Goal: Information Seeking & Learning: Learn about a topic

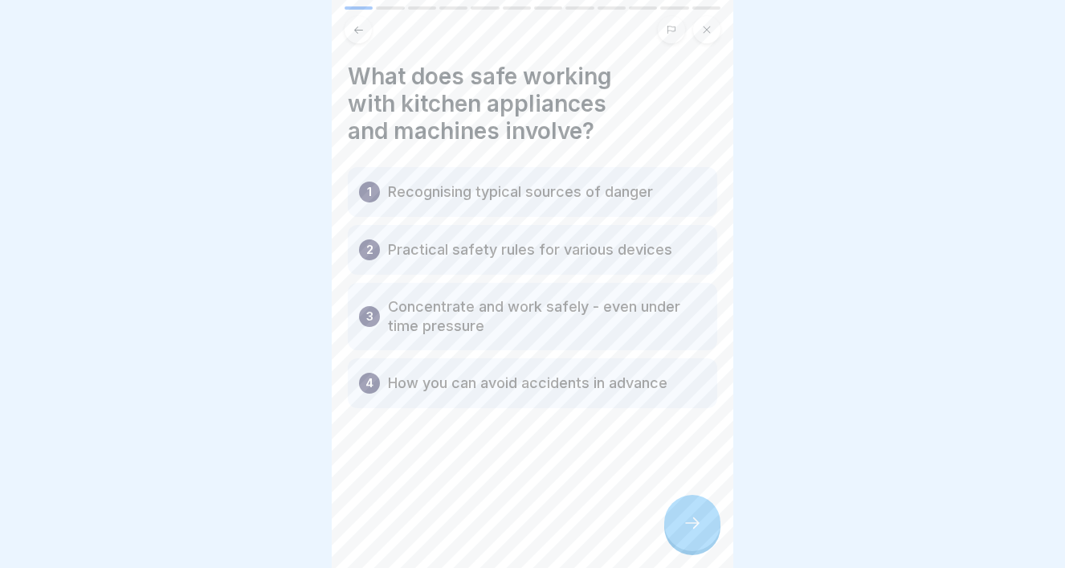
click at [525, 197] on p "Recognising typical sources of danger" at bounding box center [520, 191] width 265 height 19
click at [689, 524] on icon at bounding box center [692, 522] width 19 height 19
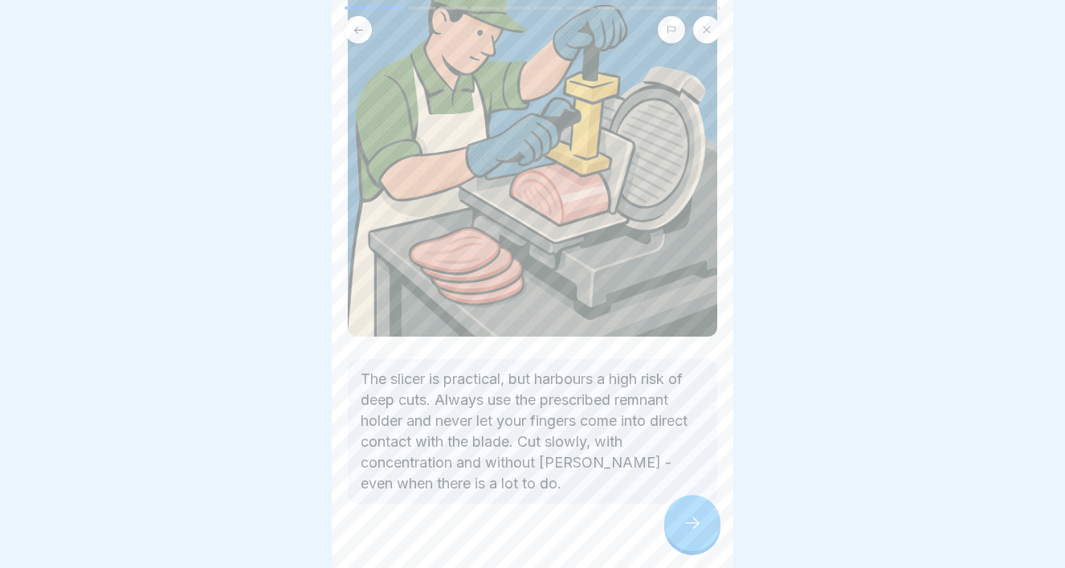
scroll to position [199, 0]
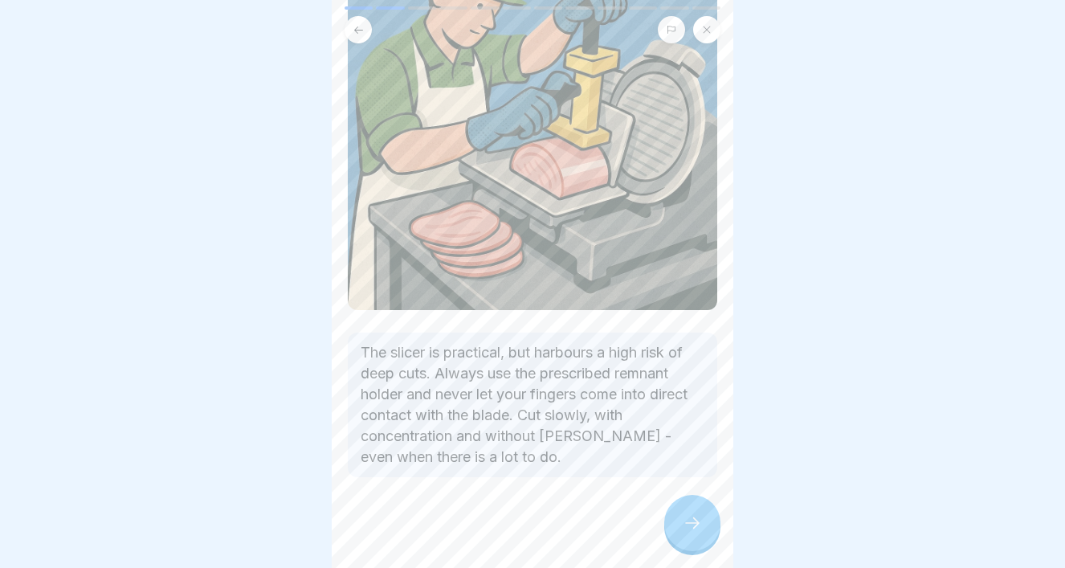
click at [689, 529] on icon at bounding box center [692, 522] width 19 height 19
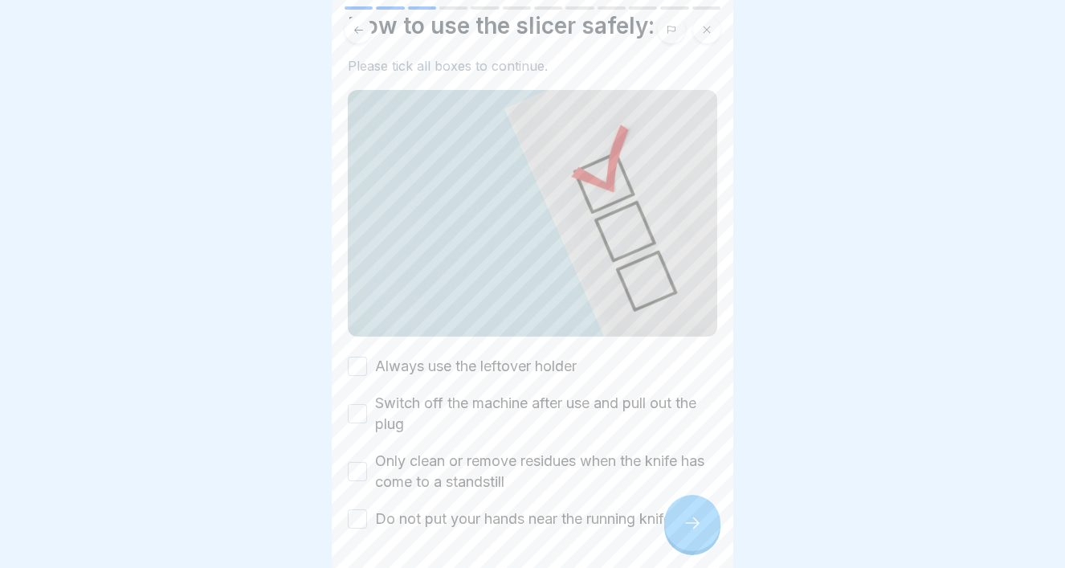
scroll to position [108, 0]
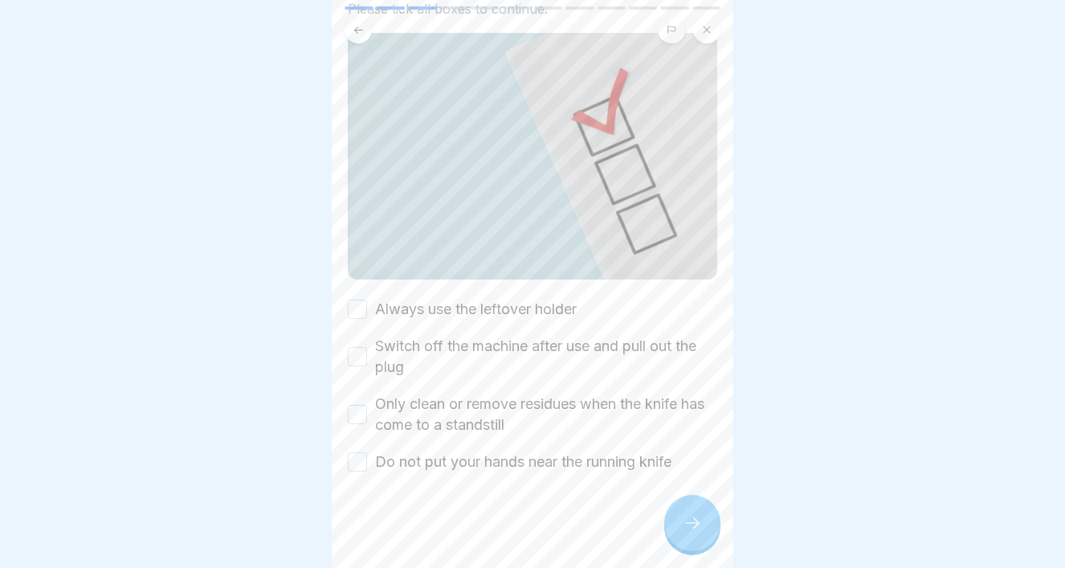
click at [356, 313] on button "Always use the leftover holder" at bounding box center [357, 309] width 19 height 19
click at [353, 352] on button "Switch off the machine after use and pull out the plug" at bounding box center [357, 356] width 19 height 19
click at [354, 418] on button "Only clean or remove residues when the knife has come to a standstill" at bounding box center [357, 414] width 19 height 19
click at [355, 464] on button "Do not put your hands near the running knife" at bounding box center [357, 461] width 19 height 19
click at [687, 527] on icon at bounding box center [692, 522] width 19 height 19
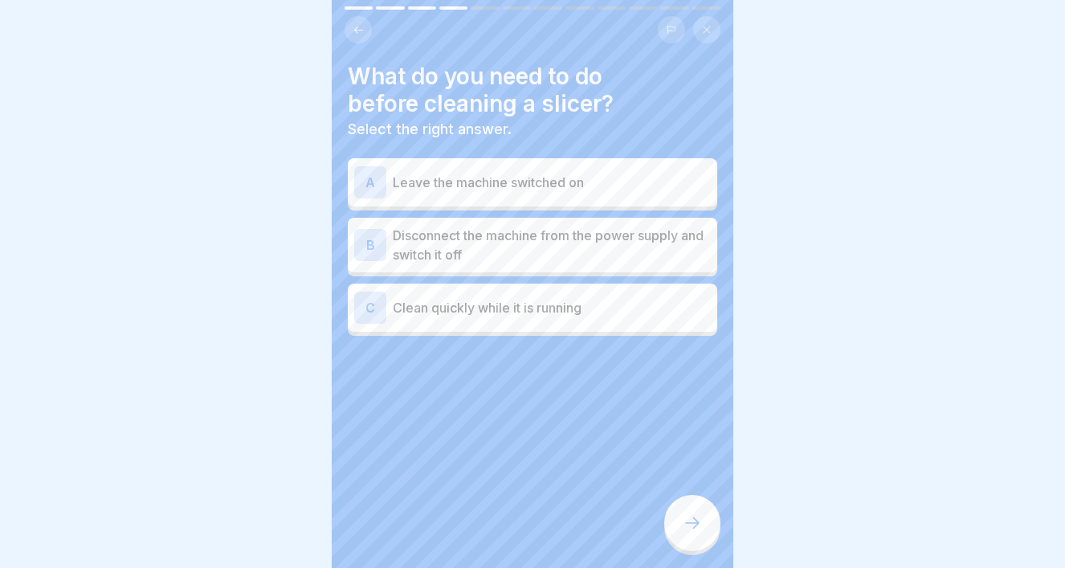
click at [593, 251] on p "Disconnect the machine from the power supply and switch it off" at bounding box center [552, 245] width 318 height 39
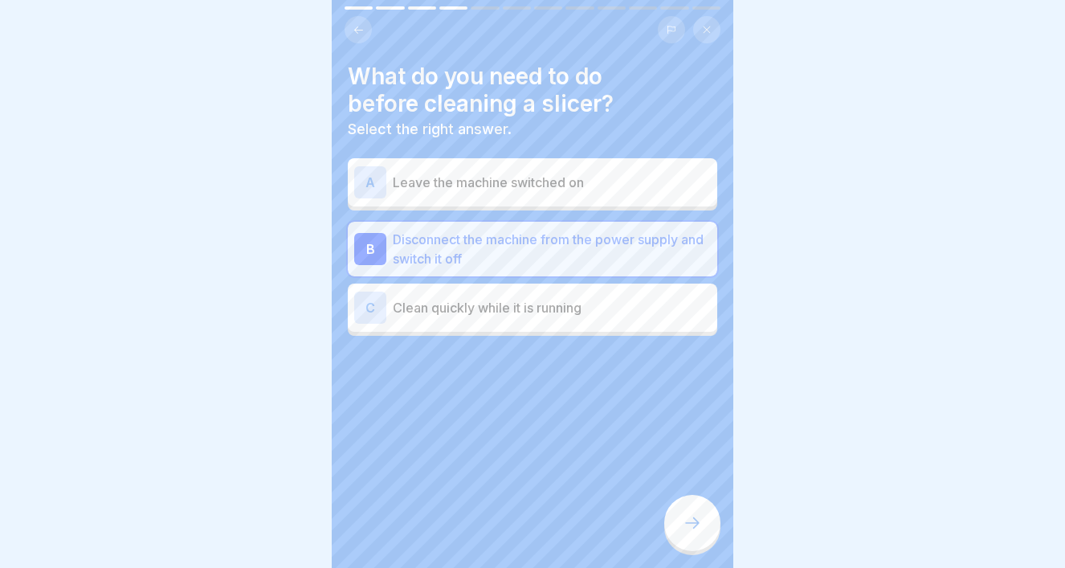
click at [681, 527] on div at bounding box center [692, 523] width 56 height 56
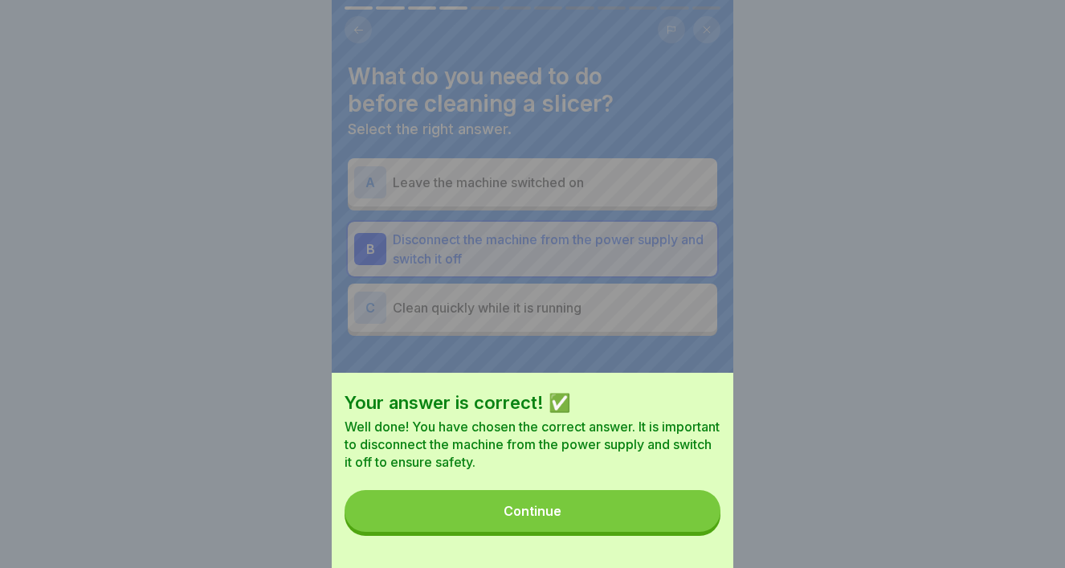
click at [641, 507] on button "Continue" at bounding box center [533, 511] width 376 height 42
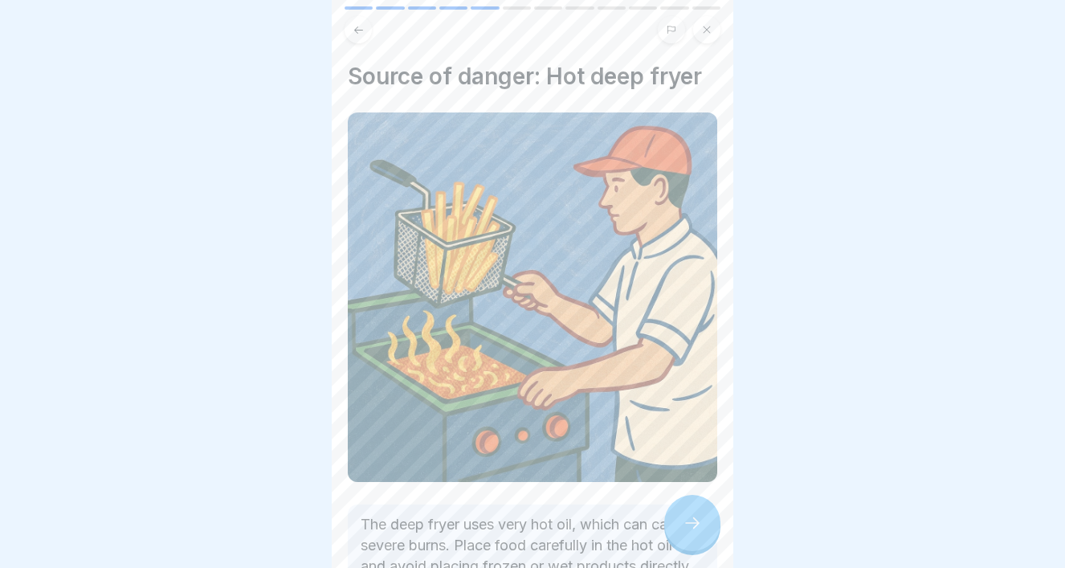
scroll to position [137, 0]
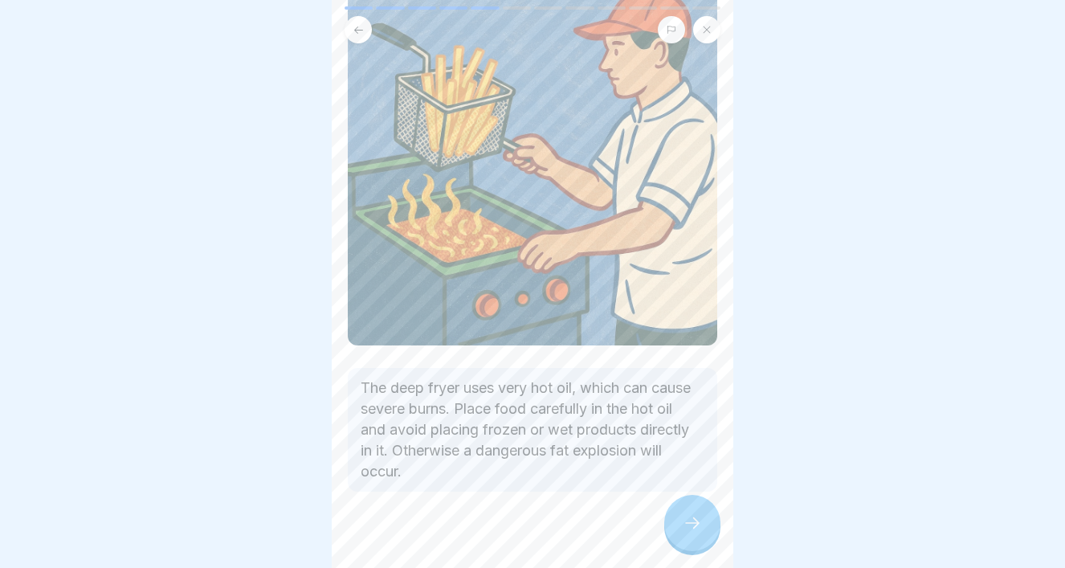
click at [693, 523] on icon at bounding box center [692, 522] width 14 height 11
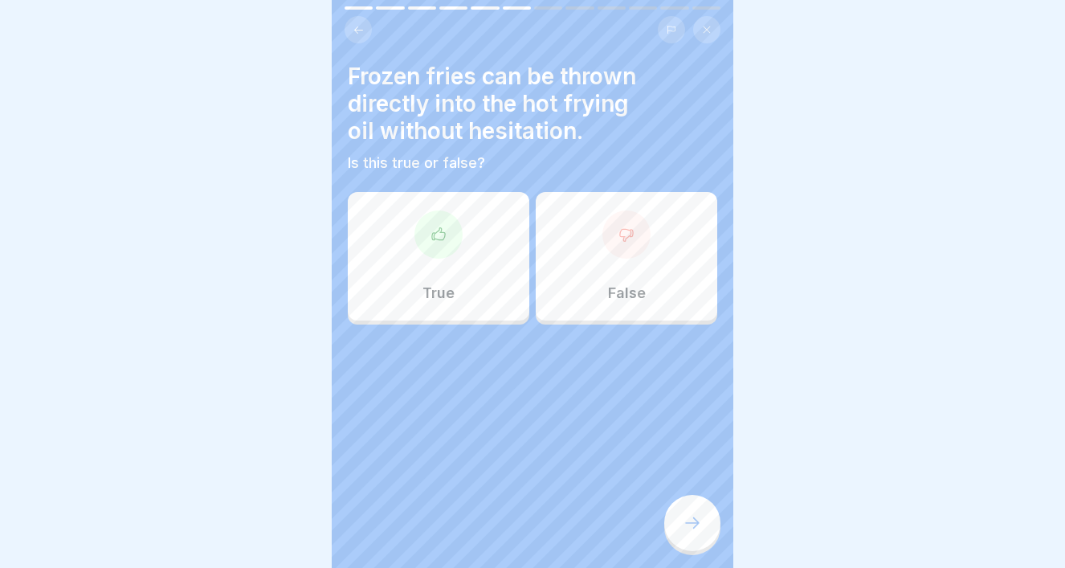
click at [633, 280] on div "False" at bounding box center [627, 256] width 182 height 129
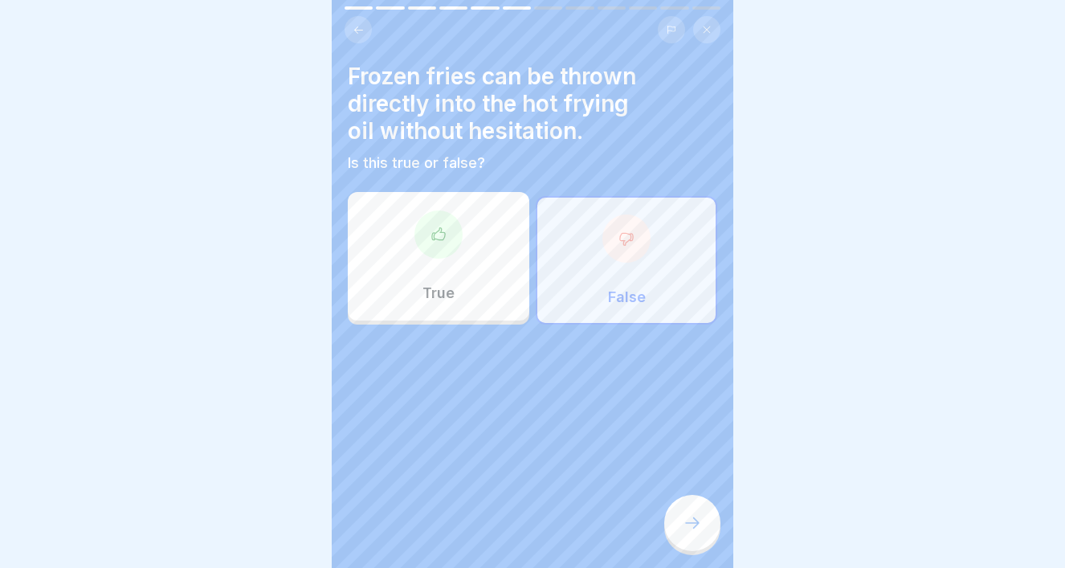
click at [705, 525] on div at bounding box center [692, 523] width 56 height 56
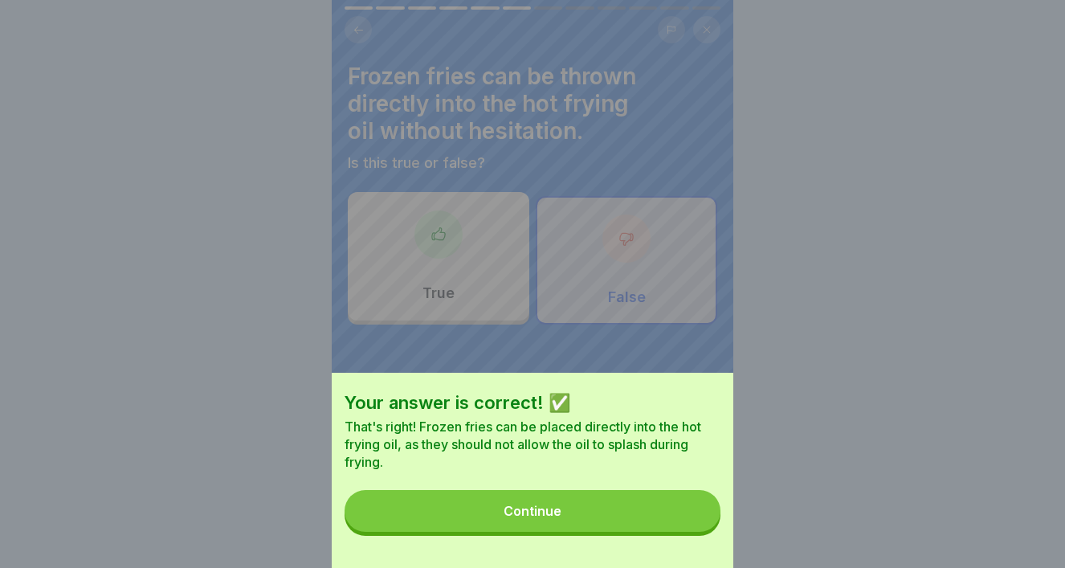
click at [653, 520] on button "Continue" at bounding box center [533, 511] width 376 height 42
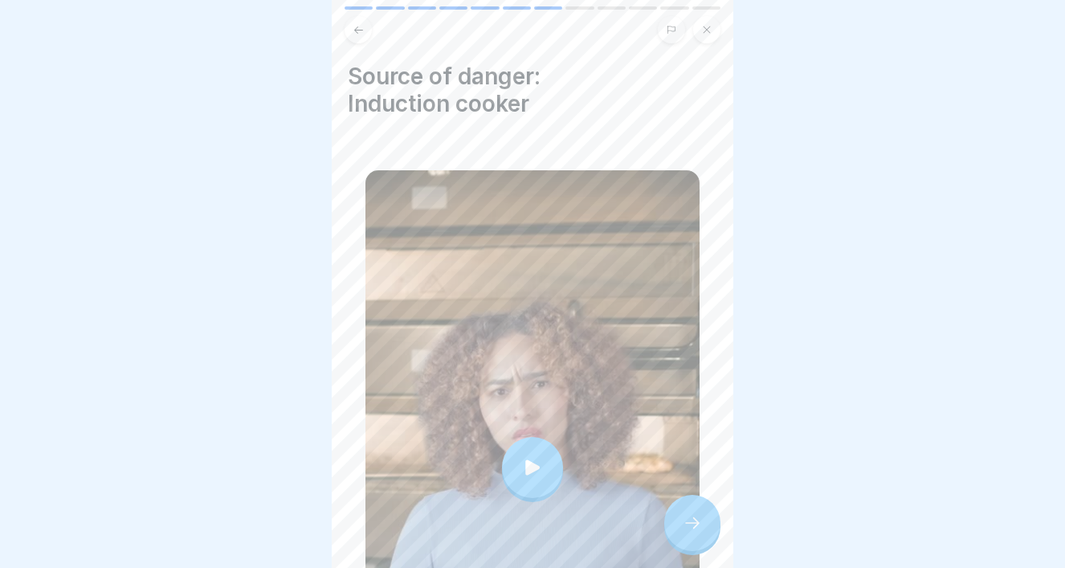
click at [525, 457] on div at bounding box center [532, 467] width 61 height 61
click at [686, 517] on icon at bounding box center [692, 522] width 19 height 19
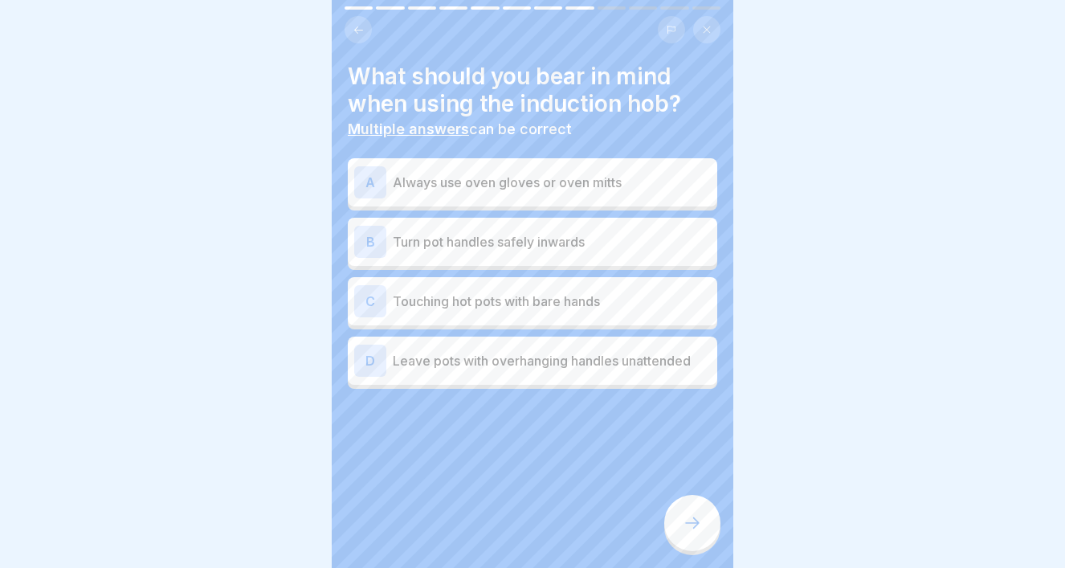
click at [507, 254] on div "B Turn pot handles safely inwards" at bounding box center [532, 242] width 357 height 32
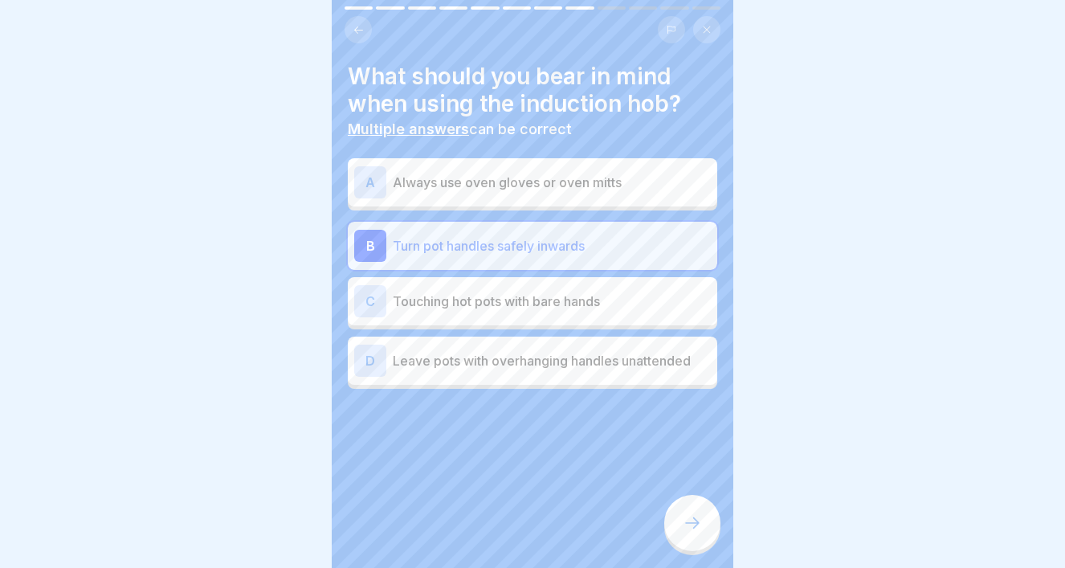
click at [485, 194] on div "A Always use oven gloves or oven mitts" at bounding box center [532, 182] width 357 height 32
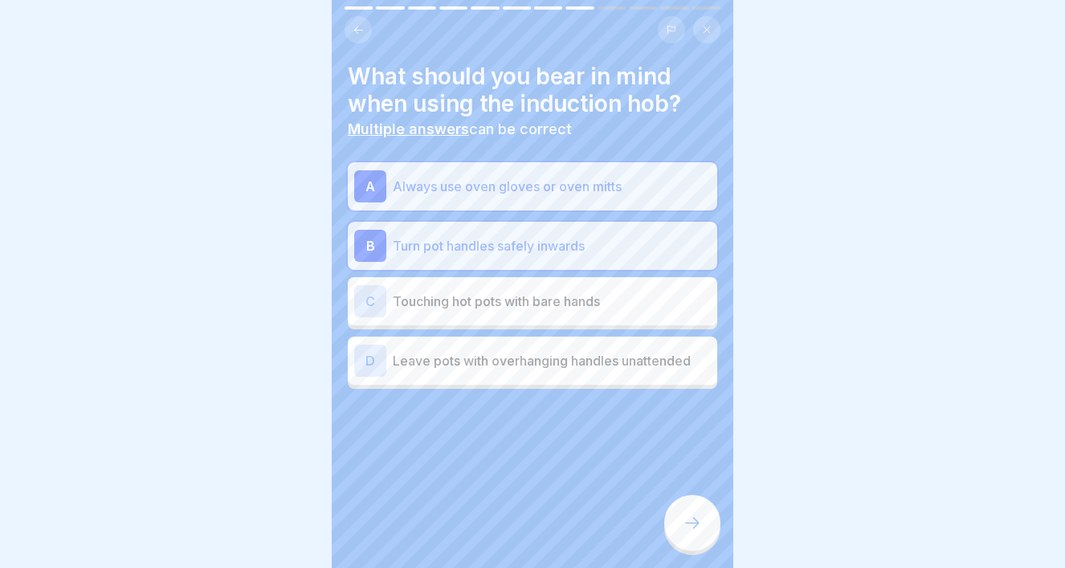
click at [695, 516] on icon at bounding box center [692, 522] width 19 height 19
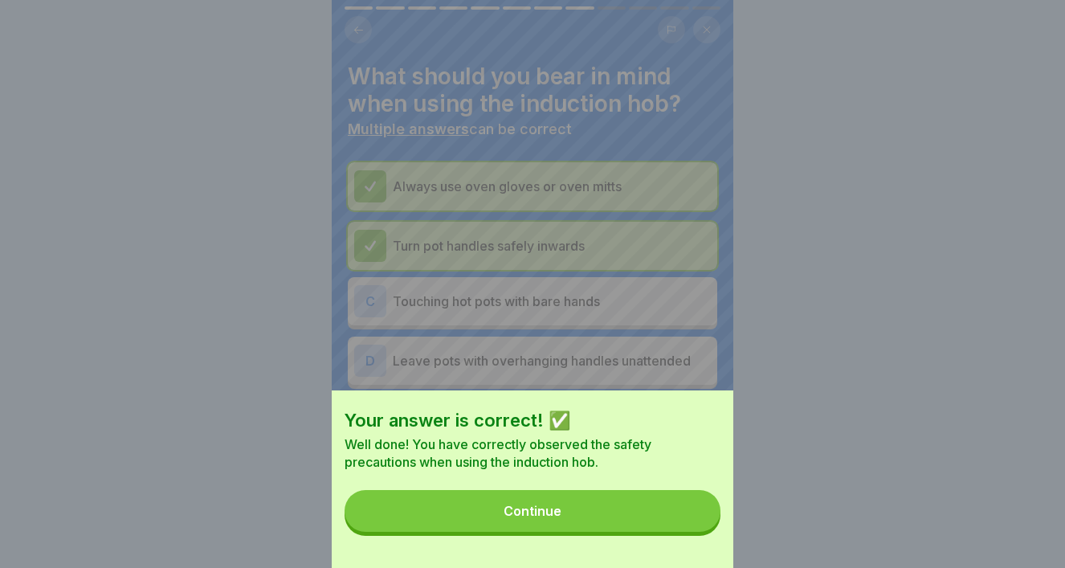
click at [635, 520] on button "Continue" at bounding box center [533, 511] width 376 height 42
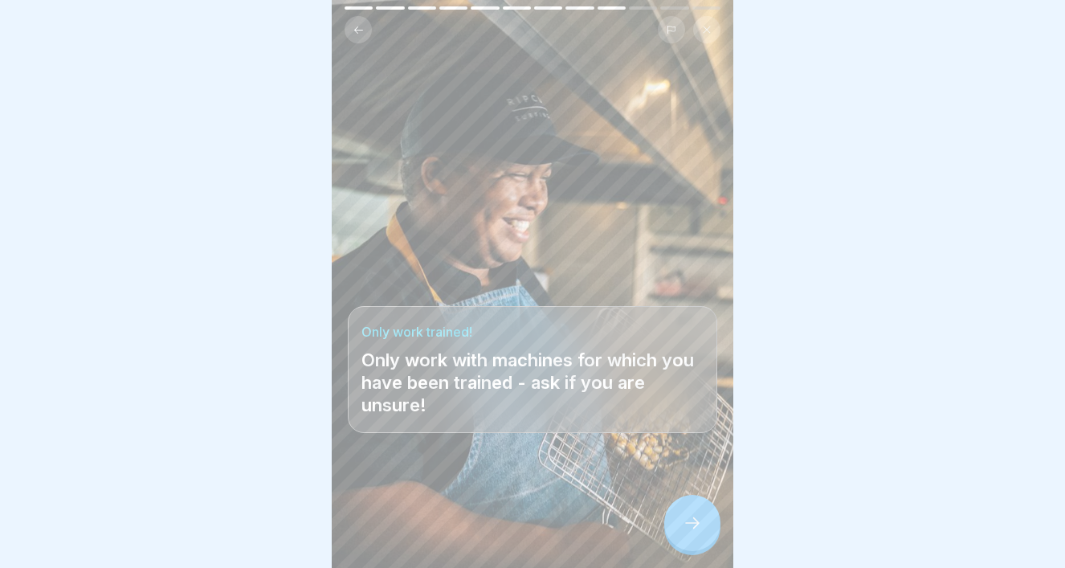
click at [691, 534] on div at bounding box center [692, 523] width 56 height 56
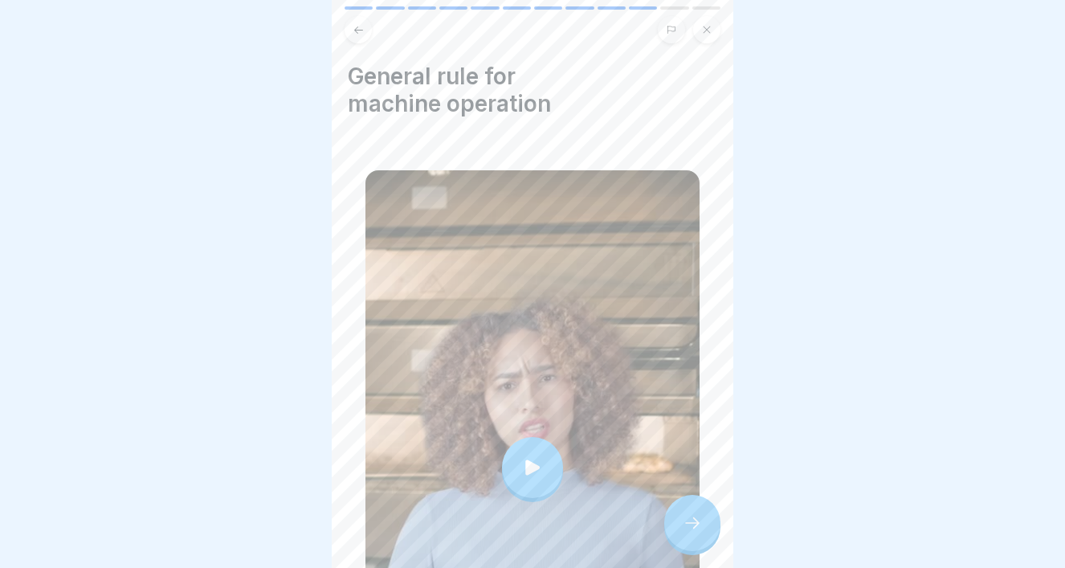
click at [529, 481] on div at bounding box center [532, 467] width 61 height 61
click at [694, 522] on icon at bounding box center [692, 522] width 19 height 19
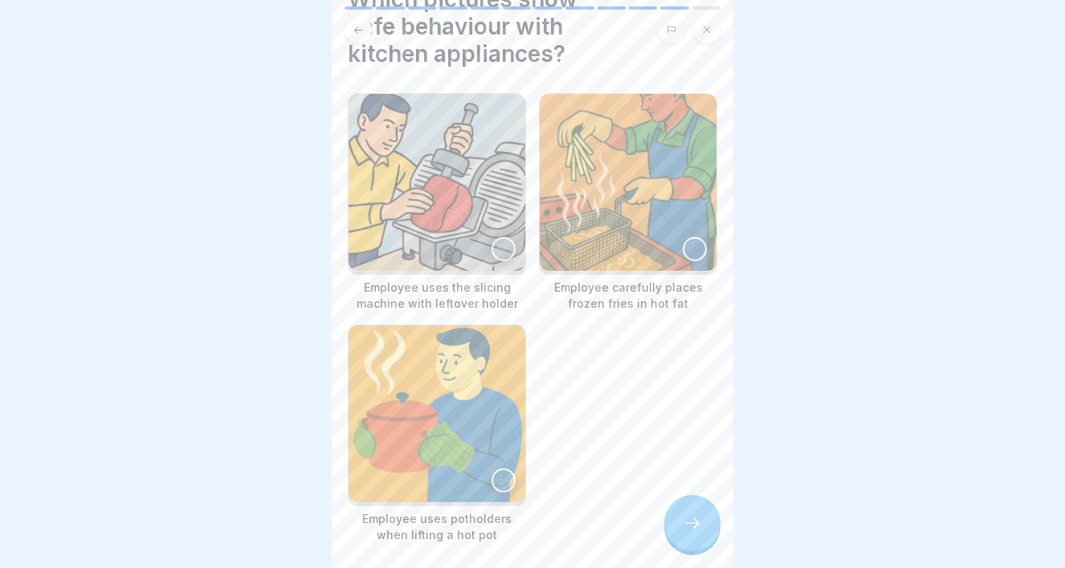
scroll to position [90, 0]
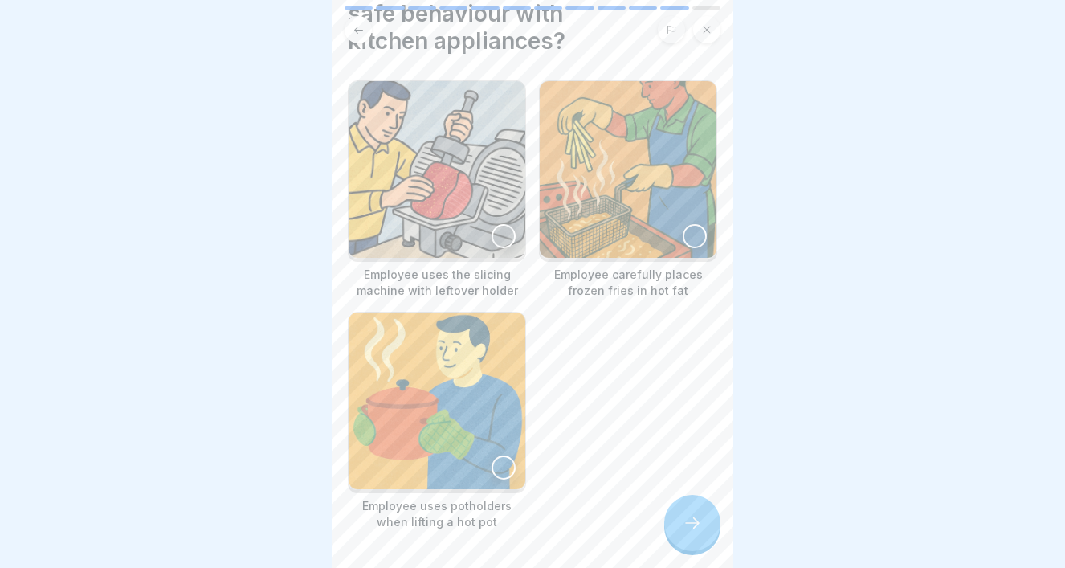
click at [496, 467] on div at bounding box center [504, 468] width 24 height 24
click at [691, 233] on div at bounding box center [695, 236] width 24 height 24
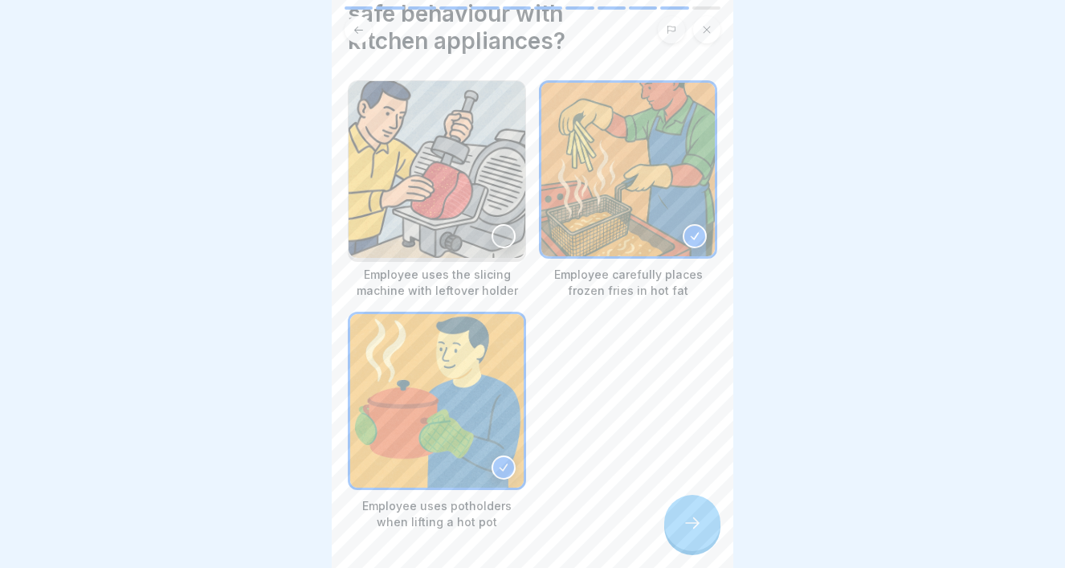
click at [691, 233] on icon at bounding box center [694, 236] width 11 height 11
click at [692, 521] on icon at bounding box center [692, 522] width 19 height 19
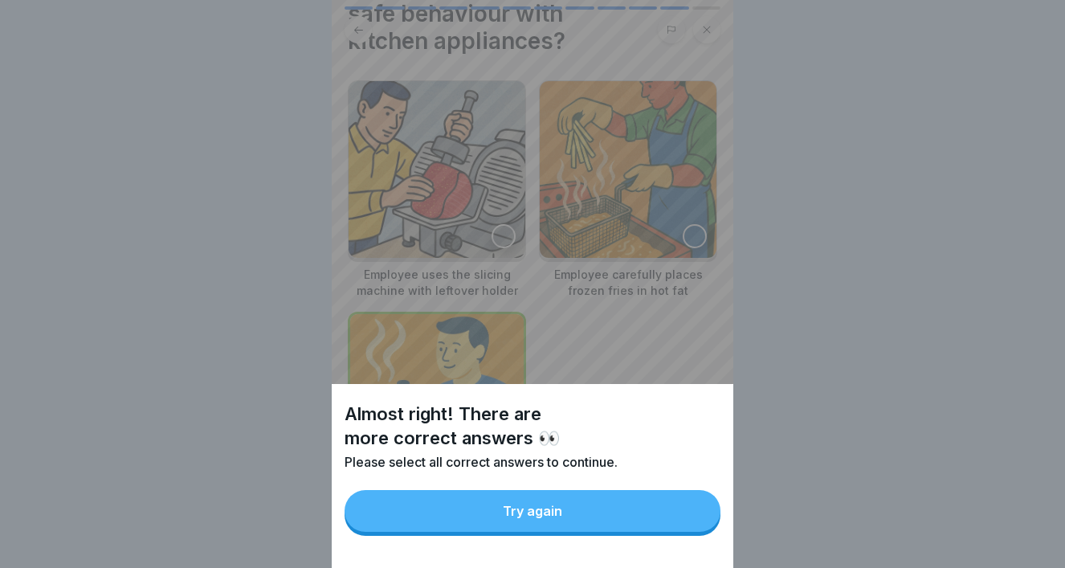
click at [661, 521] on button "Try again" at bounding box center [533, 511] width 376 height 42
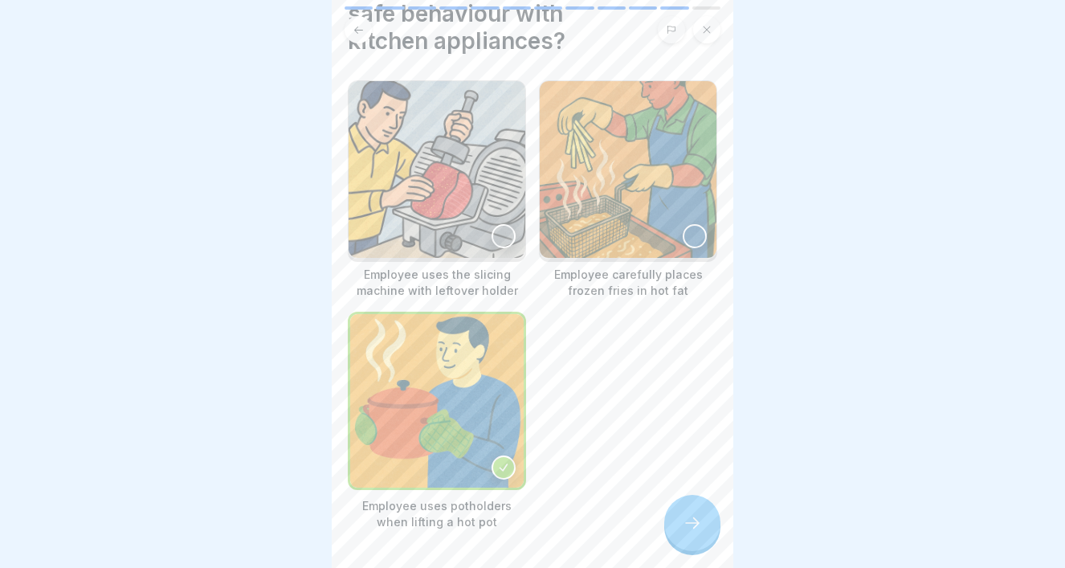
click at [687, 235] on div at bounding box center [695, 236] width 24 height 24
click at [703, 517] on div at bounding box center [692, 523] width 56 height 56
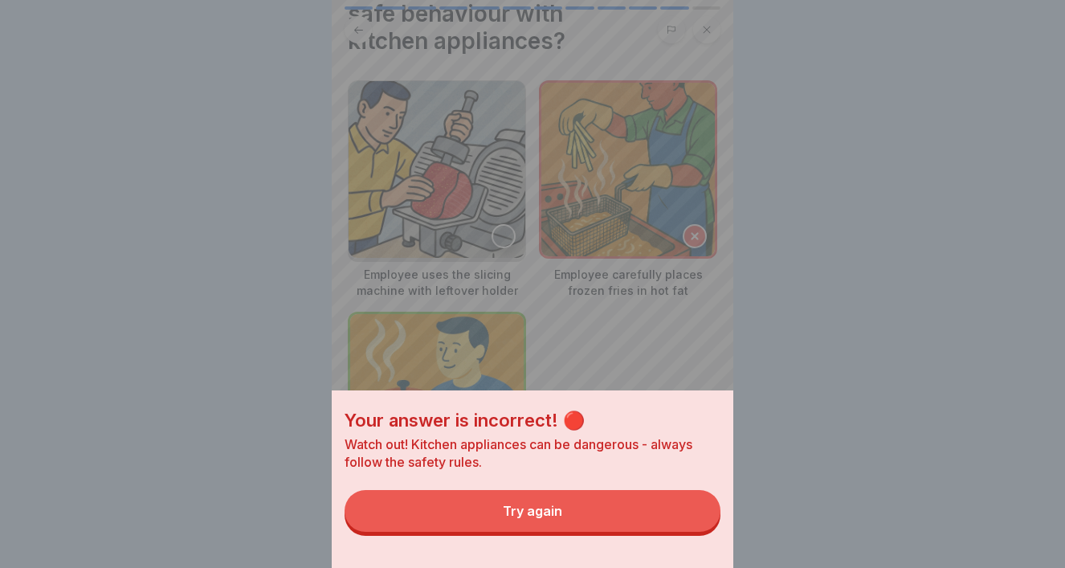
click at [653, 514] on button "Try again" at bounding box center [533, 511] width 376 height 42
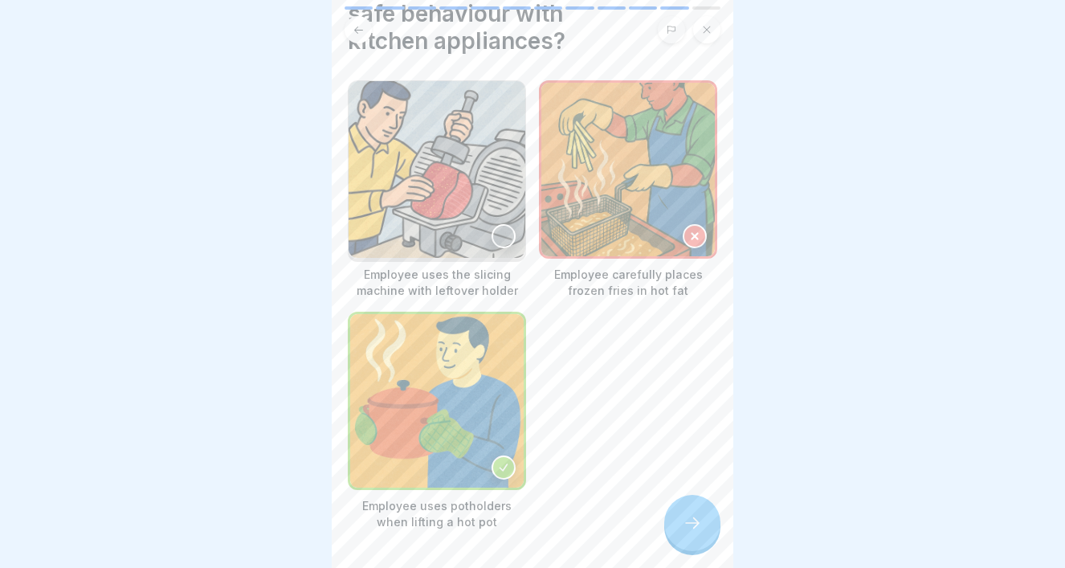
click at [503, 241] on div at bounding box center [504, 236] width 24 height 24
click at [685, 521] on icon at bounding box center [692, 522] width 19 height 19
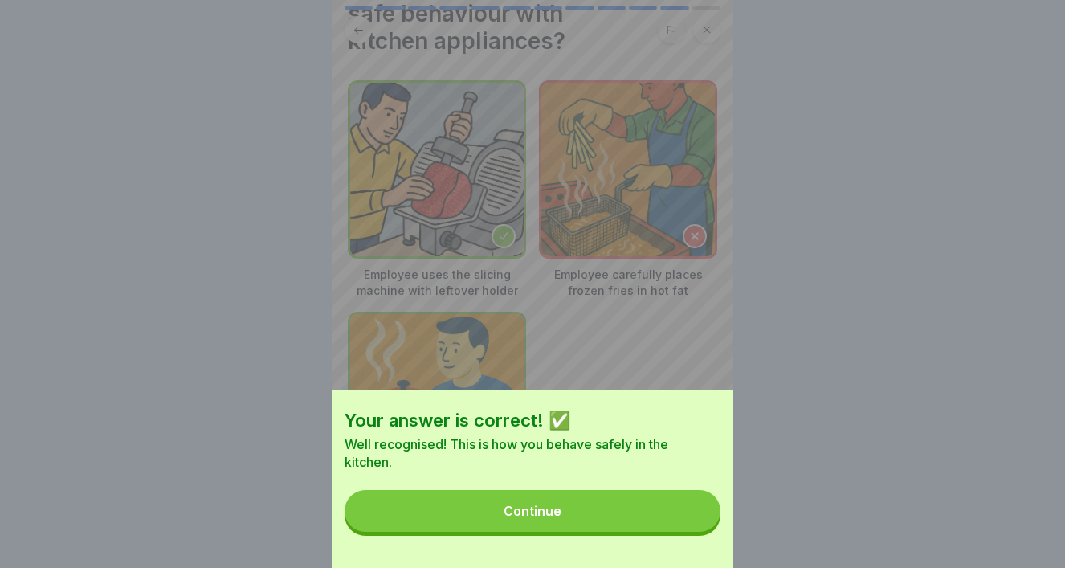
click at [660, 519] on button "Continue" at bounding box center [533, 511] width 376 height 42
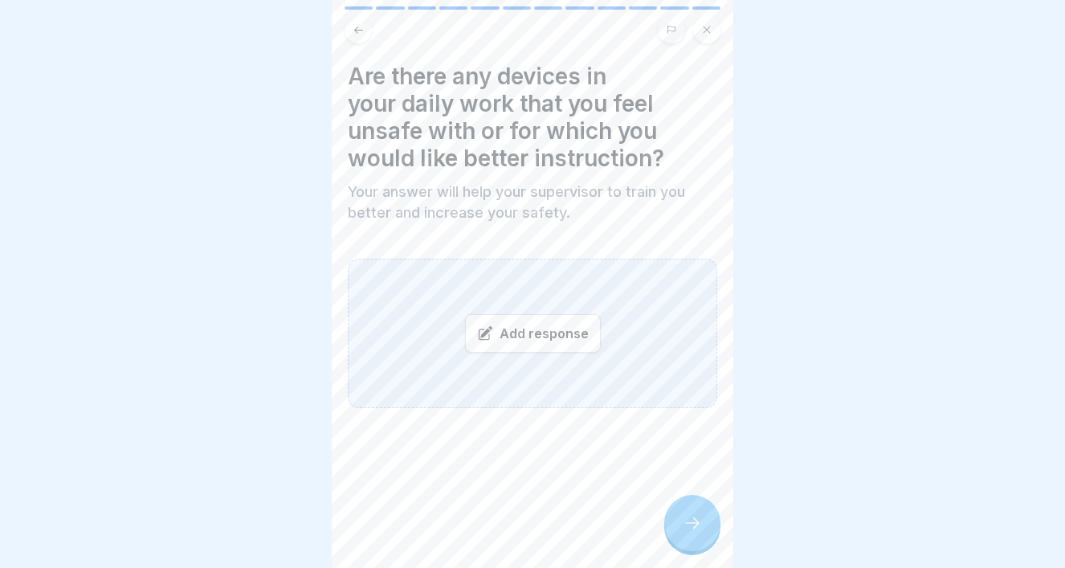
click at [556, 342] on div "Add response" at bounding box center [533, 333] width 136 height 39
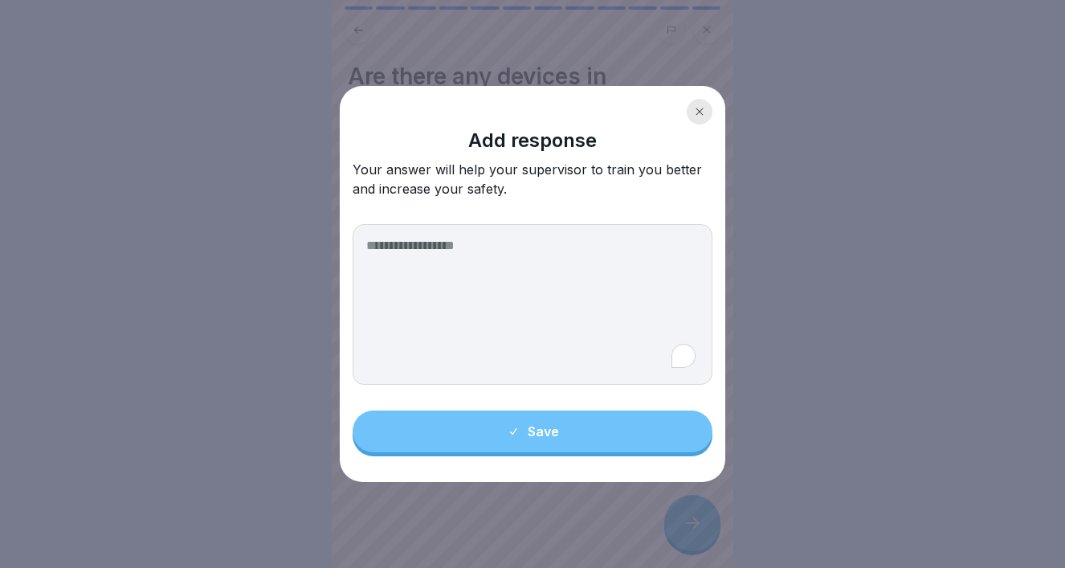
click at [499, 295] on textarea "To enrich screen reader interactions, please activate Accessibility in Grammarl…" at bounding box center [533, 304] width 360 height 161
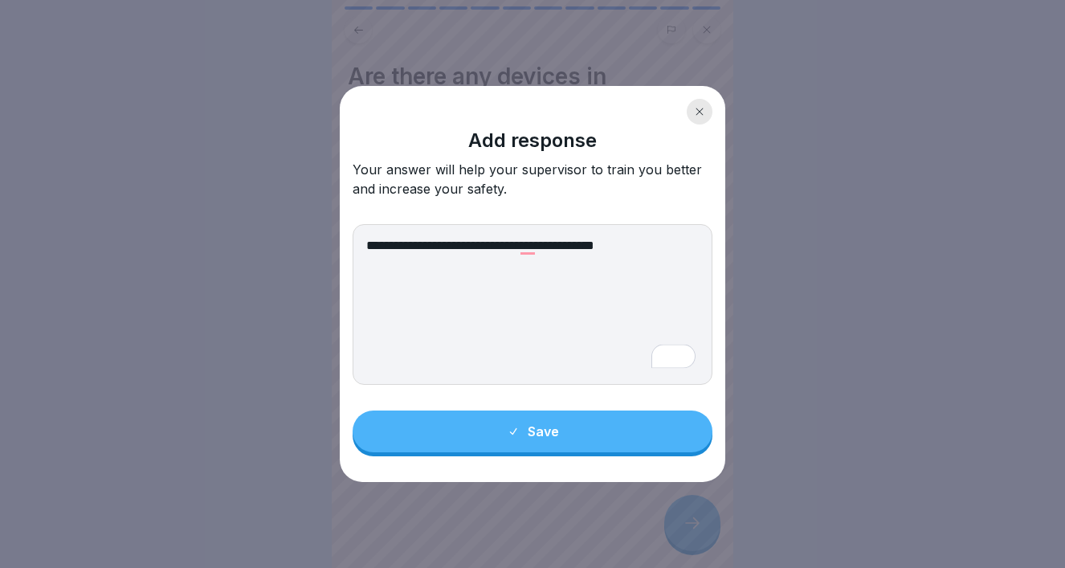
drag, startPoint x: 419, startPoint y: 247, endPoint x: 390, endPoint y: 249, distance: 29.0
click at [390, 249] on textarea "**********" at bounding box center [533, 304] width 360 height 161
click at [616, 251] on textarea "**********" at bounding box center [533, 304] width 360 height 161
click at [616, 249] on textarea "**********" at bounding box center [533, 304] width 360 height 161
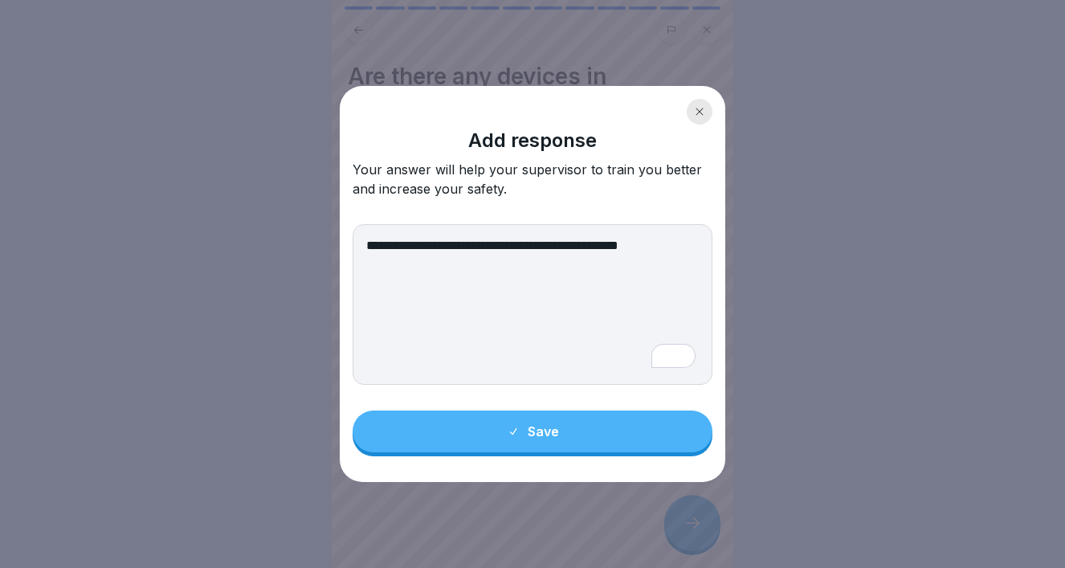
click at [616, 249] on textarea "**********" at bounding box center [533, 304] width 360 height 161
click at [477, 272] on textarea "**********" at bounding box center [533, 304] width 360 height 161
click at [621, 251] on textarea "**********" at bounding box center [533, 304] width 360 height 161
click at [616, 243] on textarea "**********" at bounding box center [533, 304] width 360 height 161
click at [431, 265] on textarea "**********" at bounding box center [533, 304] width 360 height 161
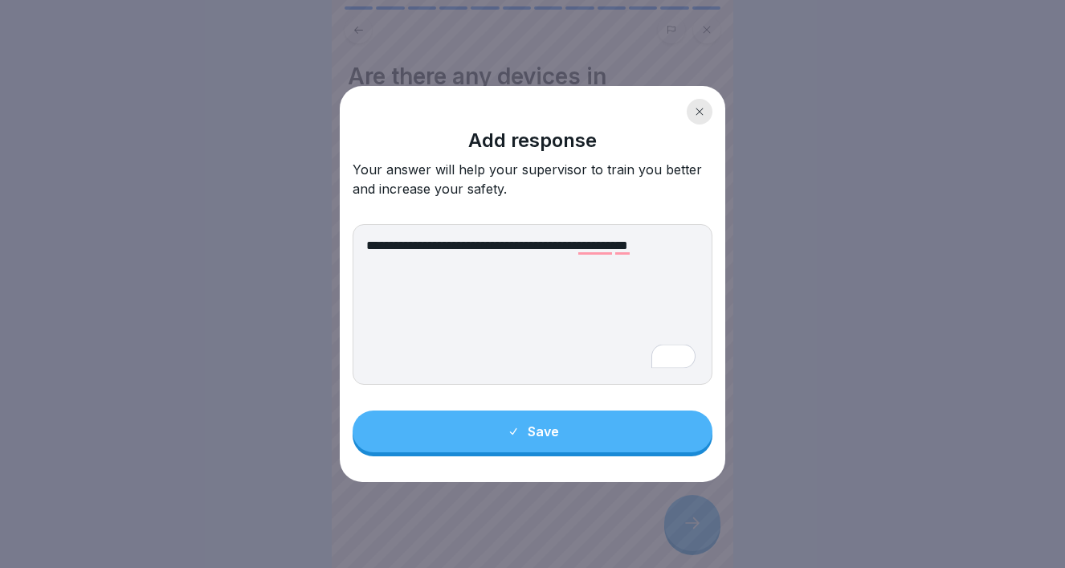
click at [440, 264] on textarea "**********" at bounding box center [533, 304] width 360 height 161
drag, startPoint x: 590, startPoint y: 245, endPoint x: 579, endPoint y: 245, distance: 11.2
click at [579, 245] on textarea "**********" at bounding box center [533, 304] width 360 height 161
click at [592, 244] on textarea "**********" at bounding box center [533, 304] width 360 height 161
drag, startPoint x: 595, startPoint y: 244, endPoint x: 603, endPoint y: 256, distance: 13.4
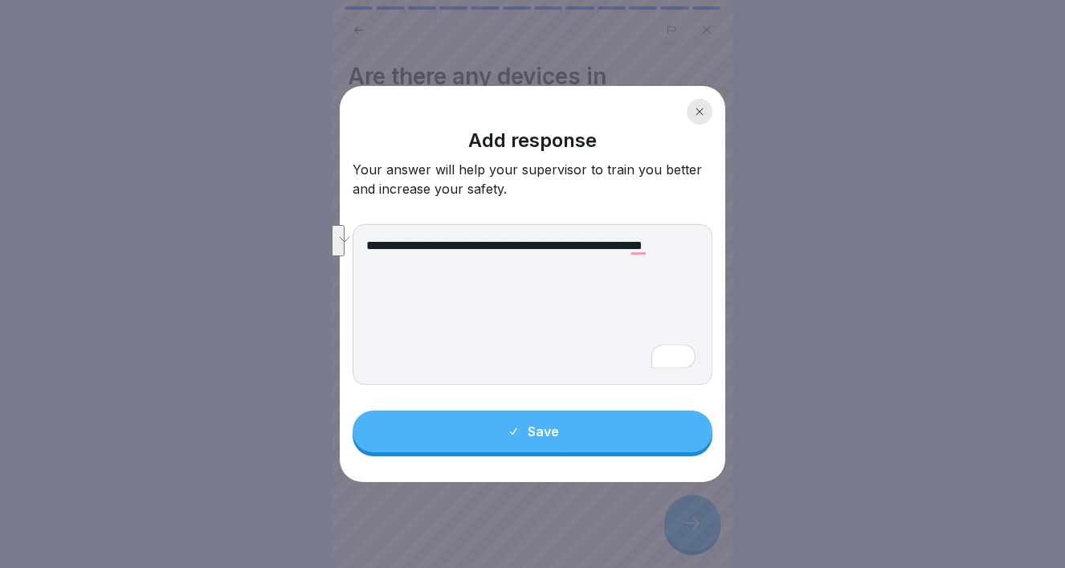
click at [603, 256] on textarea "**********" at bounding box center [533, 304] width 360 height 161
click at [370, 245] on textarea "**********" at bounding box center [533, 304] width 360 height 161
paste textarea "**********"
click at [511, 250] on textarea "**********" at bounding box center [533, 304] width 360 height 161
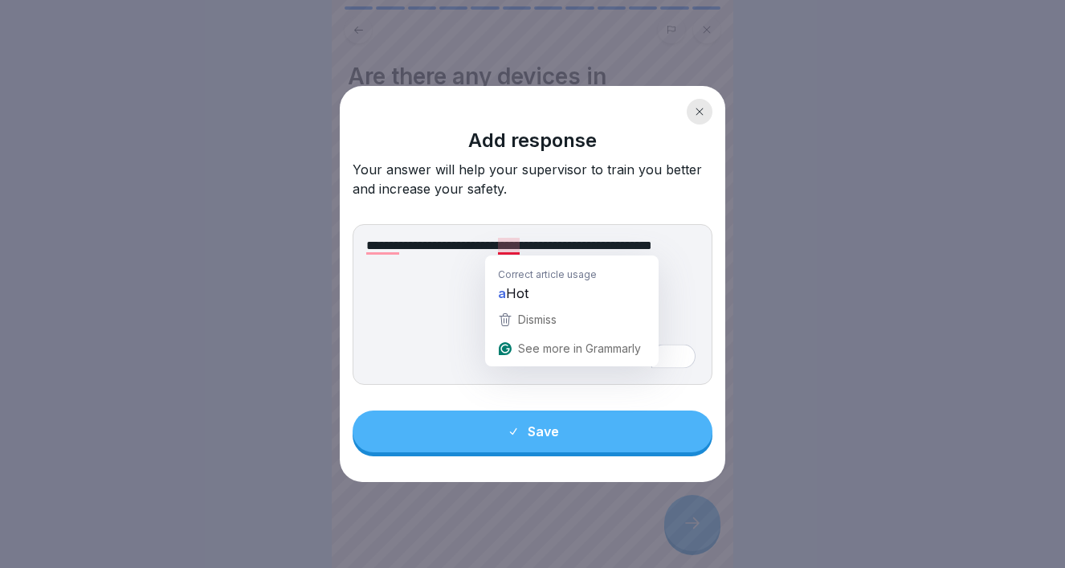
click at [511, 247] on textarea "**********" at bounding box center [533, 304] width 360 height 161
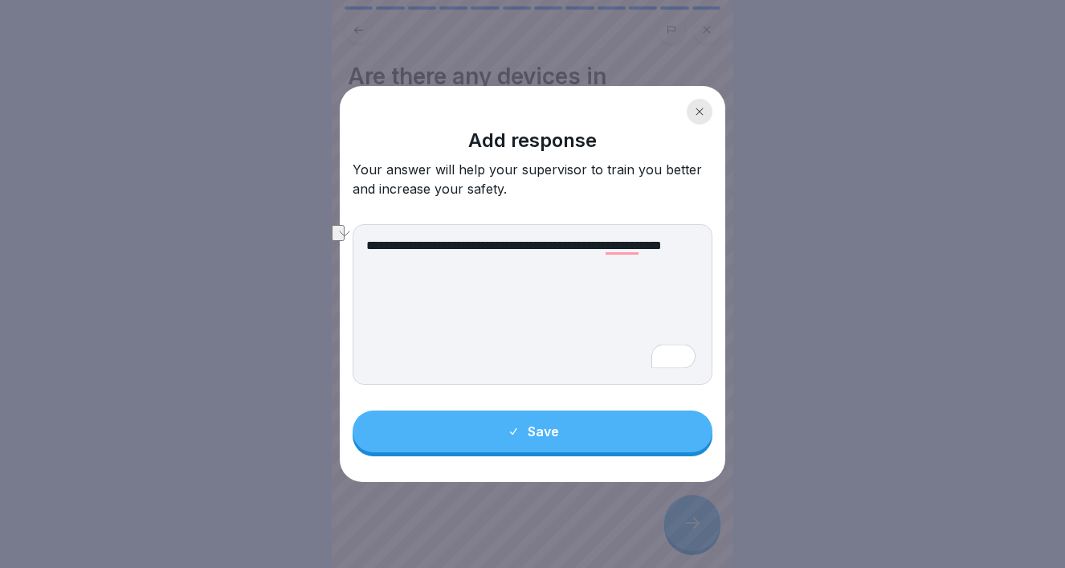
drag, startPoint x: 402, startPoint y: 264, endPoint x: 381, endPoint y: 268, distance: 21.3
click at [381, 268] on textarea "**********" at bounding box center [533, 304] width 360 height 161
drag, startPoint x: 534, startPoint y: 247, endPoint x: 503, endPoint y: 247, distance: 30.5
click at [503, 247] on textarea "**********" at bounding box center [533, 304] width 360 height 161
drag, startPoint x: 586, startPoint y: 246, endPoint x: 617, endPoint y: 245, distance: 31.3
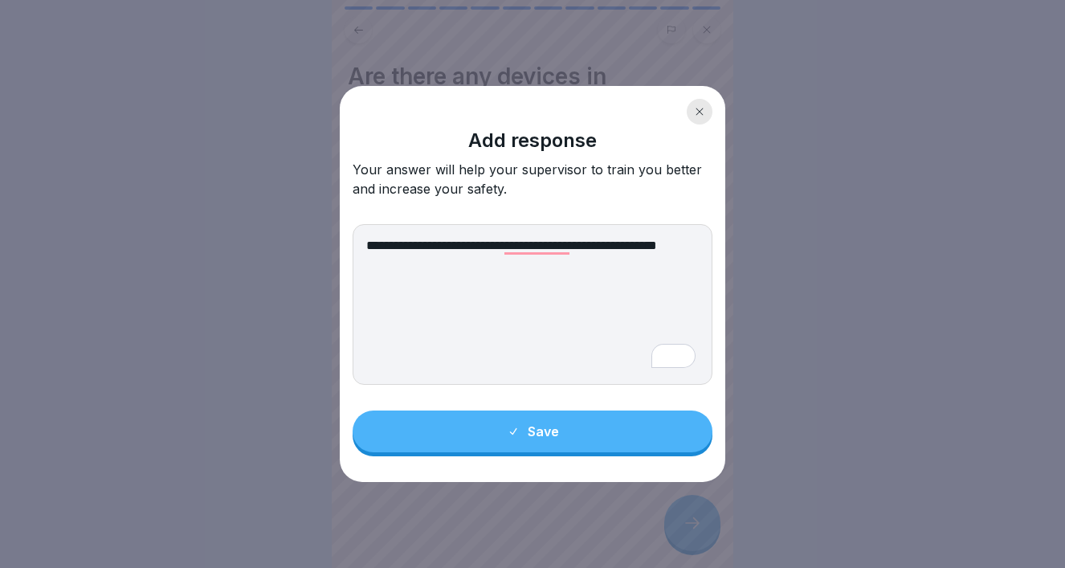
click at [617, 245] on textarea "**********" at bounding box center [533, 304] width 360 height 161
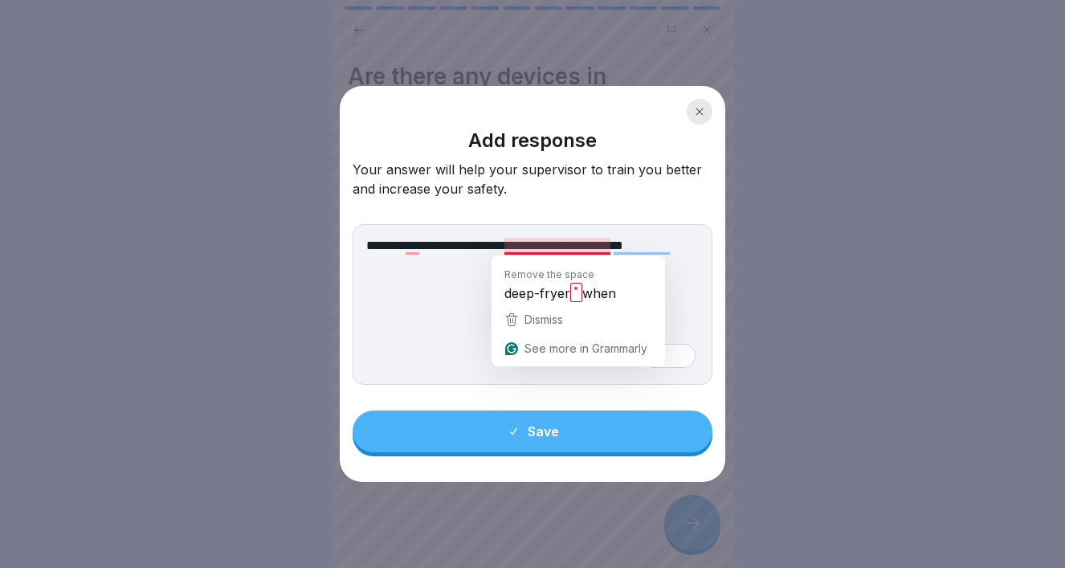
click at [501, 249] on textarea "**********" at bounding box center [533, 304] width 360 height 161
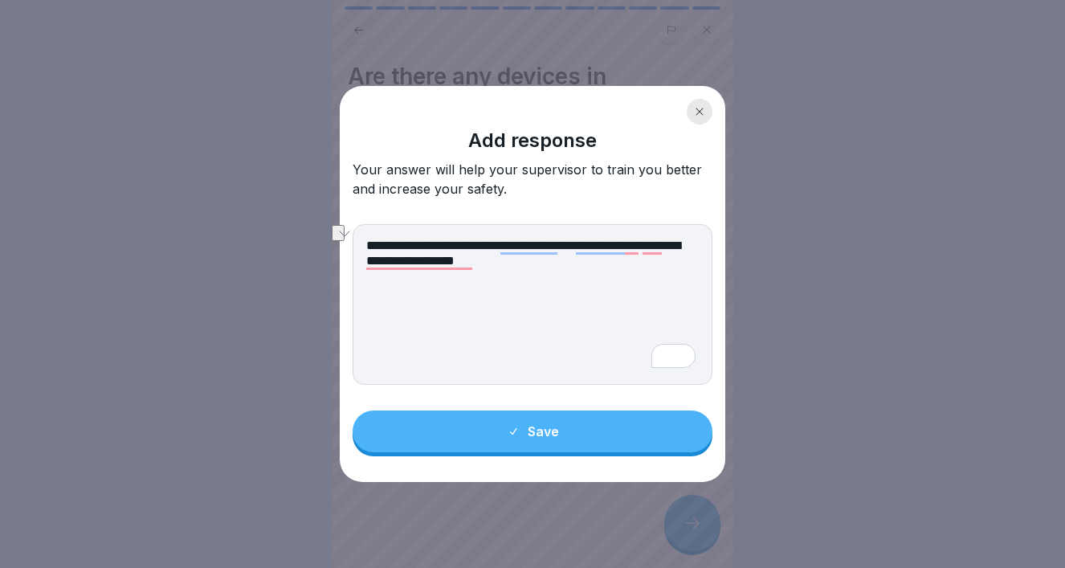
drag, startPoint x: 565, startPoint y: 264, endPoint x: 362, endPoint y: 264, distance: 202.5
click at [362, 264] on textarea "**********" at bounding box center [533, 304] width 360 height 161
type textarea "**********"
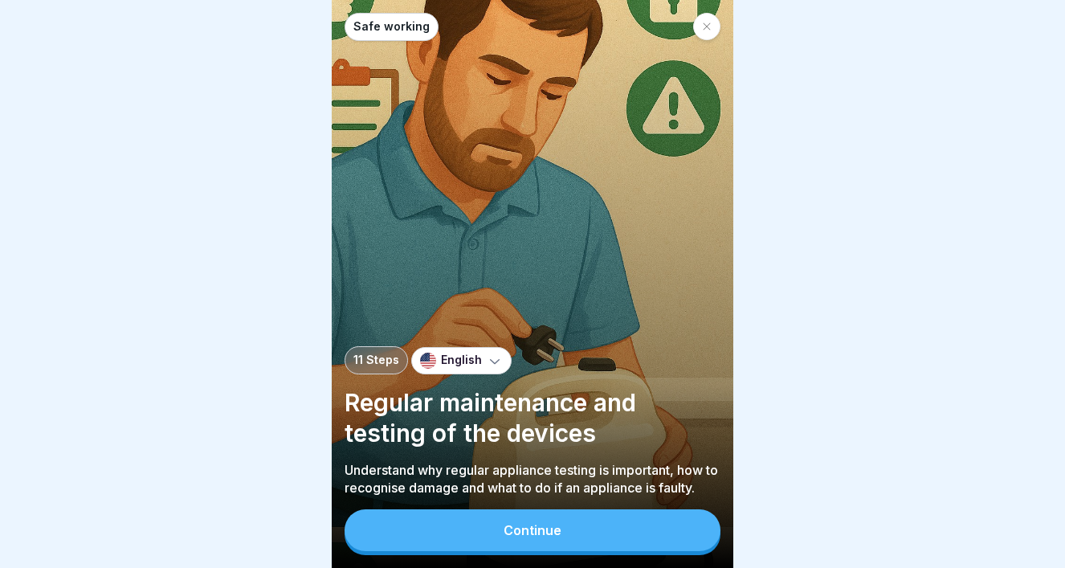
click at [649, 532] on button "Continue" at bounding box center [533, 530] width 376 height 42
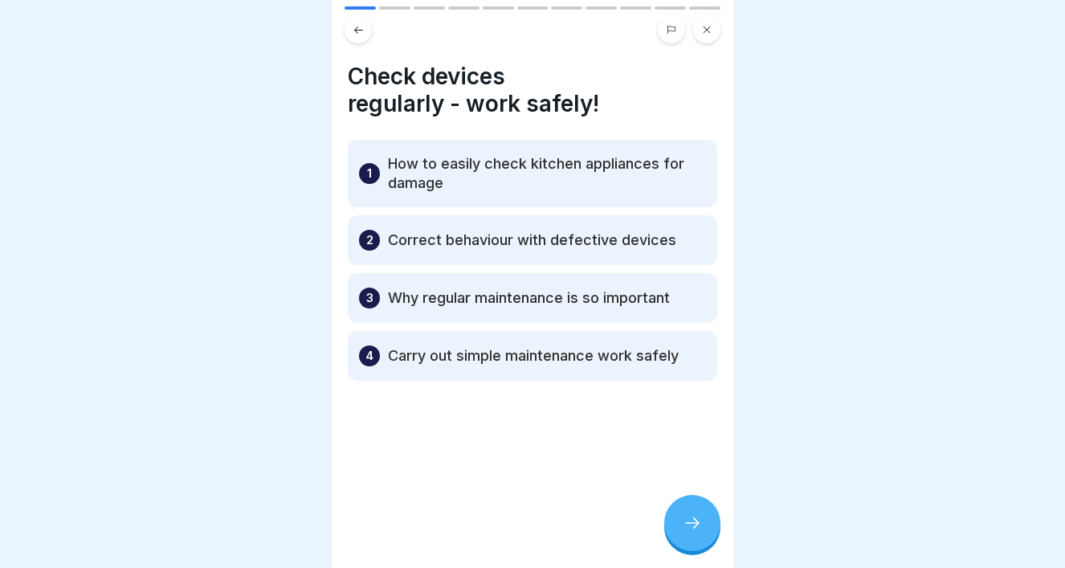
click at [694, 518] on icon at bounding box center [692, 522] width 19 height 19
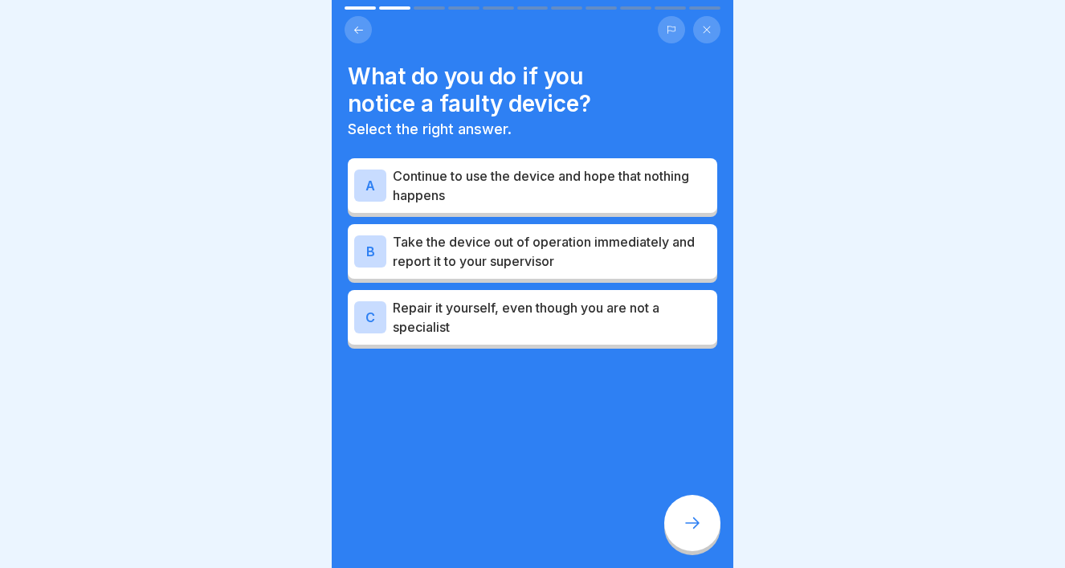
click at [571, 222] on div "A Continue to use the device and hope that nothing happens B Take the device ou…" at bounding box center [533, 255] width 370 height 186
click at [572, 245] on p "Take the device out of operation immediately and report it to your supervisor" at bounding box center [552, 251] width 318 height 39
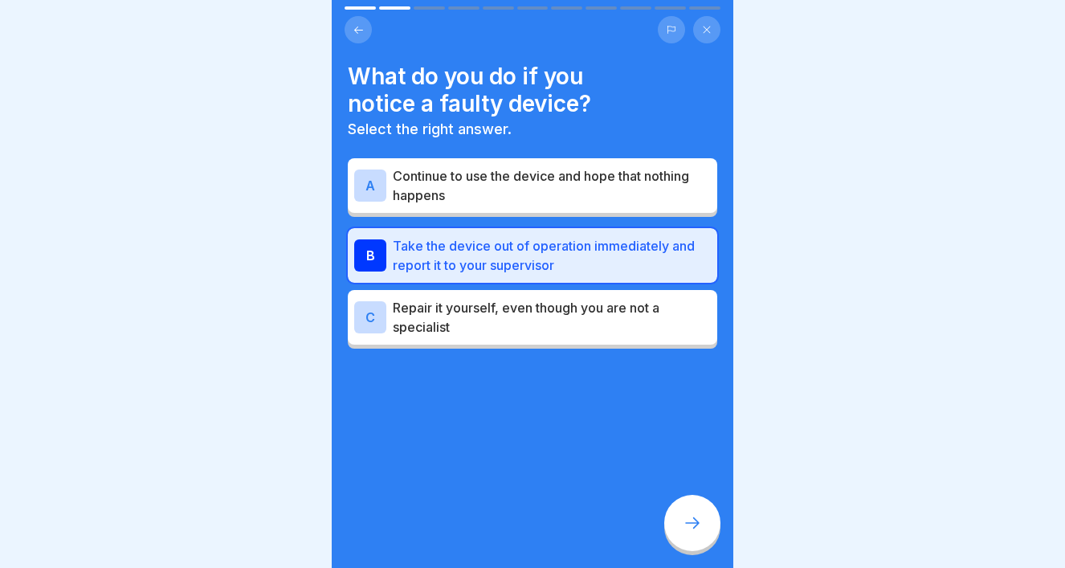
click at [702, 532] on div at bounding box center [692, 523] width 56 height 56
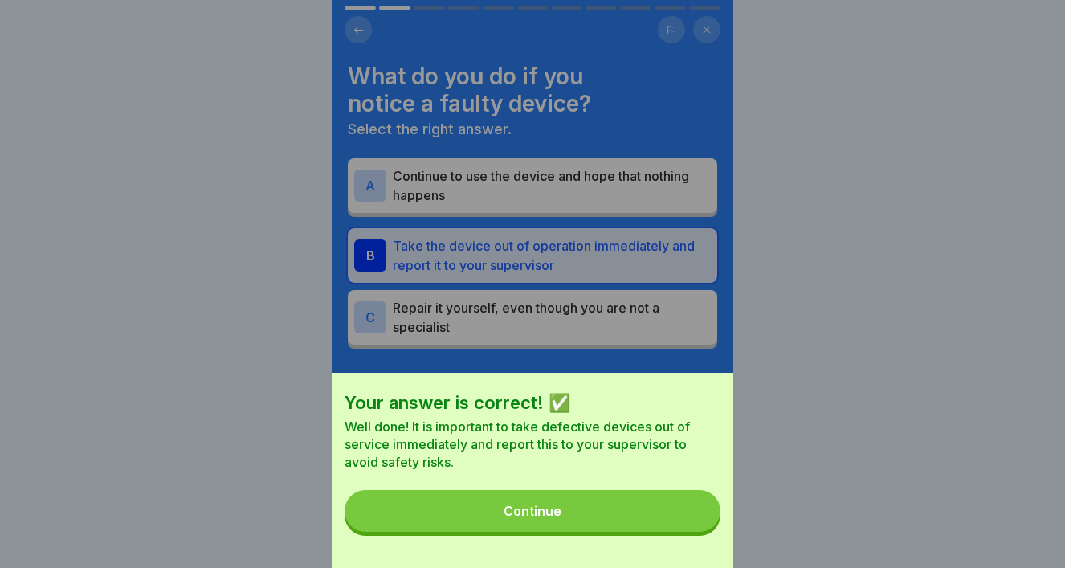
click at [663, 518] on button "Continue" at bounding box center [533, 511] width 376 height 42
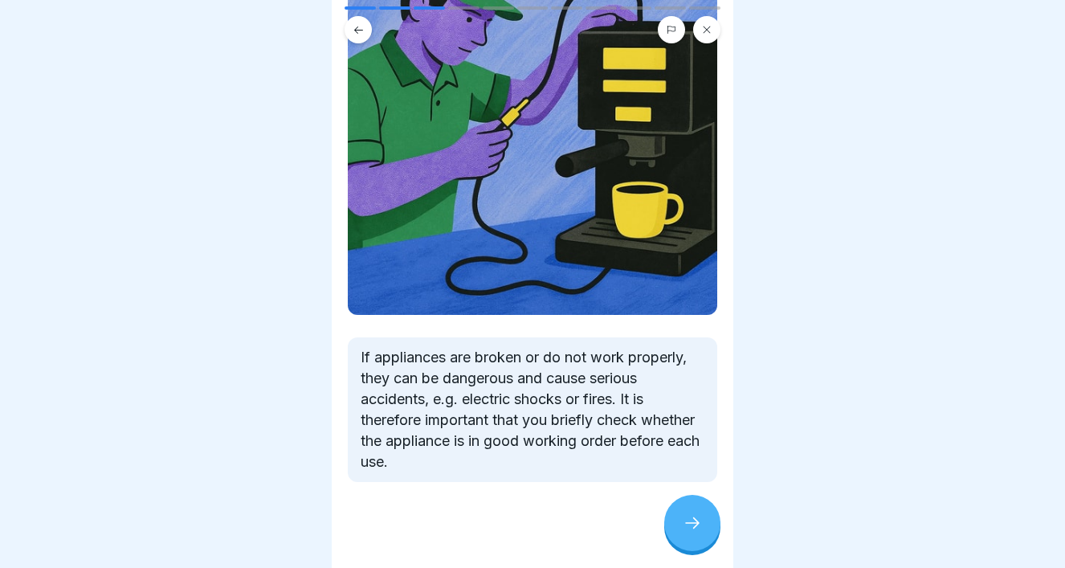
scroll to position [205, 0]
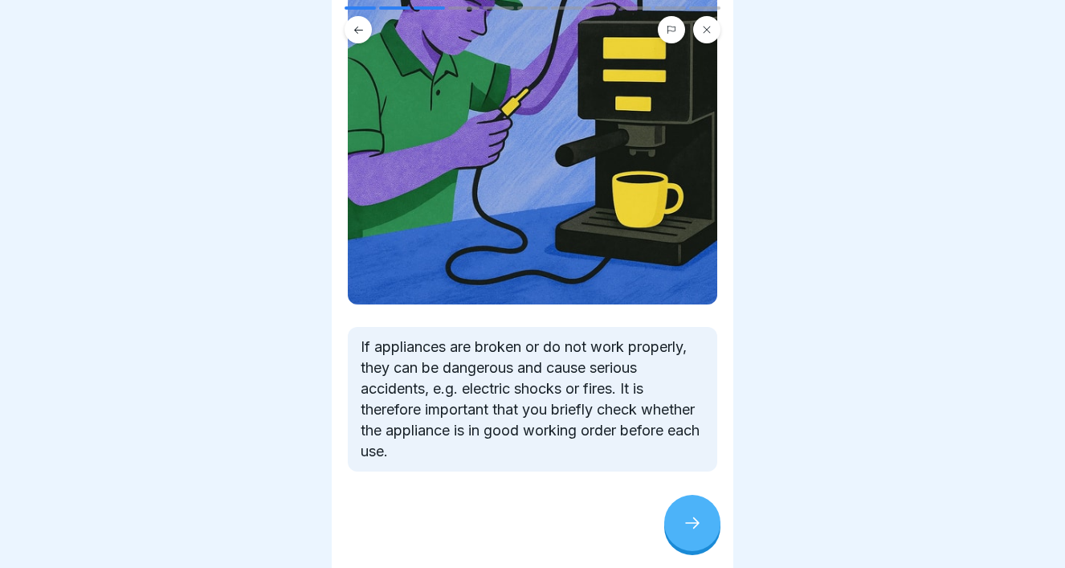
click at [684, 525] on icon at bounding box center [692, 522] width 19 height 19
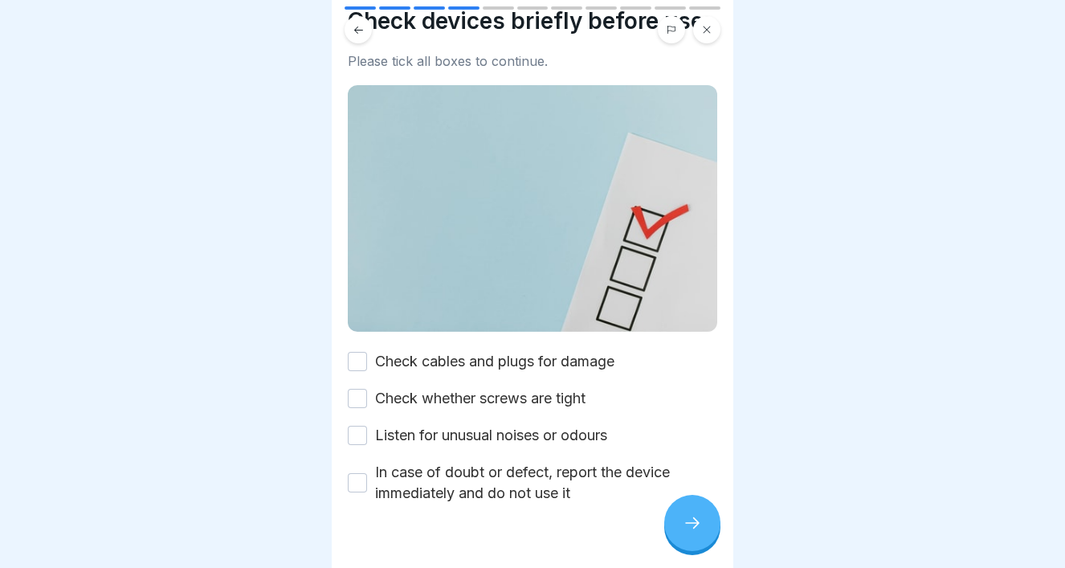
scroll to position [87, 0]
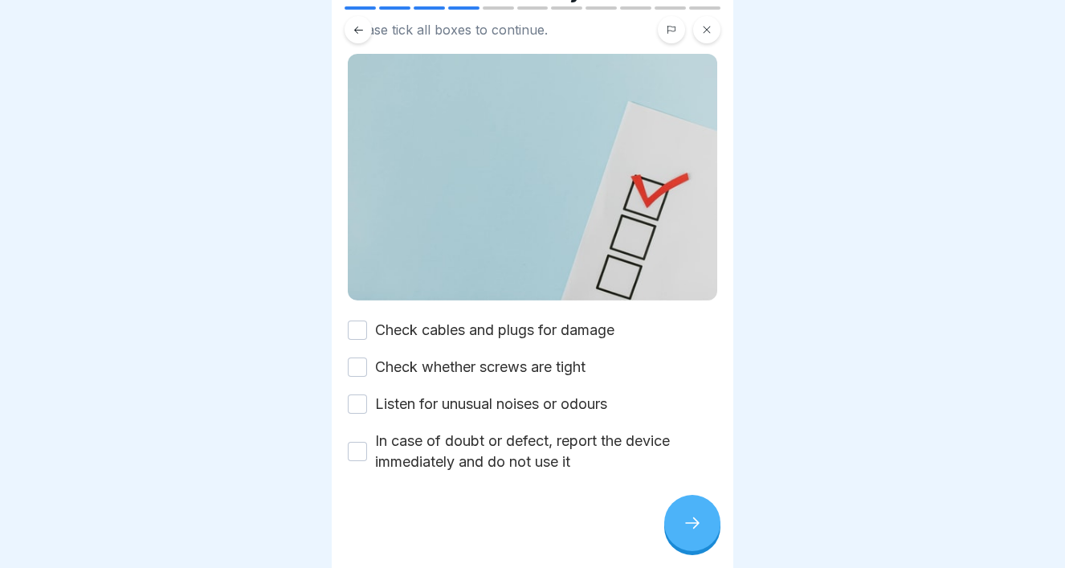
click at [352, 329] on button "Check cables and plugs for damage" at bounding box center [357, 330] width 19 height 19
click at [362, 368] on button "Check whether screws are tight" at bounding box center [357, 367] width 19 height 19
click at [359, 405] on button "Listen for unusual noises or odours" at bounding box center [357, 404] width 19 height 19
click at [358, 456] on button "In case of doubt or defect, report the device immediately and do not use it" at bounding box center [357, 451] width 19 height 19
click at [702, 518] on div at bounding box center [692, 523] width 56 height 56
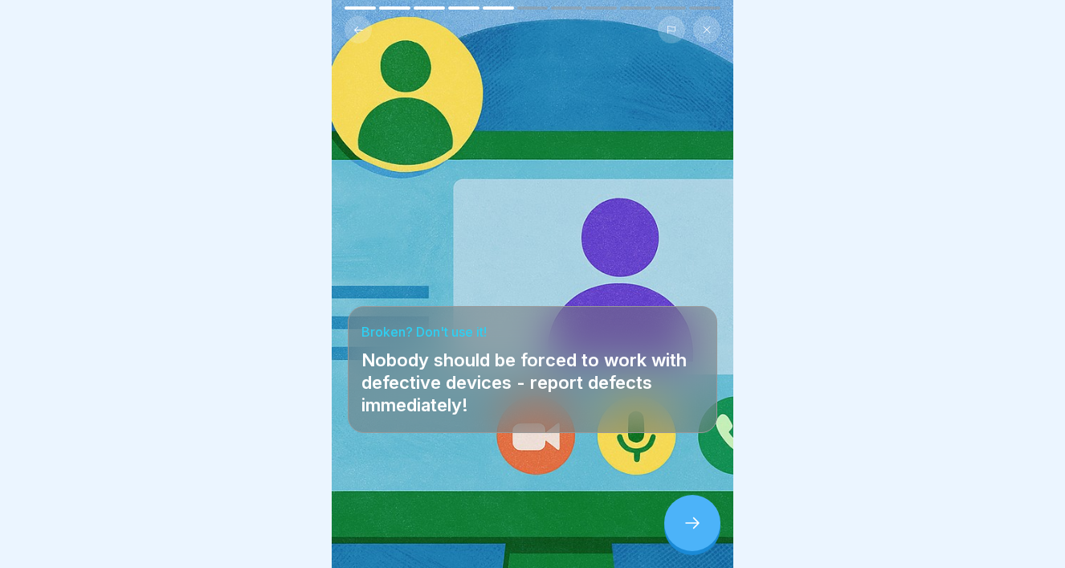
click at [693, 517] on icon at bounding box center [692, 522] width 19 height 19
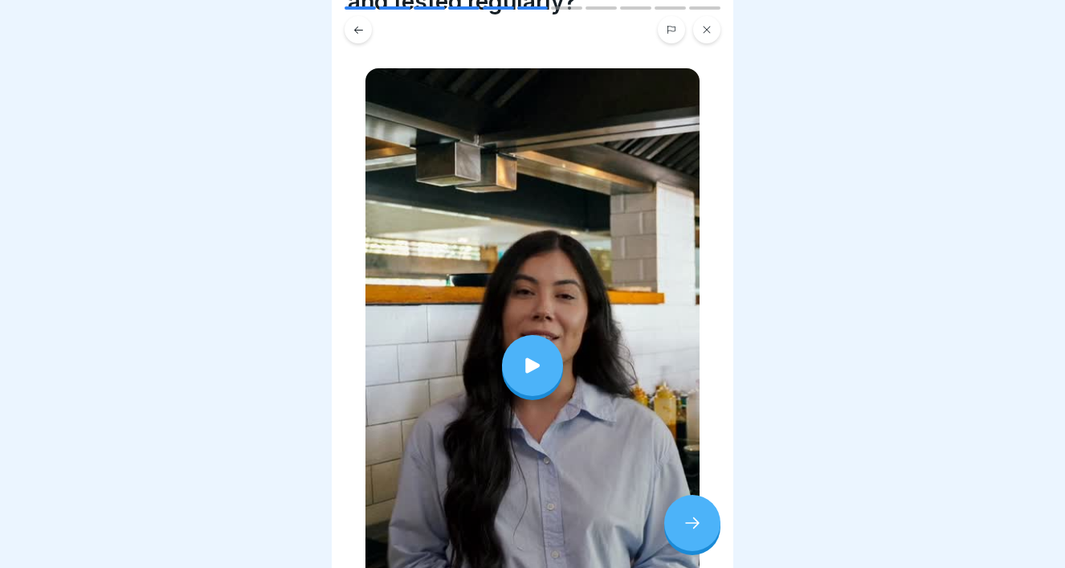
scroll to position [112, 0]
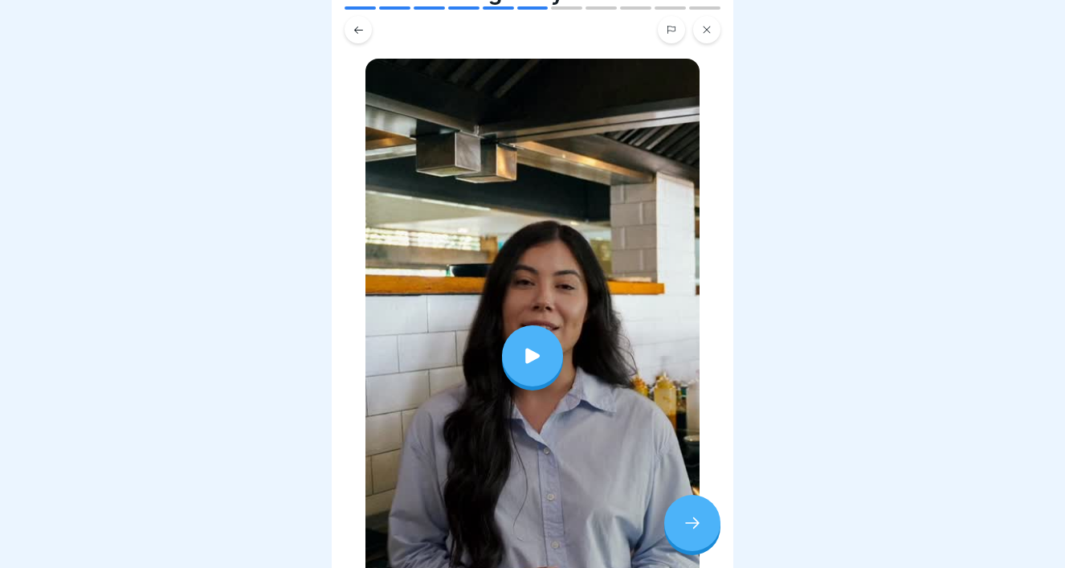
click at [523, 373] on div at bounding box center [532, 355] width 61 height 61
click at [703, 518] on div at bounding box center [692, 523] width 56 height 56
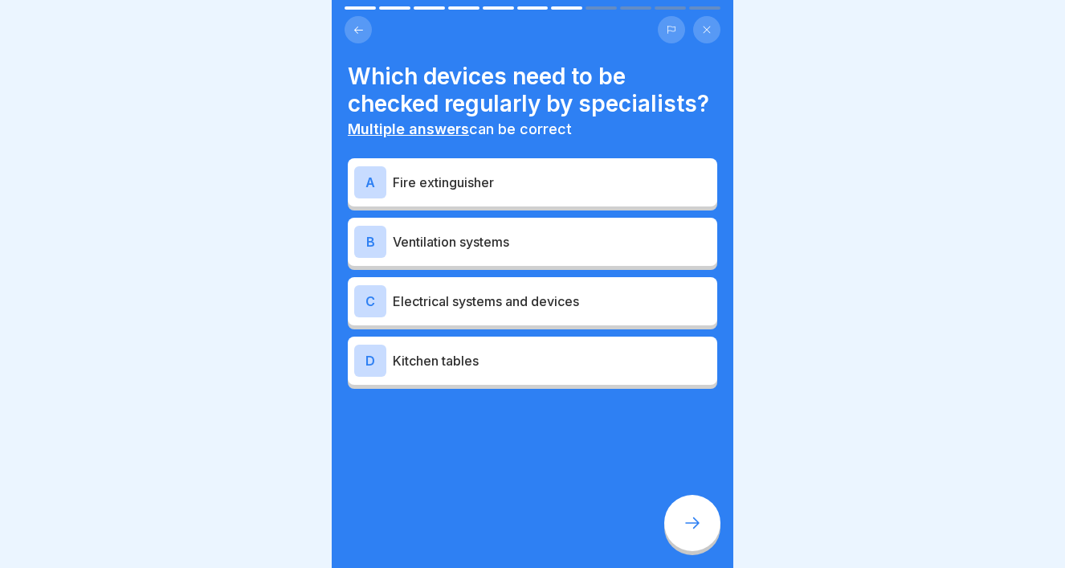
click at [572, 304] on p "Electrical systems and devices" at bounding box center [552, 301] width 318 height 19
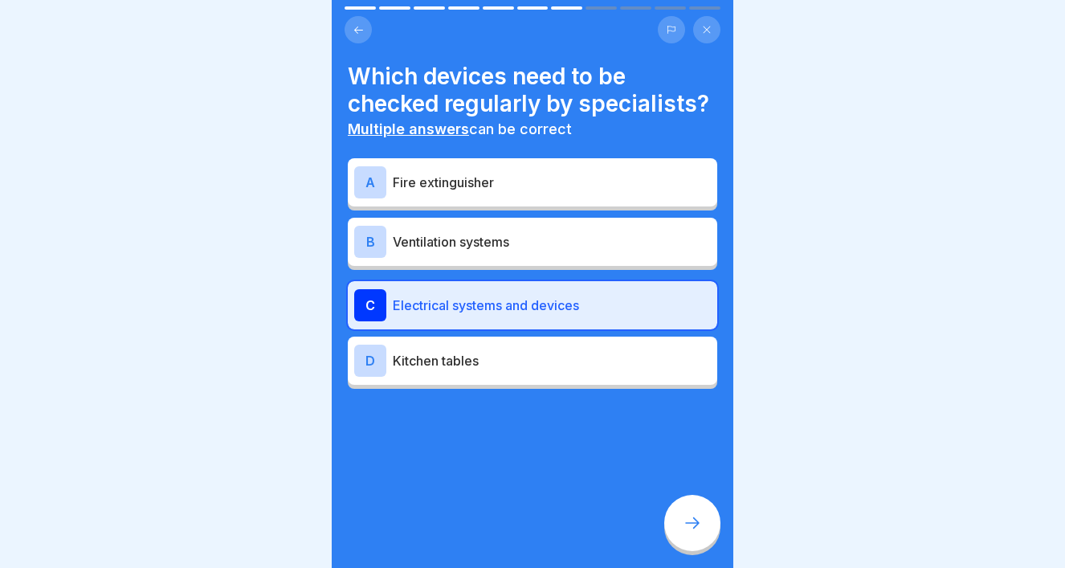
click at [691, 531] on icon at bounding box center [692, 522] width 19 height 19
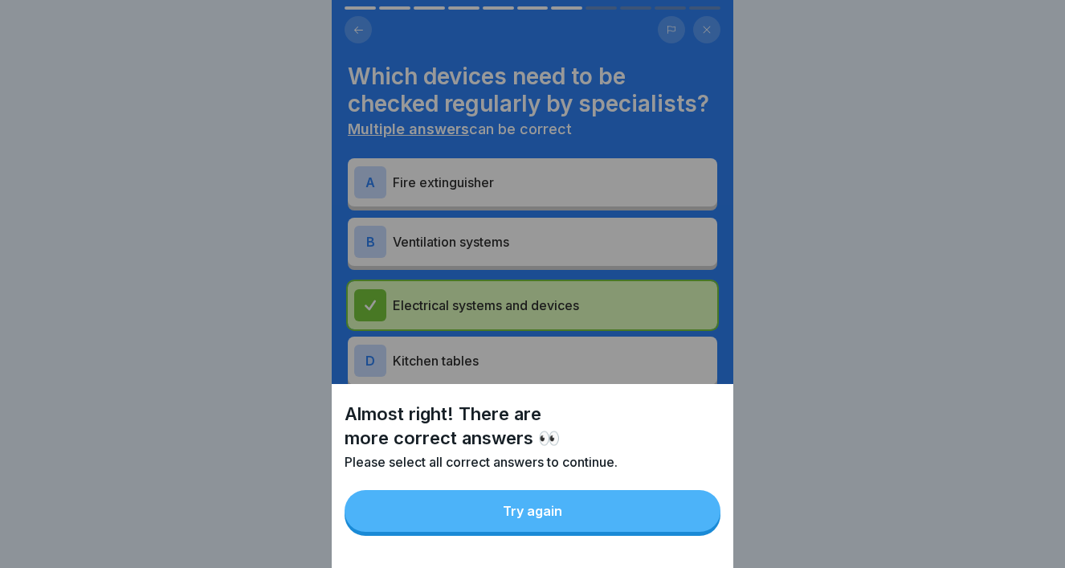
click at [635, 521] on button "Try again" at bounding box center [533, 511] width 376 height 42
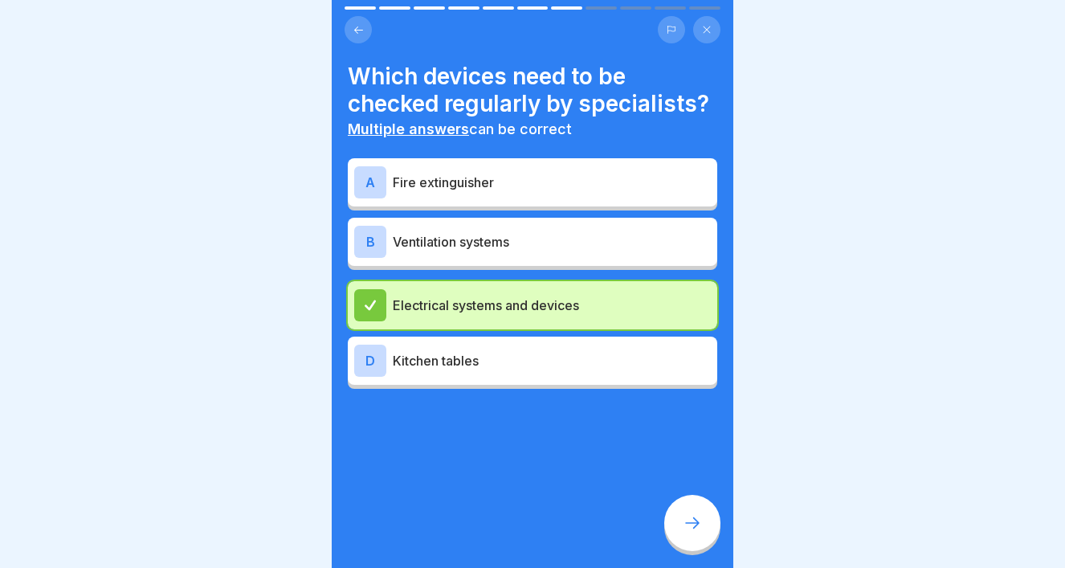
click at [503, 247] on p "Ventilation systems" at bounding box center [552, 241] width 318 height 19
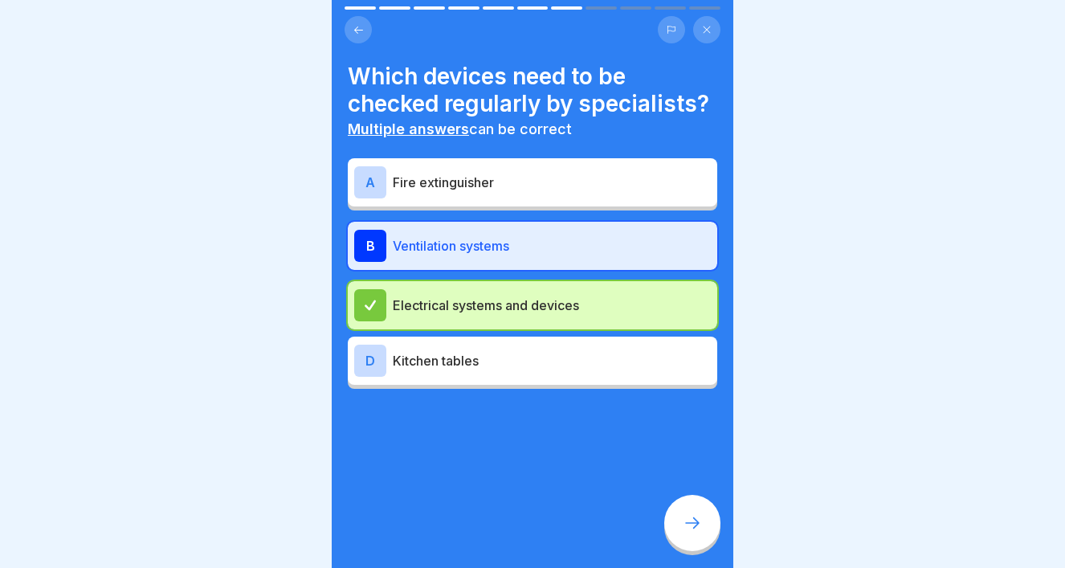
click at [679, 524] on div at bounding box center [692, 523] width 56 height 56
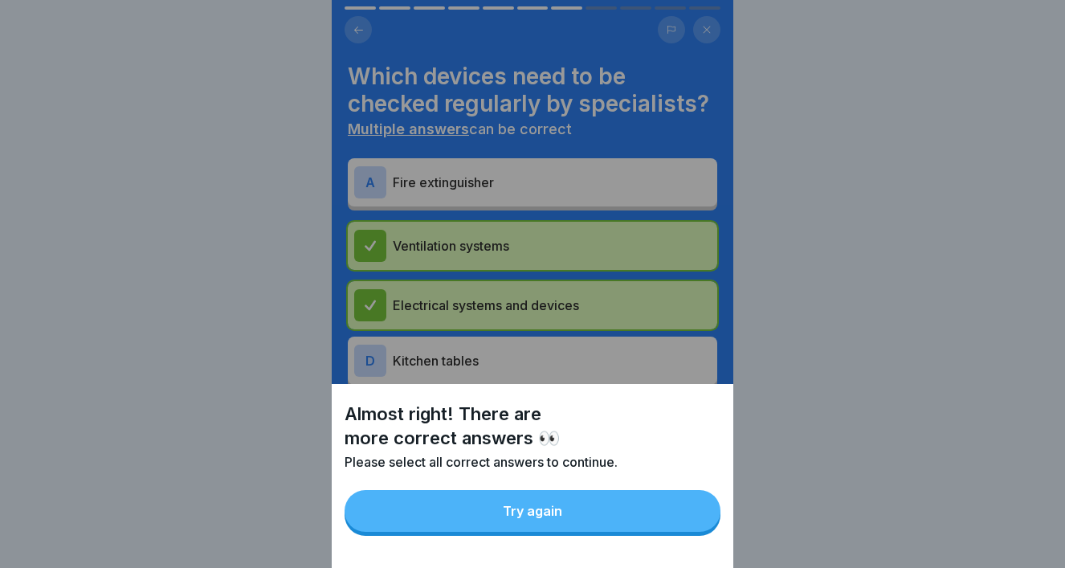
click at [609, 510] on button "Try again" at bounding box center [533, 511] width 376 height 42
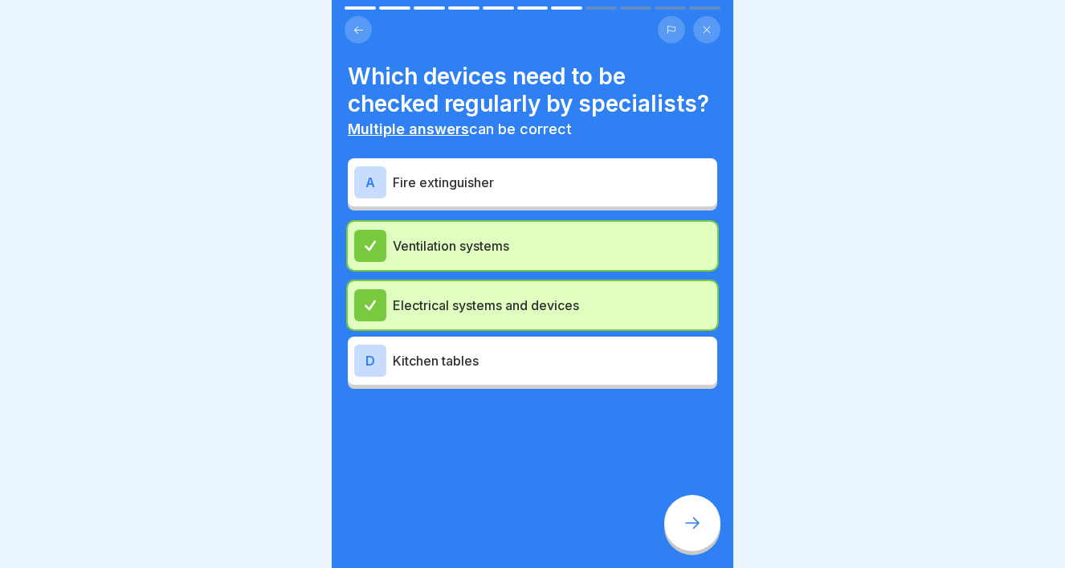
click at [459, 182] on p "Fire extinguisher" at bounding box center [552, 182] width 318 height 19
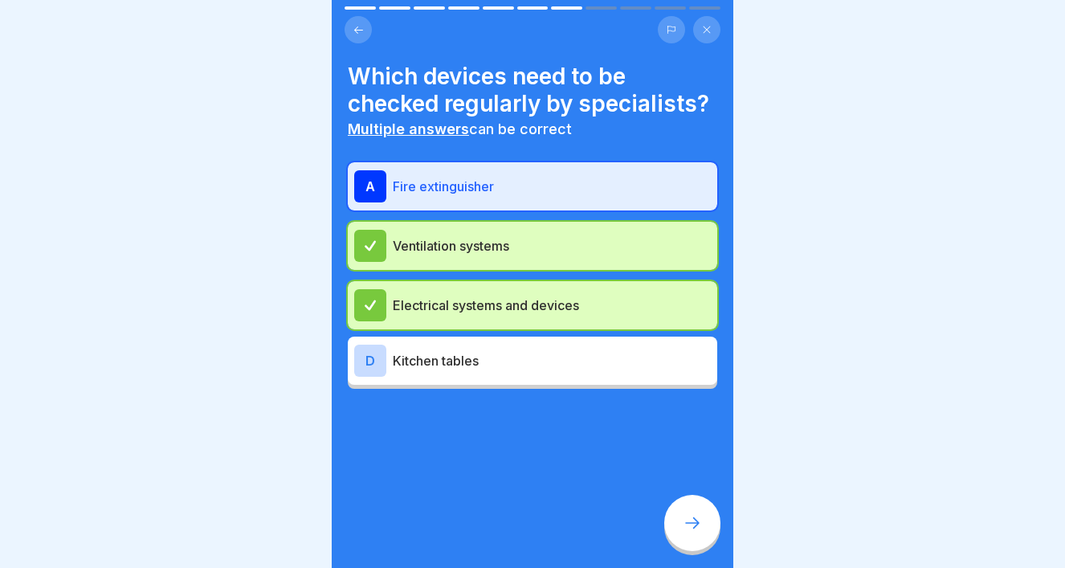
click at [684, 530] on icon at bounding box center [692, 522] width 19 height 19
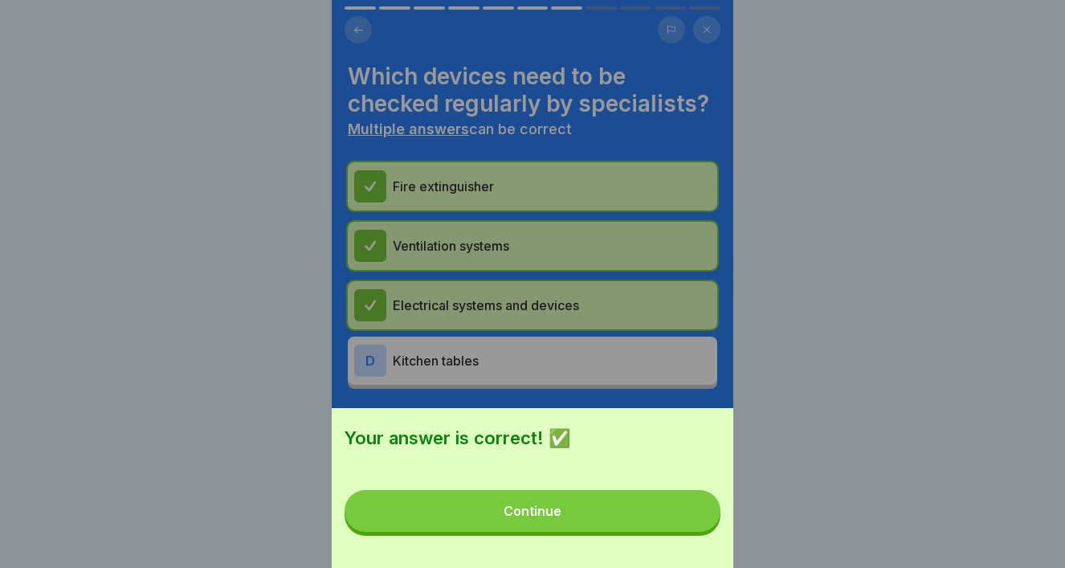
click at [630, 525] on button "Continue" at bounding box center [533, 511] width 376 height 42
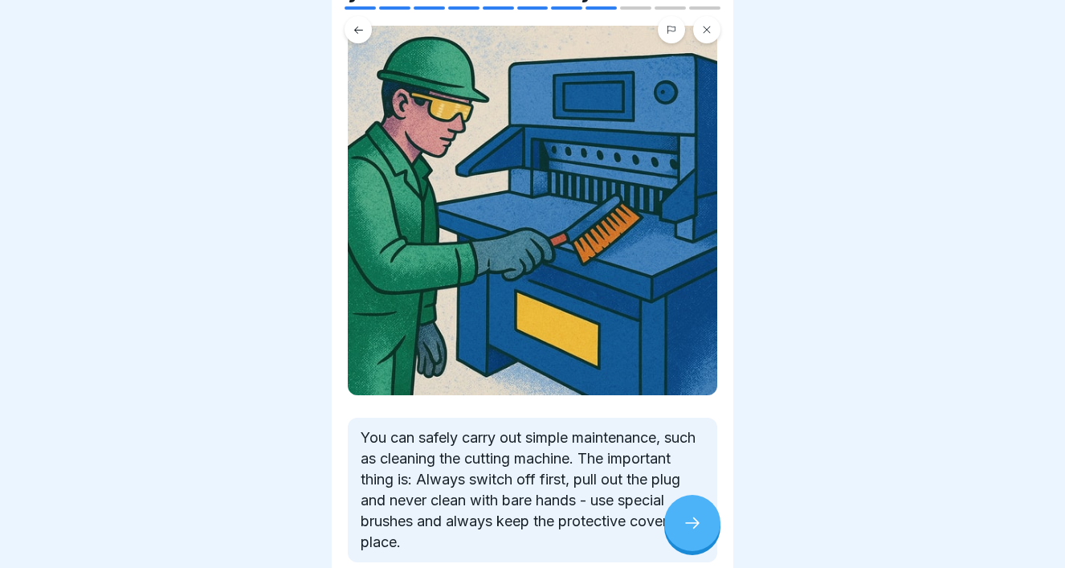
scroll to position [180, 0]
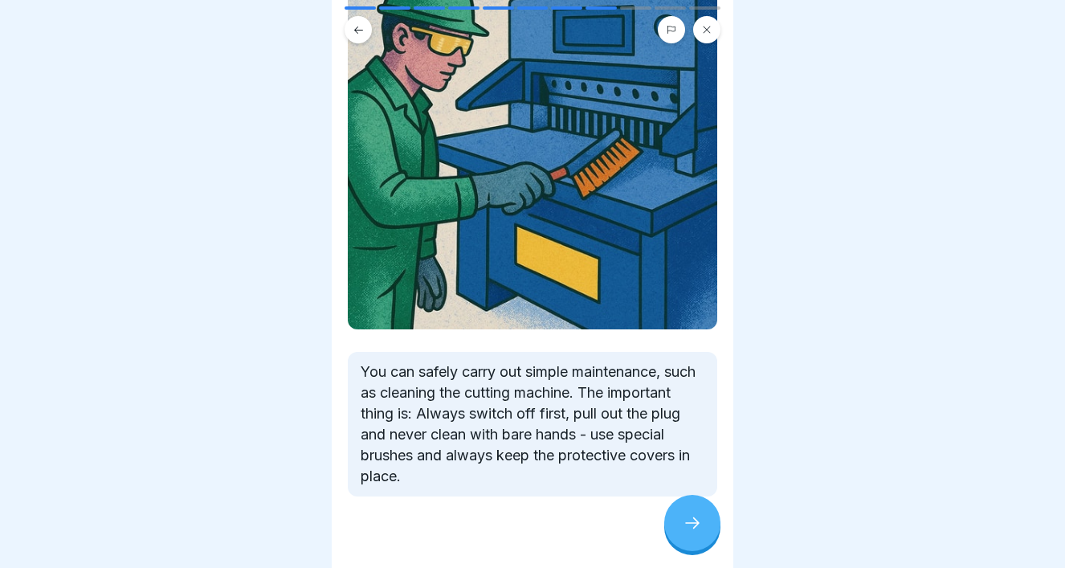
click at [685, 513] on div at bounding box center [692, 523] width 56 height 56
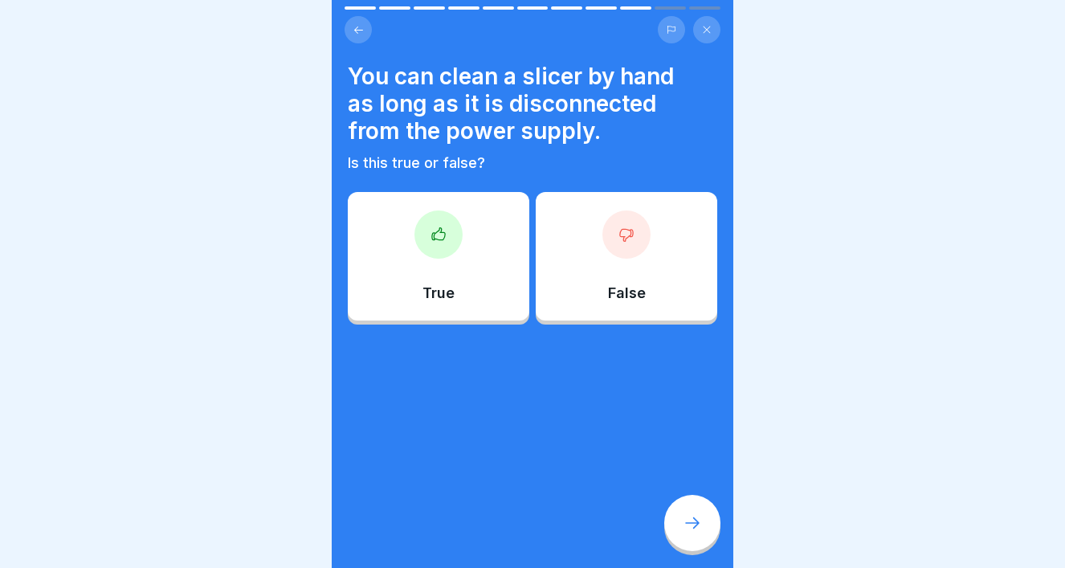
click at [583, 261] on div "False" at bounding box center [627, 256] width 182 height 129
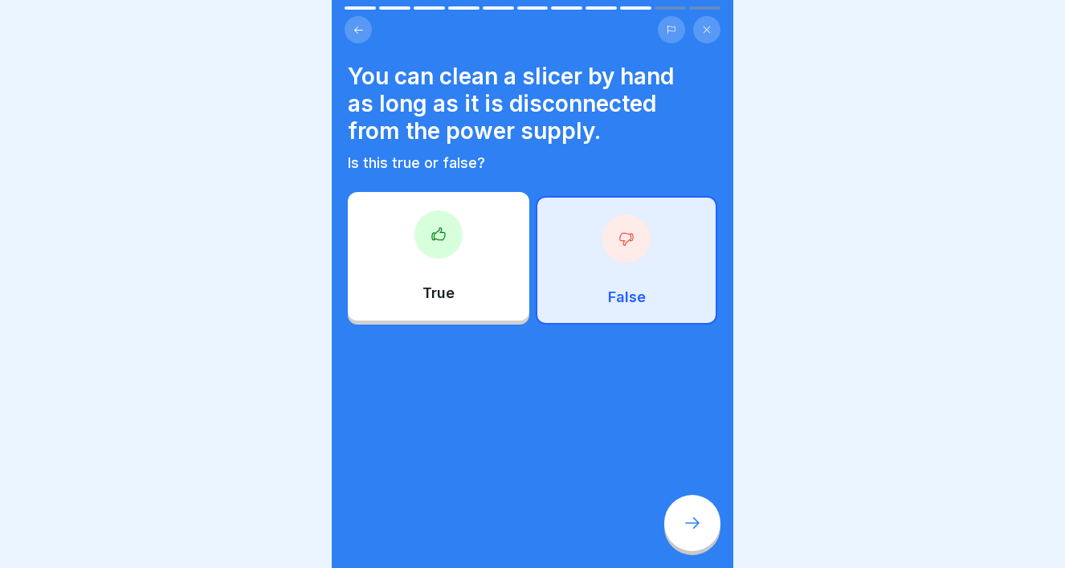
click at [693, 529] on icon at bounding box center [692, 522] width 19 height 19
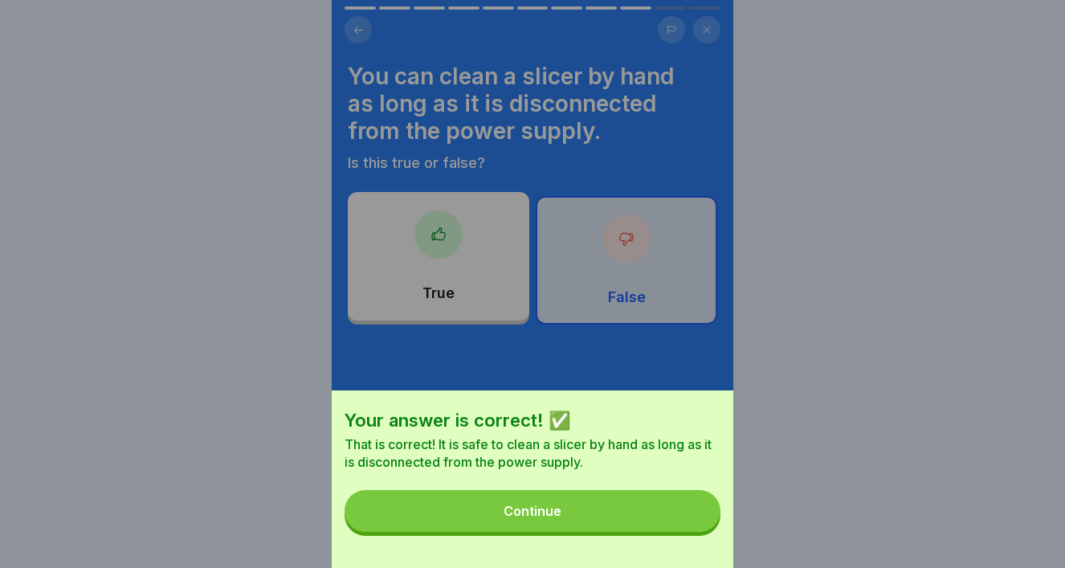
click at [571, 498] on button "Continue" at bounding box center [533, 511] width 376 height 42
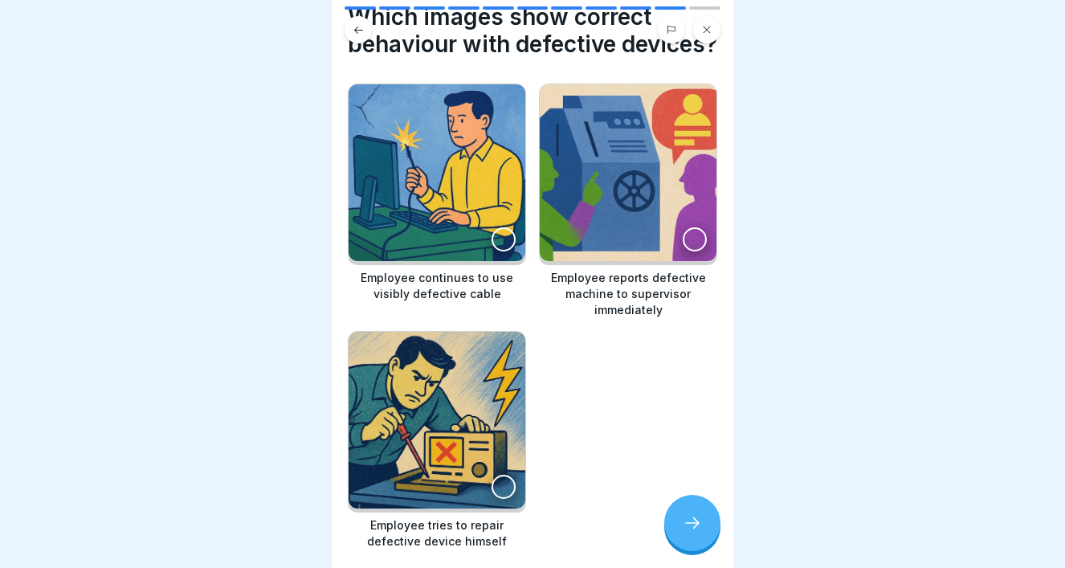
scroll to position [56, 0]
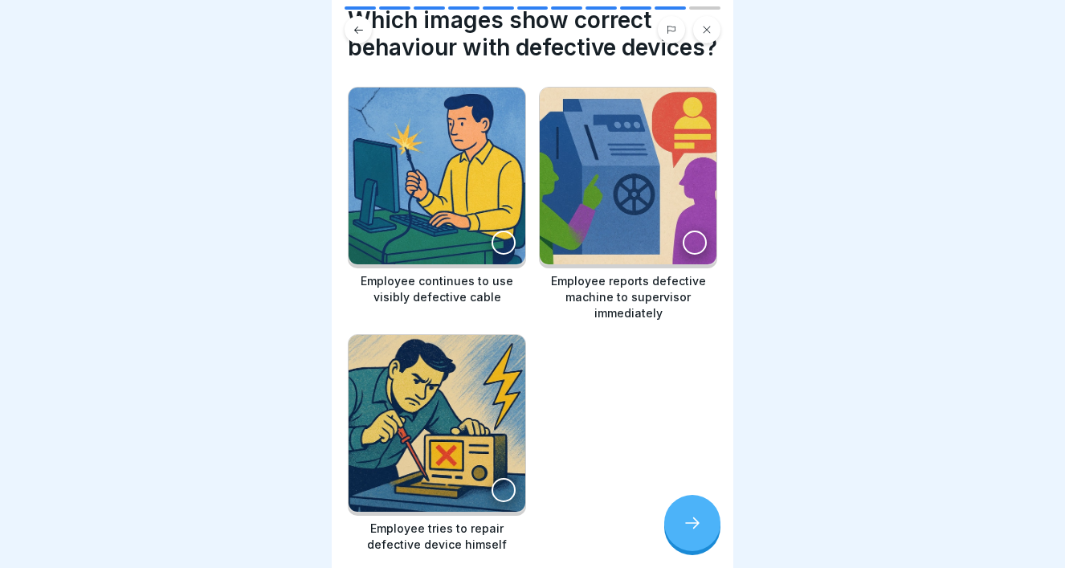
click at [696, 255] on div at bounding box center [695, 243] width 24 height 24
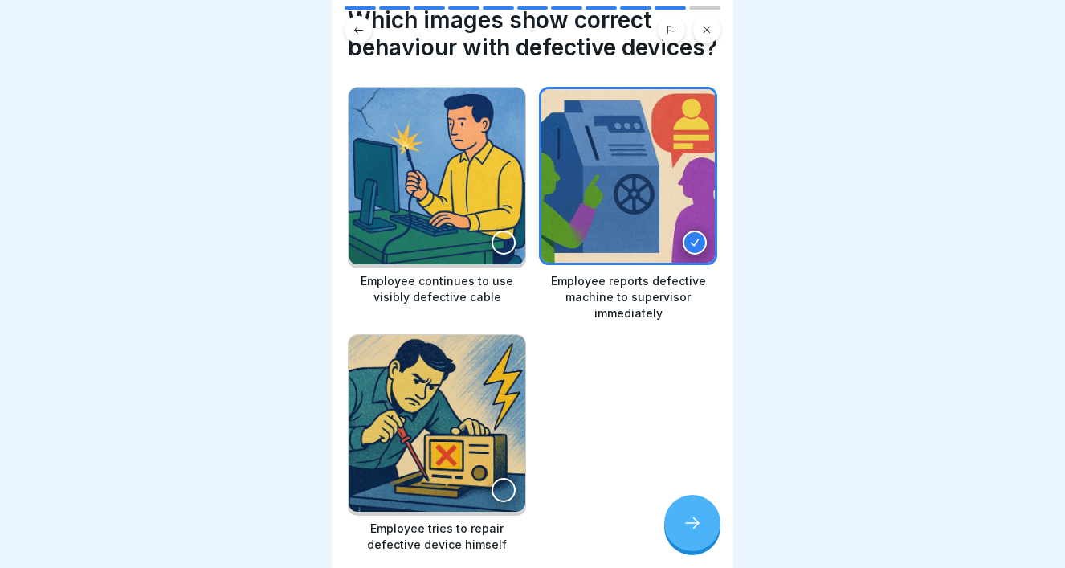
click at [702, 533] on div at bounding box center [692, 523] width 56 height 56
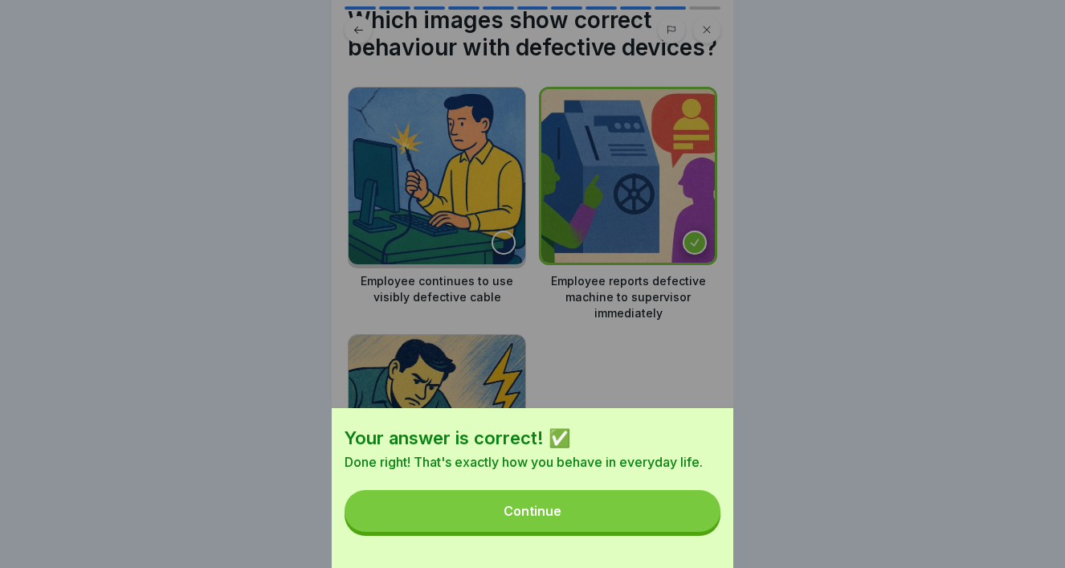
click at [640, 515] on button "Continue" at bounding box center [533, 511] width 376 height 42
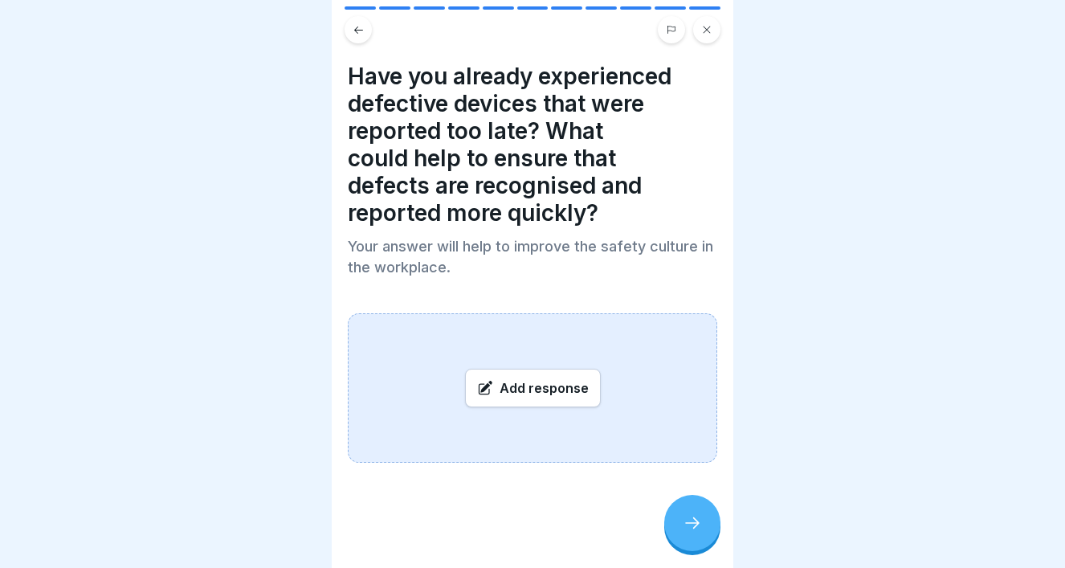
click at [575, 400] on div "Add response" at bounding box center [533, 388] width 136 height 39
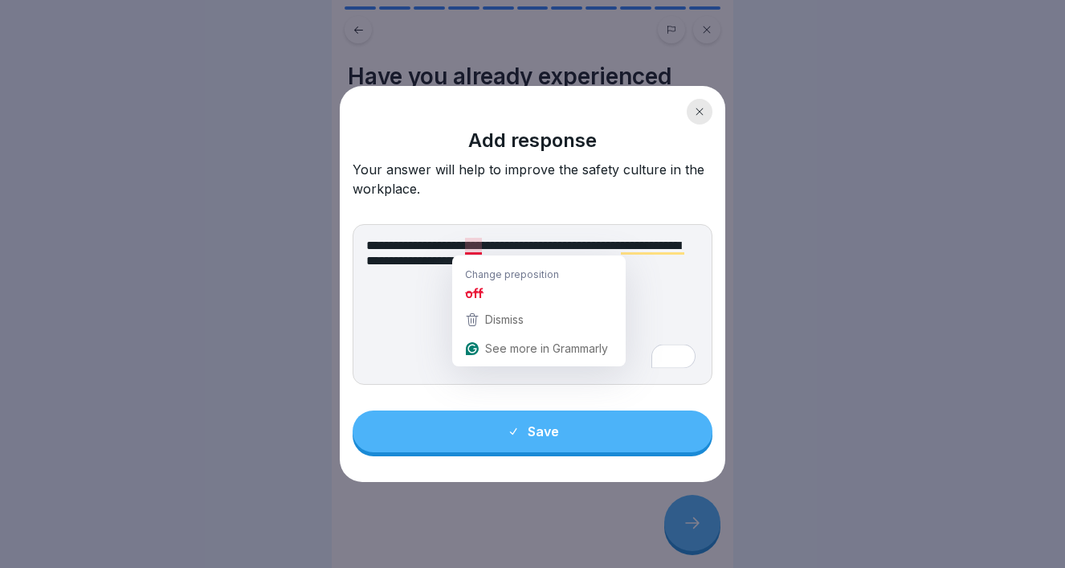
click at [476, 247] on textarea "**********" at bounding box center [533, 304] width 360 height 161
click at [431, 256] on textarea "**********" at bounding box center [533, 304] width 360 height 161
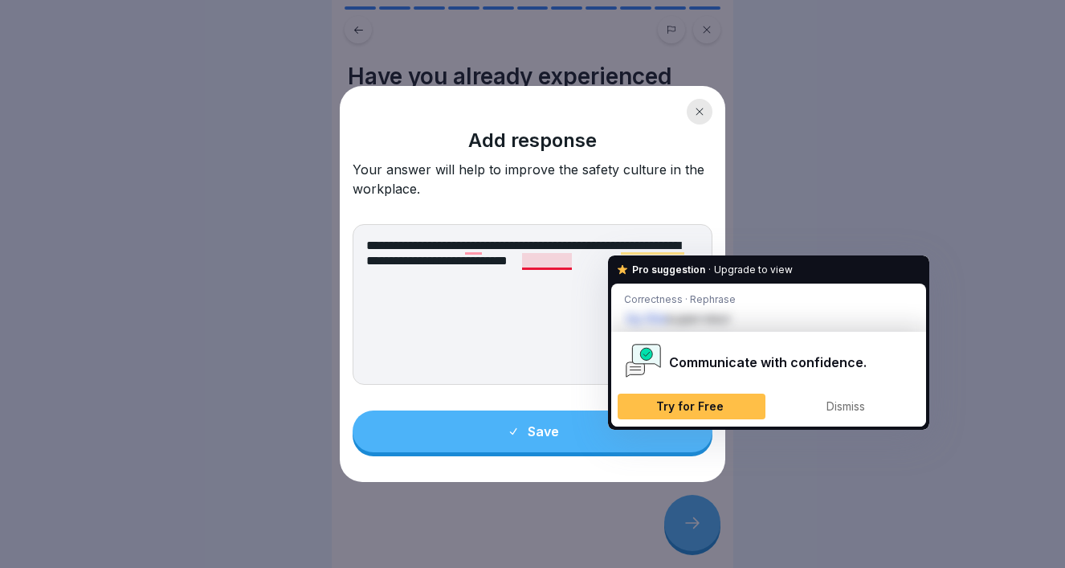
click at [553, 261] on textarea "**********" at bounding box center [533, 304] width 360 height 161
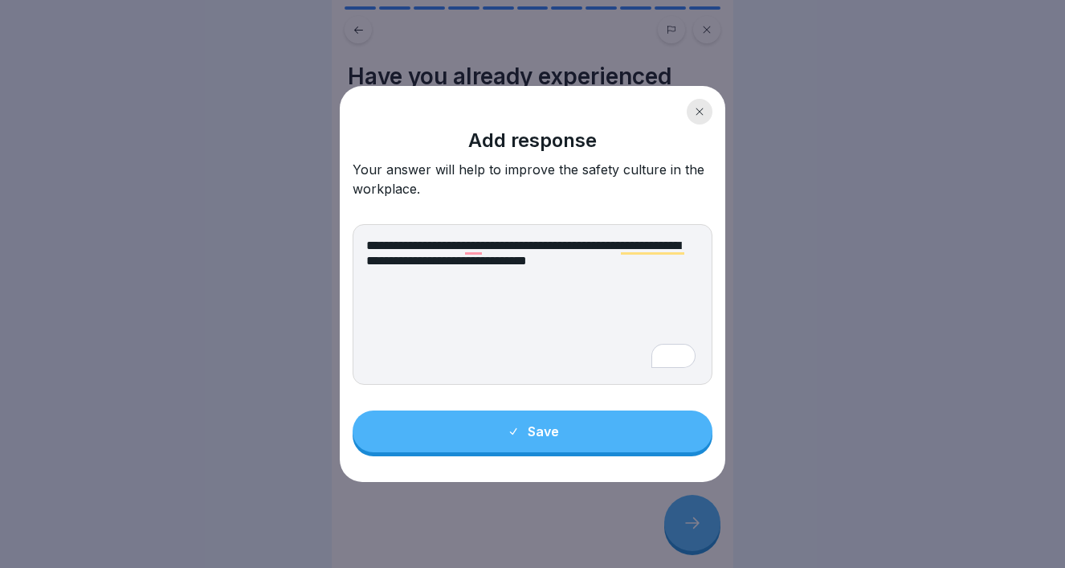
click at [669, 261] on textarea "**********" at bounding box center [533, 304] width 360 height 161
click at [451, 248] on textarea "**********" at bounding box center [533, 304] width 360 height 161
click at [496, 267] on textarea "**********" at bounding box center [533, 304] width 360 height 161
drag, startPoint x: 517, startPoint y: 263, endPoint x: 489, endPoint y: 264, distance: 28.2
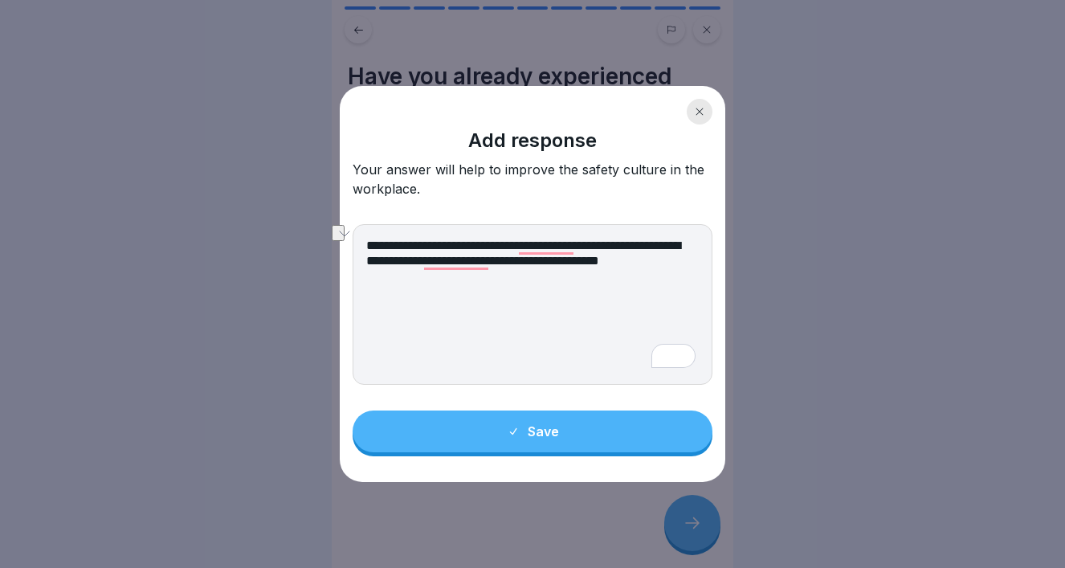
click at [489, 264] on textarea "**********" at bounding box center [533, 304] width 360 height 161
type textarea "**********"
click at [545, 431] on div "Save" at bounding box center [533, 431] width 52 height 14
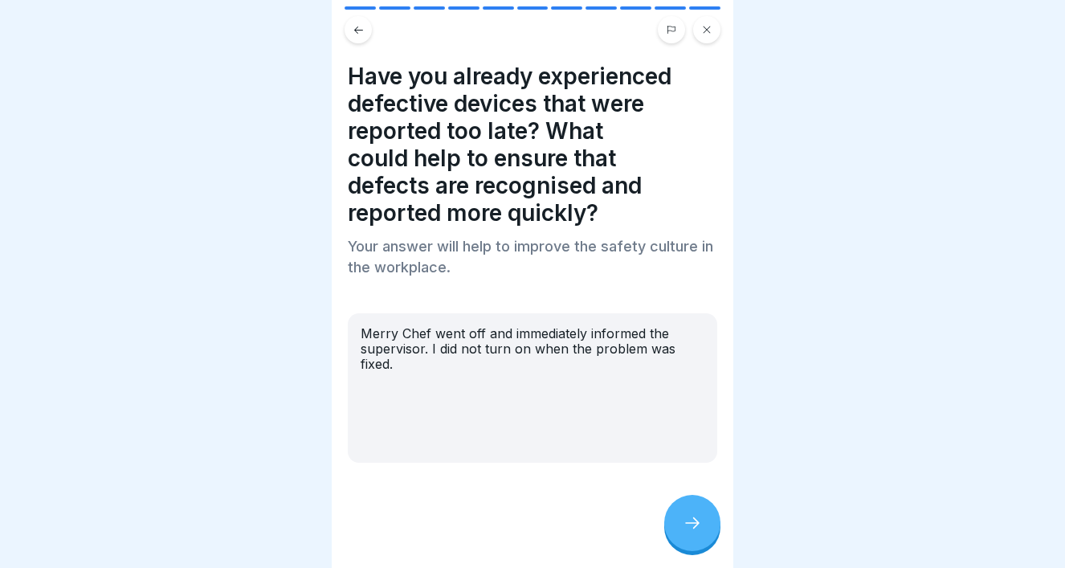
click at [676, 525] on div at bounding box center [692, 523] width 56 height 56
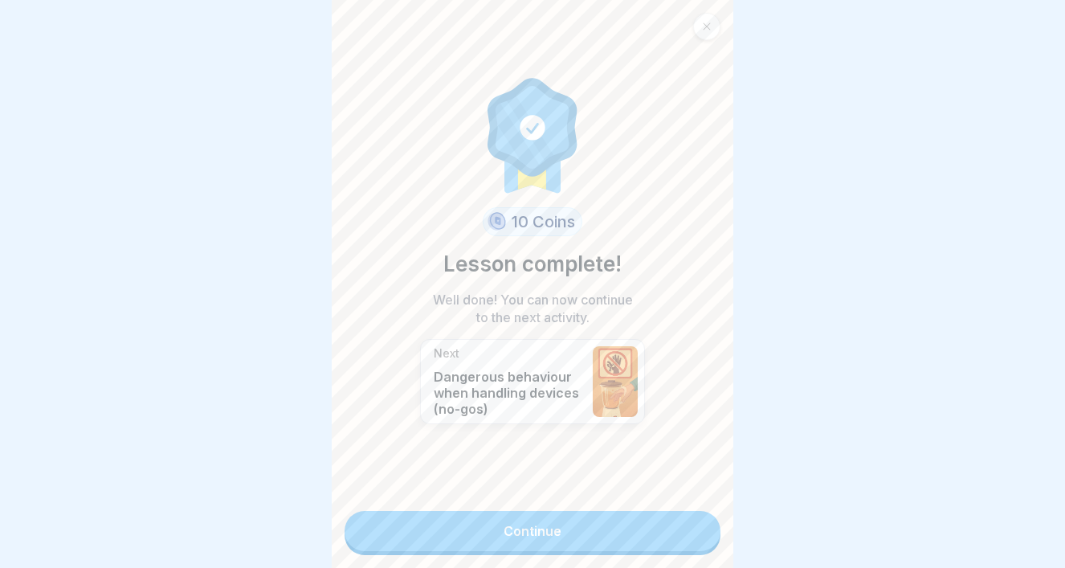
click at [647, 529] on link "Continue" at bounding box center [533, 531] width 376 height 40
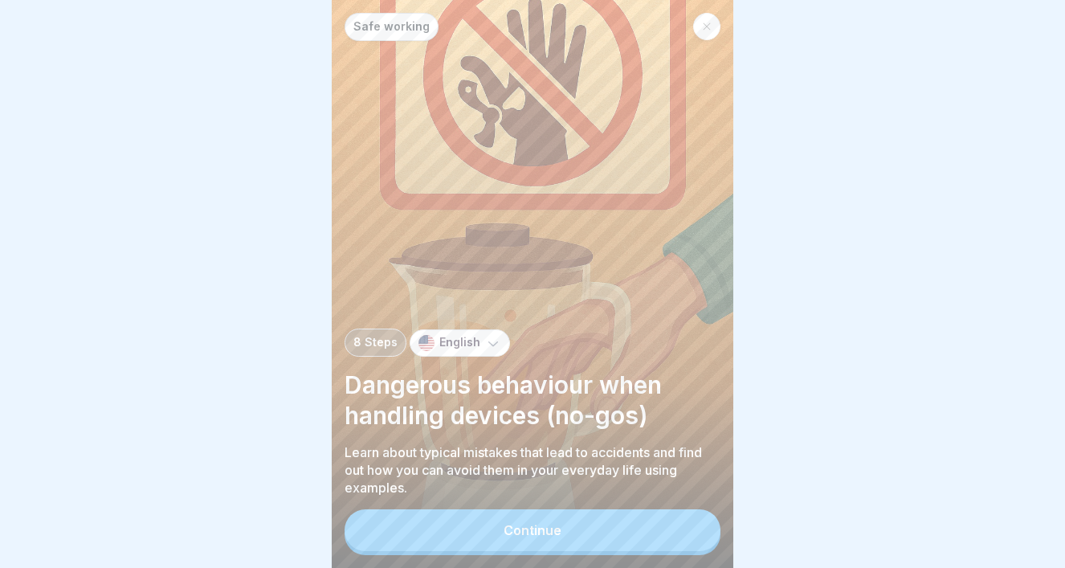
click at [607, 529] on button "Continue" at bounding box center [533, 530] width 376 height 42
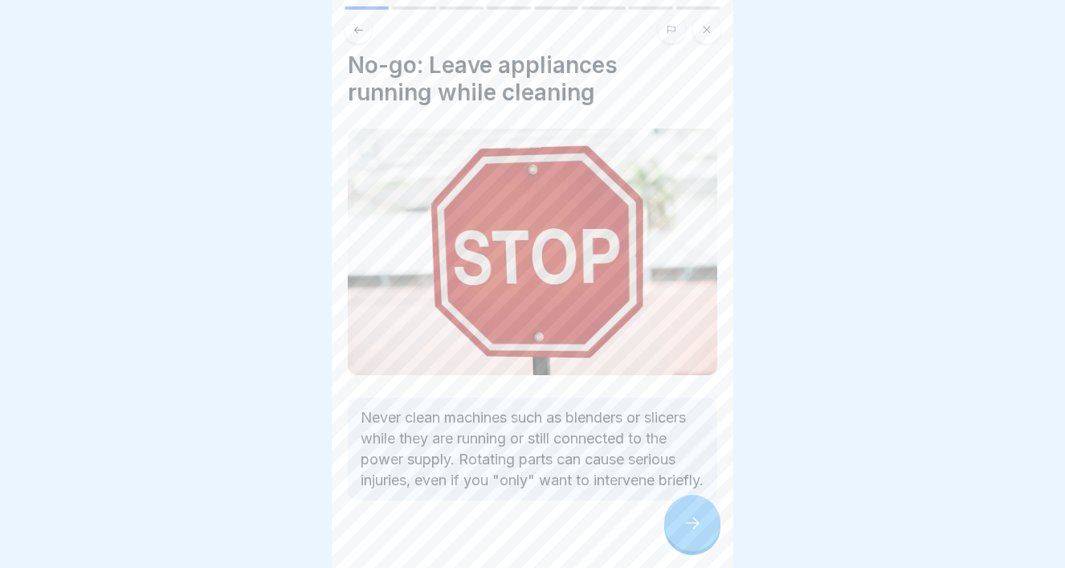
scroll to position [61, 0]
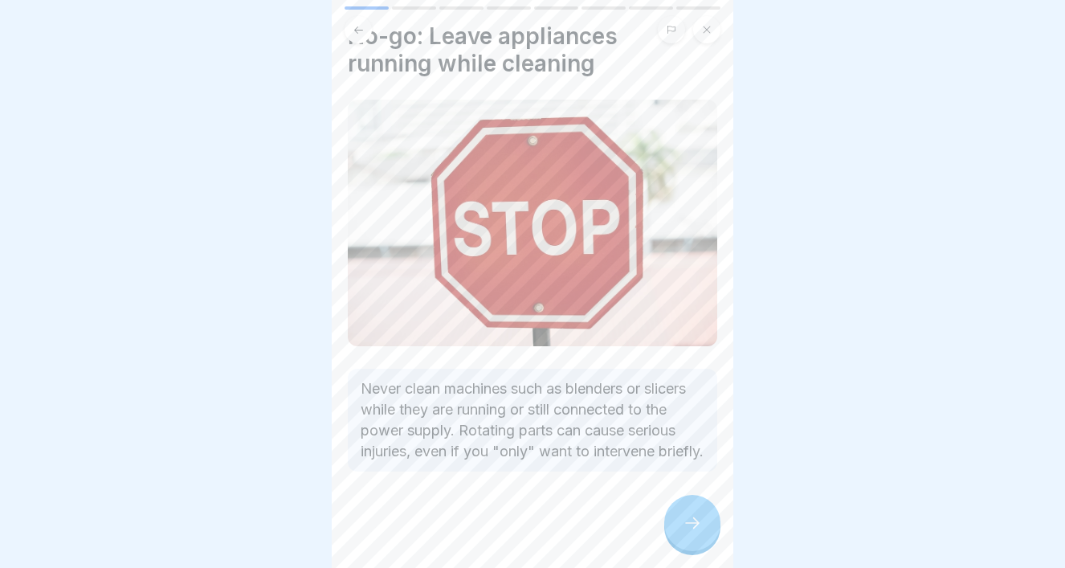
click at [683, 517] on icon at bounding box center [692, 522] width 19 height 19
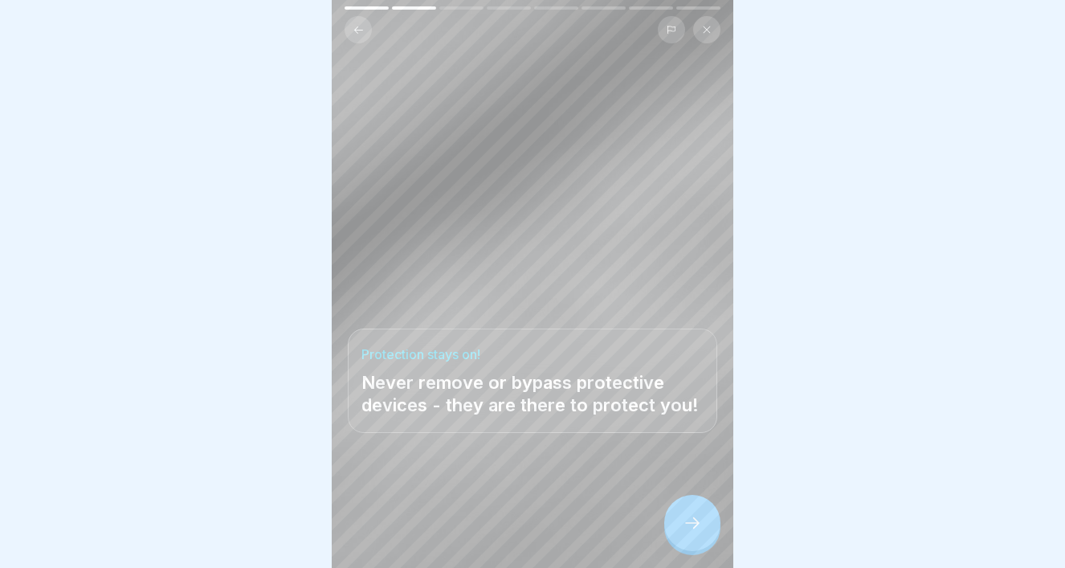
click at [683, 517] on icon at bounding box center [692, 522] width 19 height 19
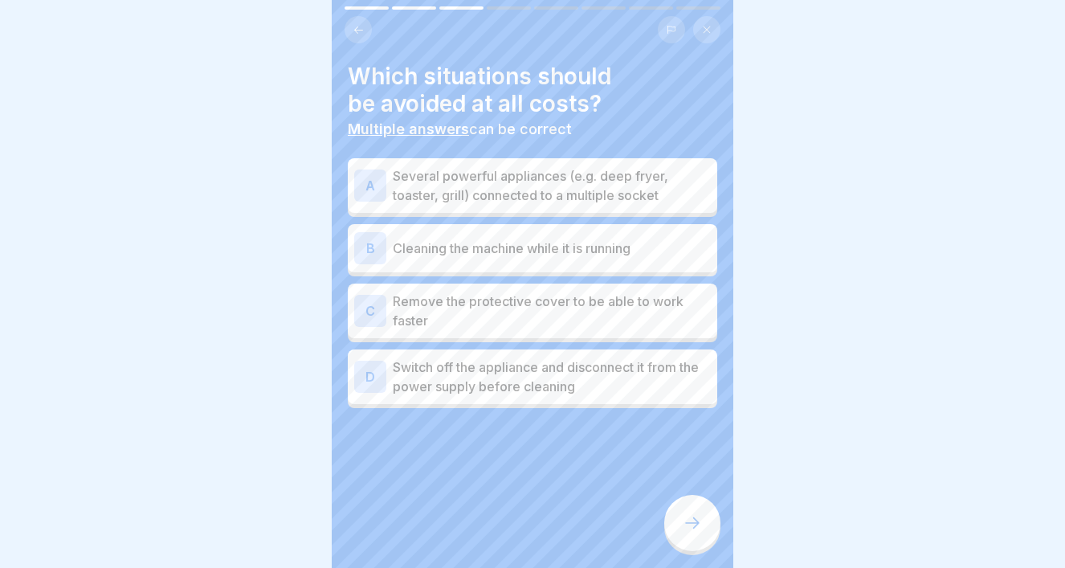
click at [513, 257] on p "Cleaning the machine while it is running" at bounding box center [552, 248] width 318 height 19
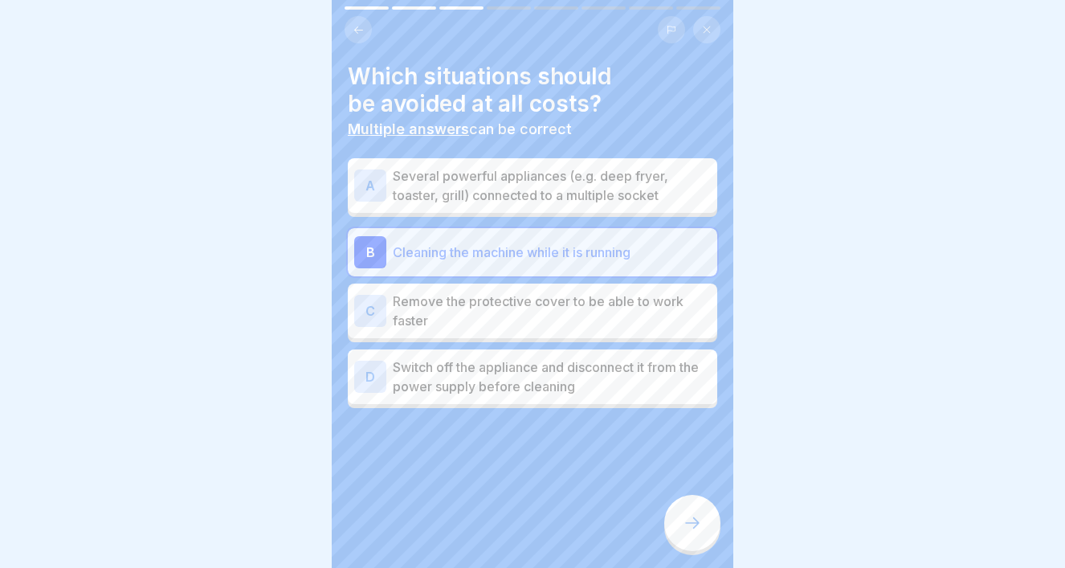
click at [511, 320] on p "Remove the protective cover to be able to work faster" at bounding box center [552, 311] width 318 height 39
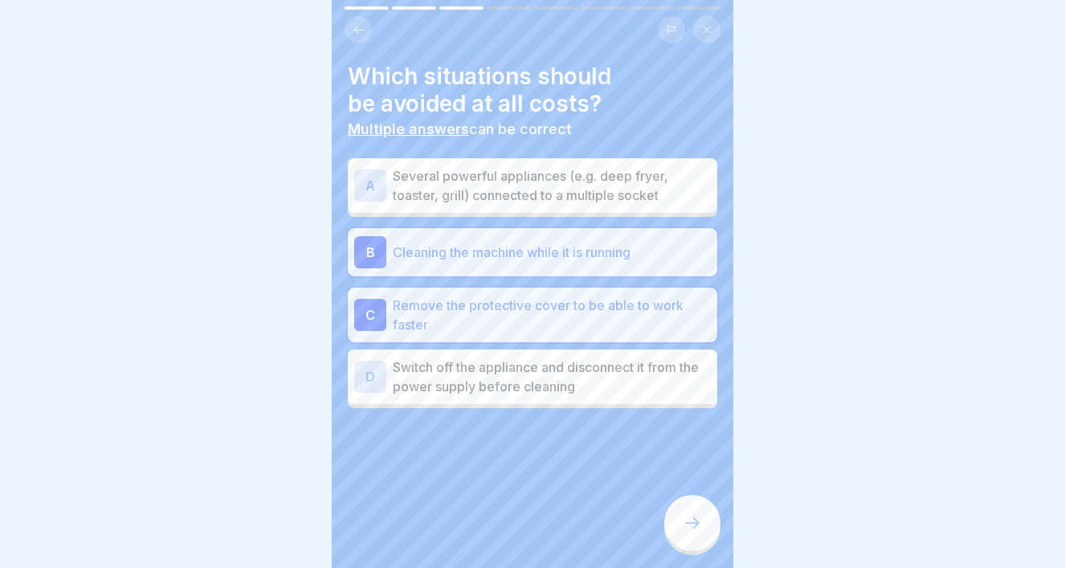
click at [522, 188] on p "Several powerful appliances (e.g. deep fryer, toaster, grill) connected to a mu…" at bounding box center [552, 185] width 318 height 39
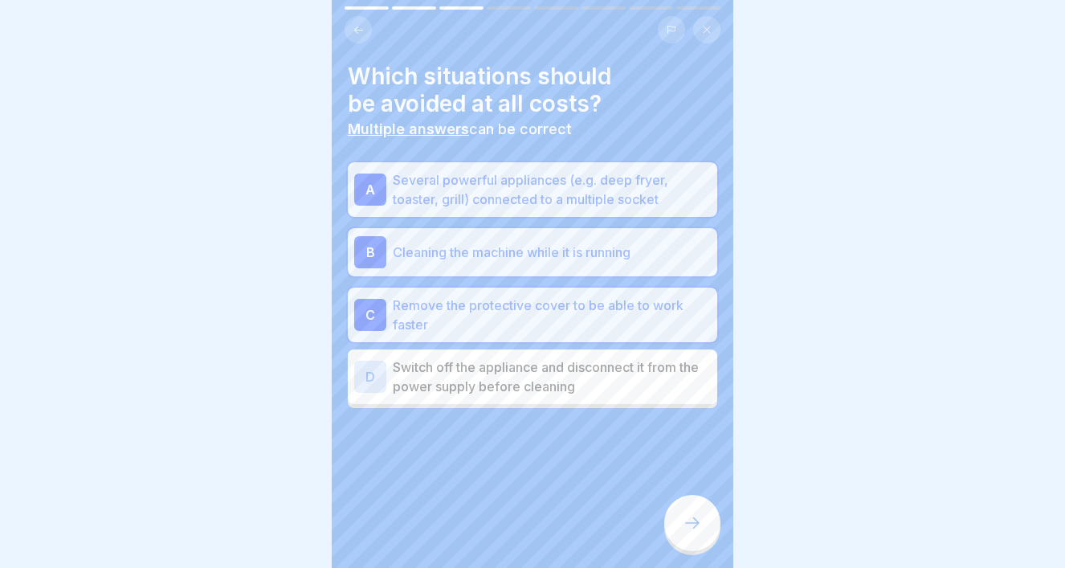
click at [691, 524] on icon at bounding box center [692, 522] width 19 height 19
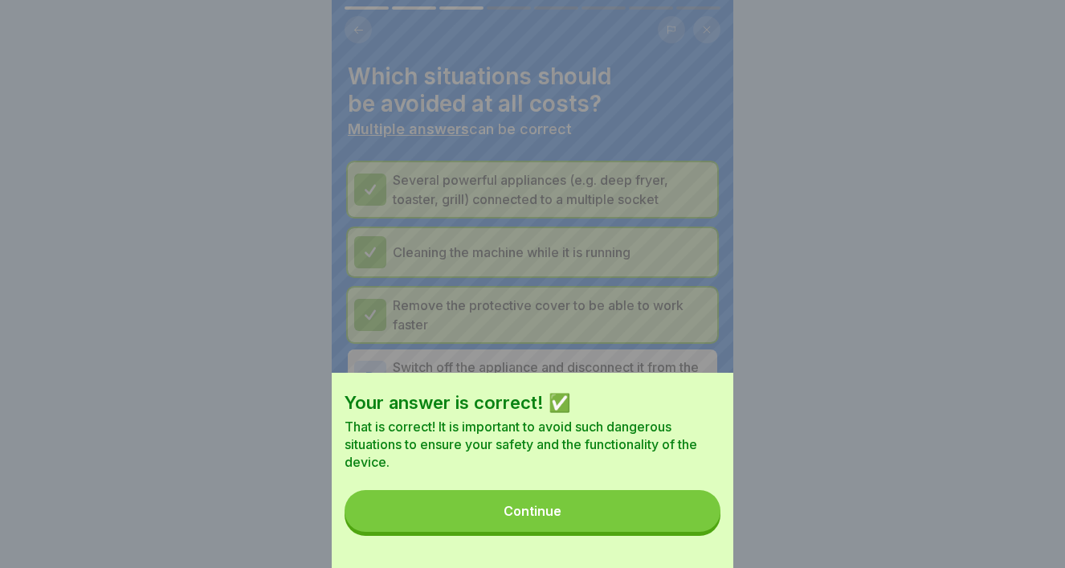
click at [639, 521] on button "Continue" at bounding box center [533, 511] width 376 height 42
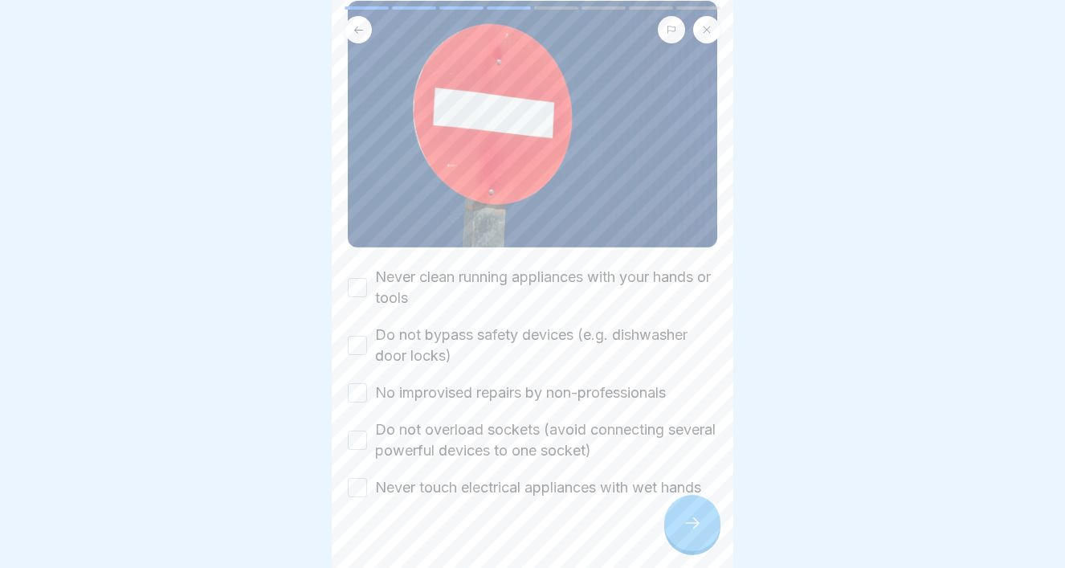
scroll to position [166, 0]
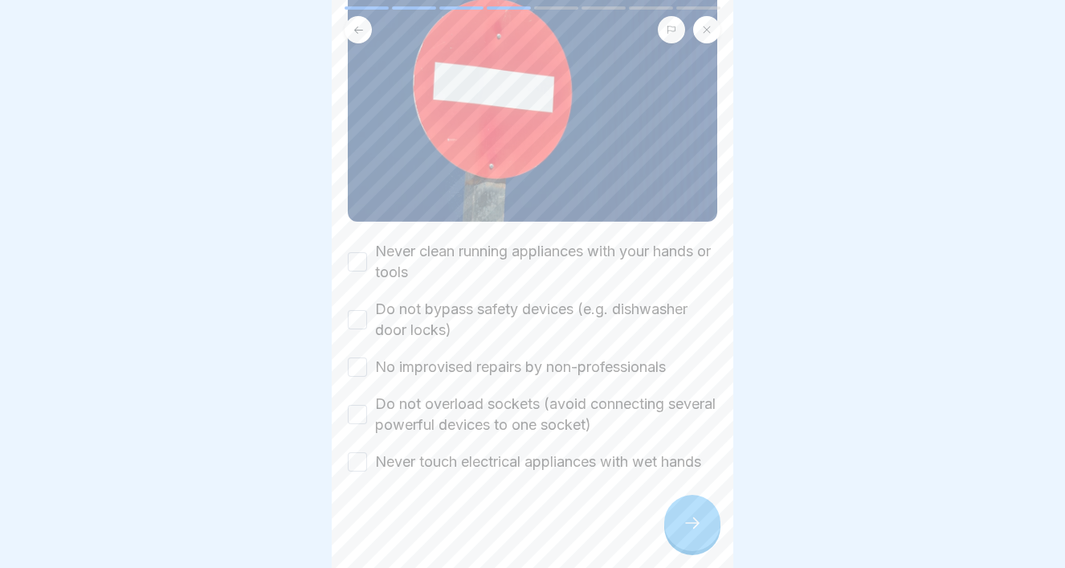
click at [354, 258] on button "Never clean running appliances with your hands or tools" at bounding box center [357, 261] width 19 height 19
click at [364, 321] on button "Do not bypass safety devices (e.g. dishwasher door locks)" at bounding box center [357, 319] width 19 height 19
click at [366, 369] on button "No improvised repairs by non-professionals" at bounding box center [357, 367] width 19 height 19
click at [362, 415] on button "Do not overload sockets (avoid connecting several powerful devices to one socke…" at bounding box center [357, 414] width 19 height 19
click at [363, 467] on button "Never touch electrical appliances with wet hands" at bounding box center [357, 461] width 19 height 19
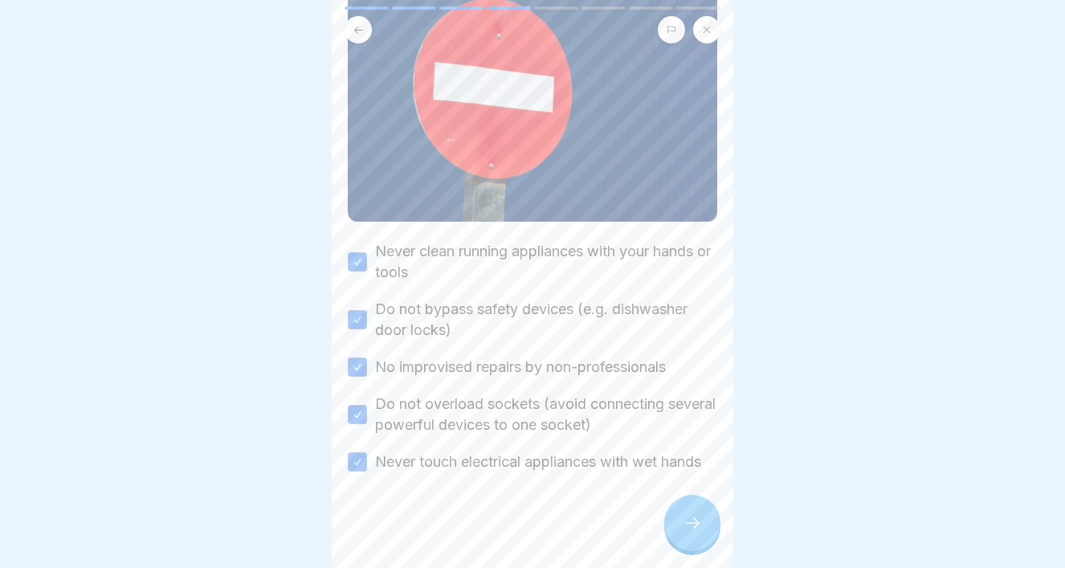
click at [696, 514] on div at bounding box center [692, 523] width 56 height 56
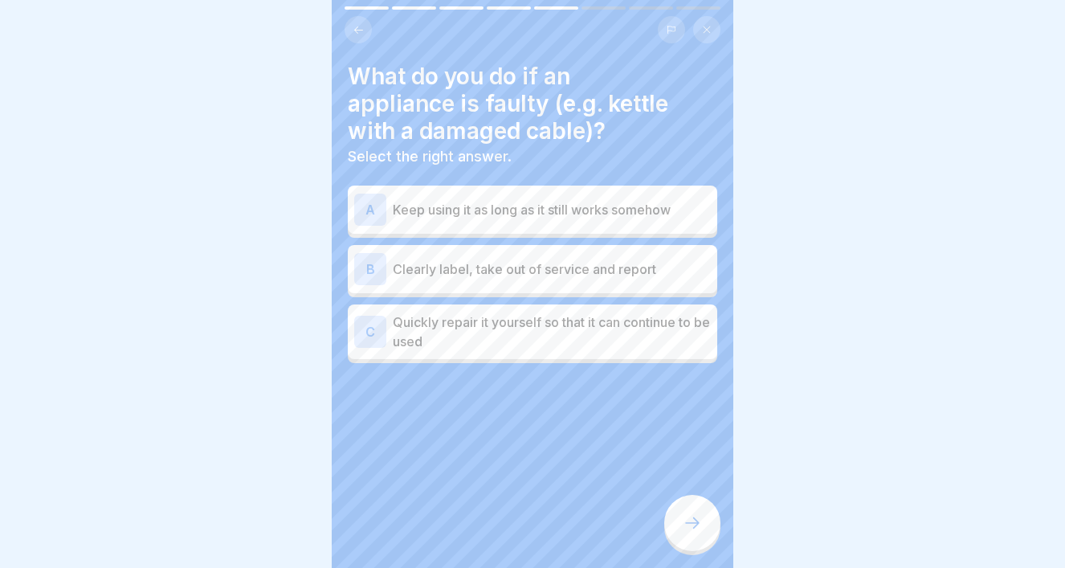
click at [375, 275] on div "B" at bounding box center [370, 269] width 32 height 32
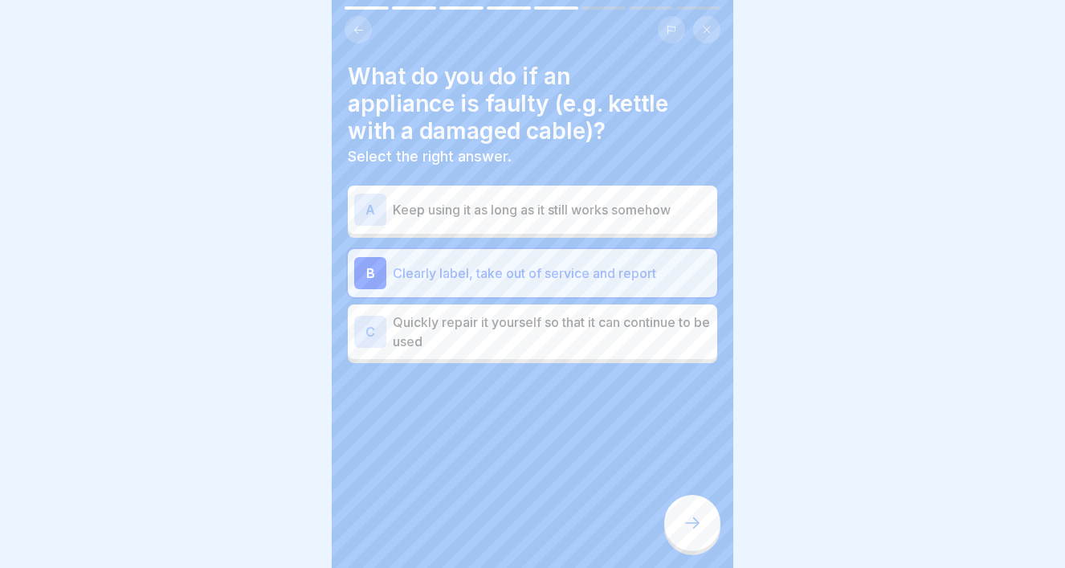
click at [699, 527] on icon at bounding box center [692, 522] width 19 height 19
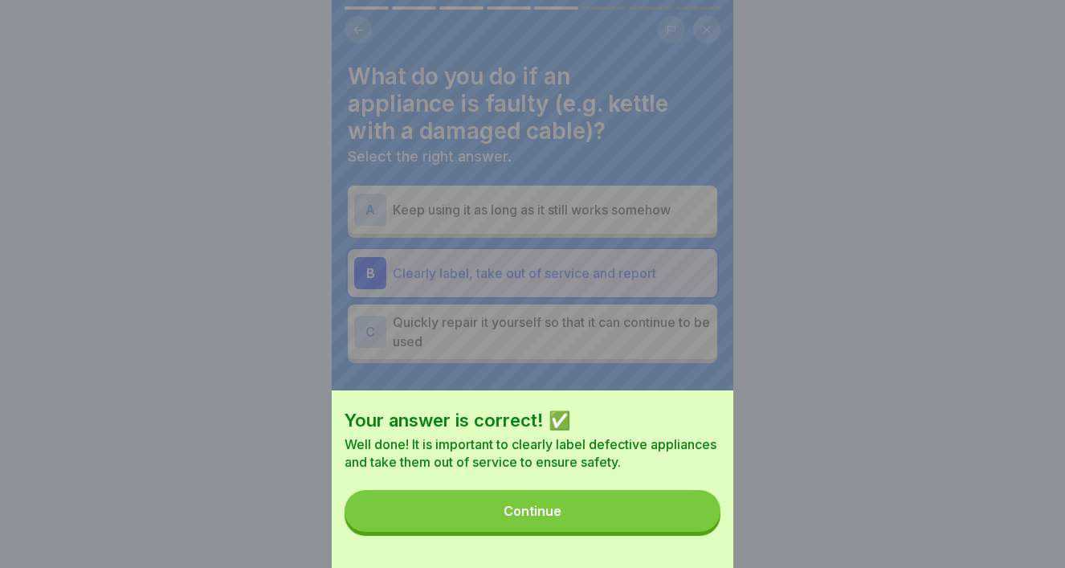
click at [659, 521] on button "Continue" at bounding box center [533, 511] width 376 height 42
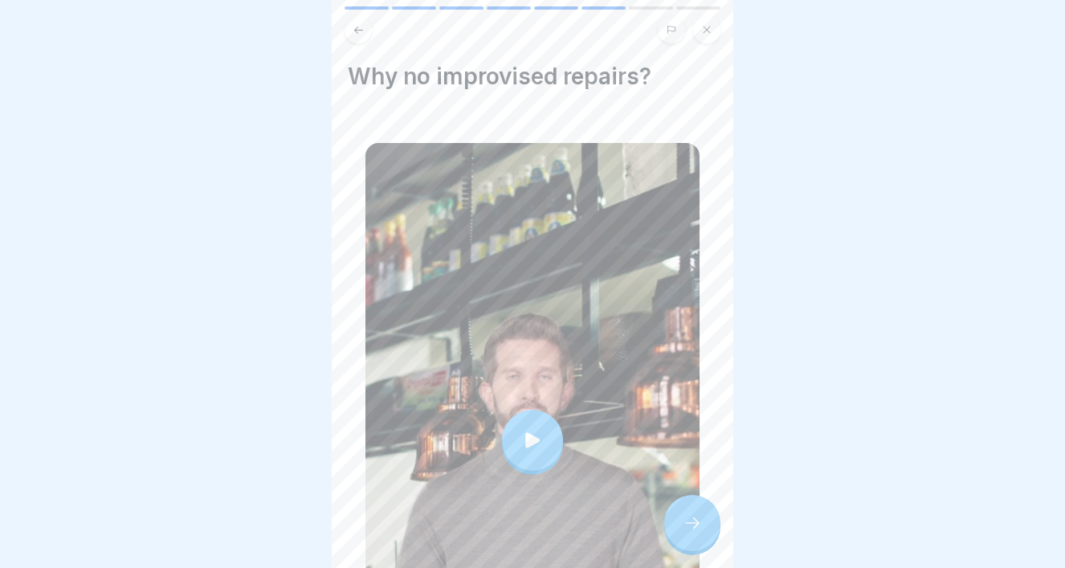
click at [550, 452] on div at bounding box center [532, 440] width 61 height 61
click at [686, 525] on icon at bounding box center [692, 522] width 19 height 19
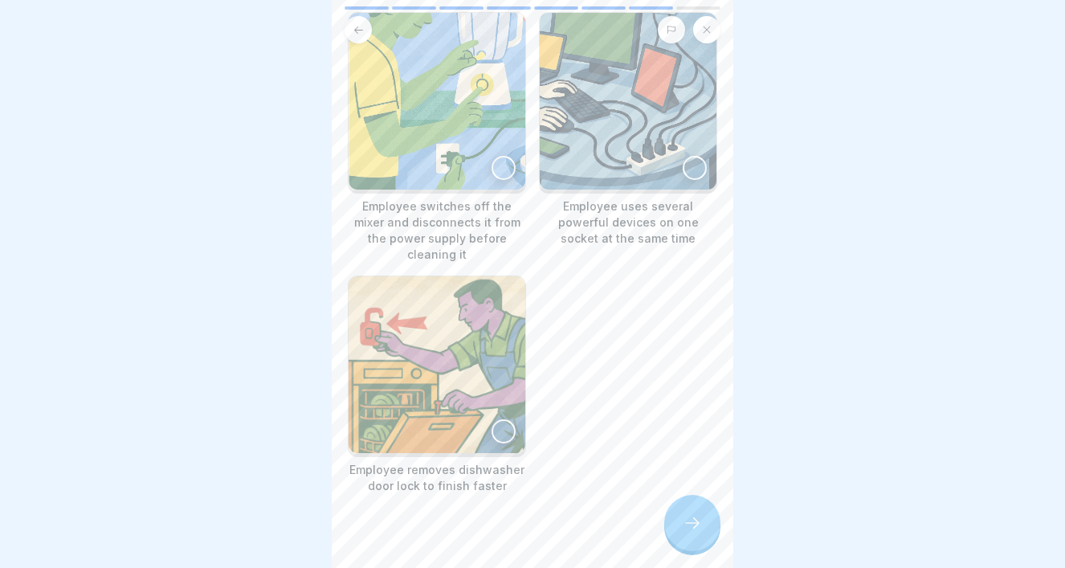
scroll to position [133, 0]
click at [503, 418] on div at bounding box center [504, 430] width 24 height 24
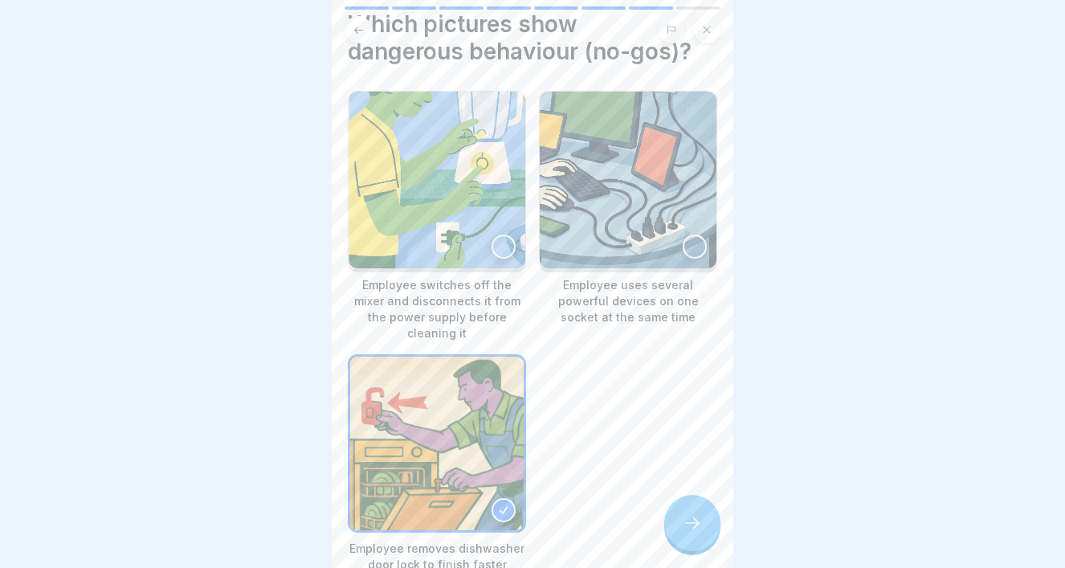
scroll to position [51, 0]
click at [694, 246] on div at bounding box center [695, 247] width 24 height 24
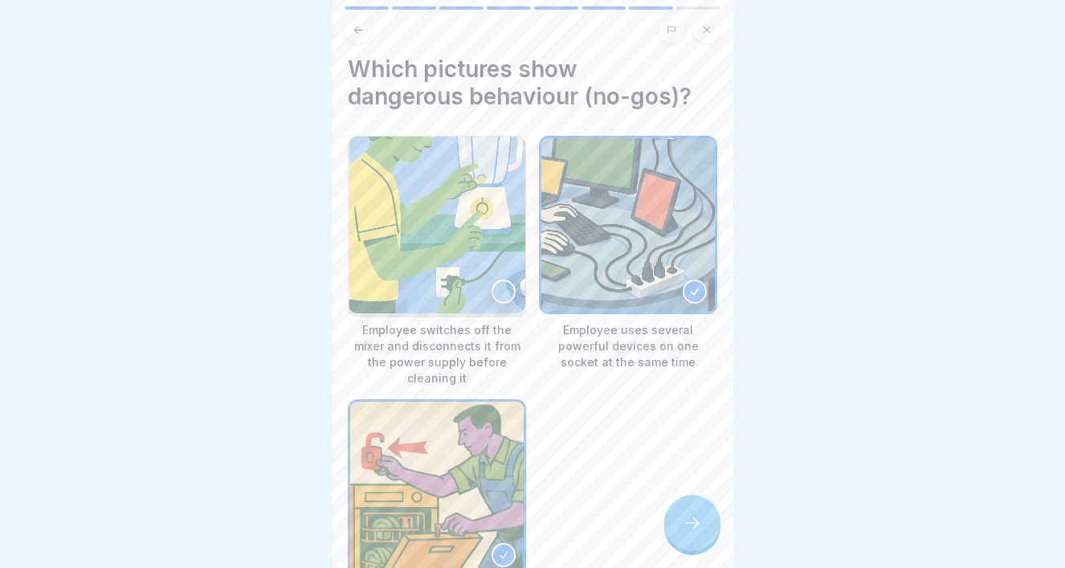
scroll to position [0, 0]
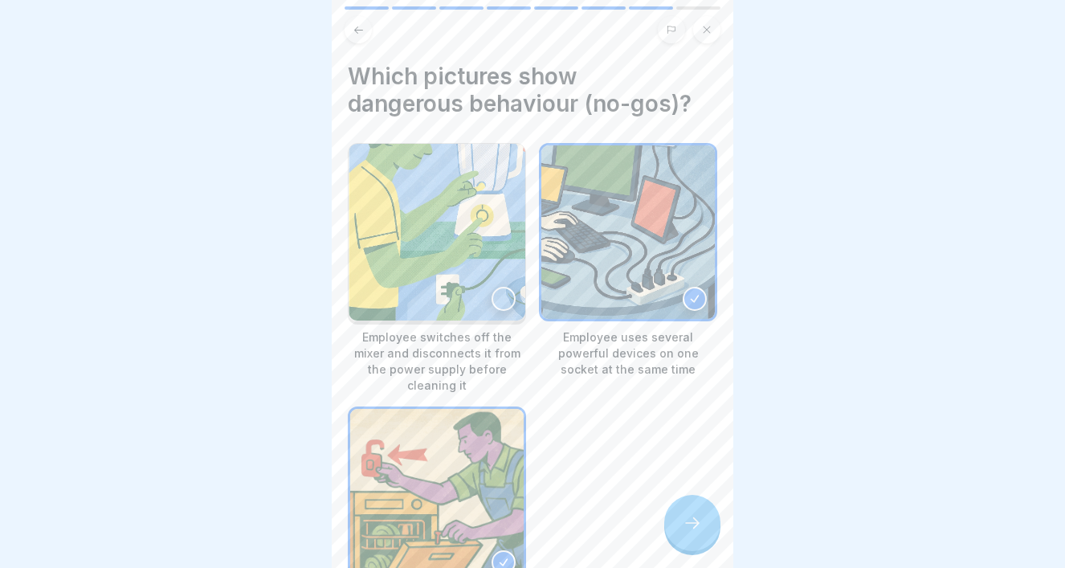
click at [694, 517] on icon at bounding box center [692, 522] width 19 height 19
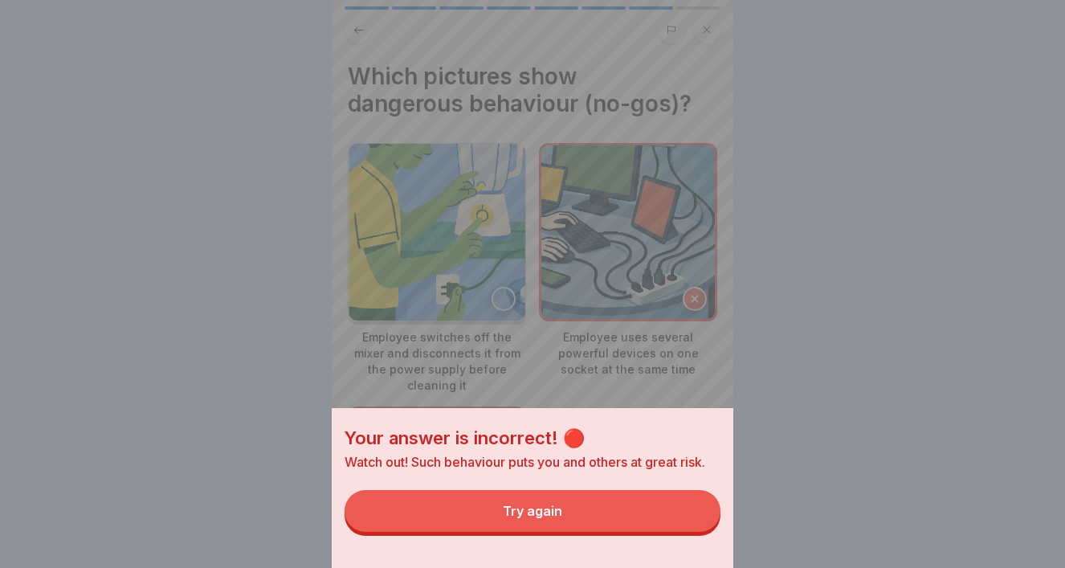
click at [641, 517] on button "Try again" at bounding box center [533, 511] width 376 height 42
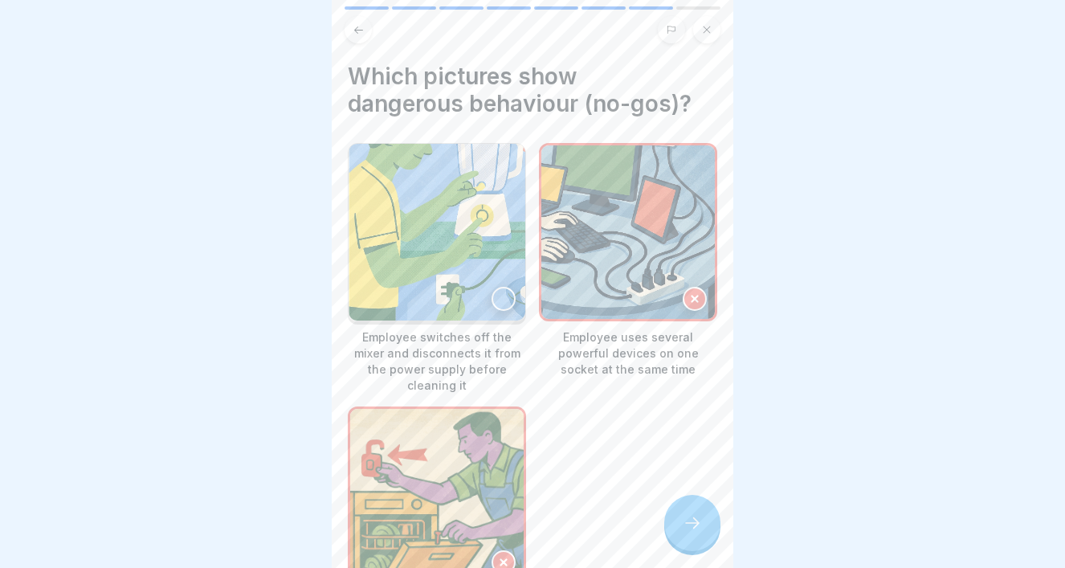
click at [509, 296] on div at bounding box center [504, 299] width 24 height 24
click at [699, 529] on icon at bounding box center [692, 522] width 19 height 19
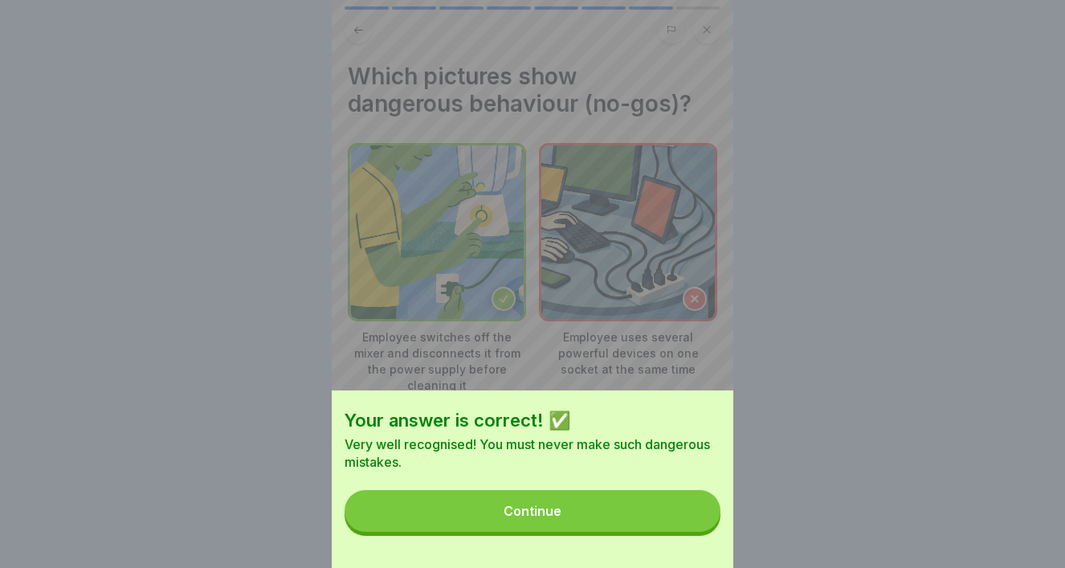
click at [669, 520] on button "Continue" at bounding box center [533, 511] width 376 height 42
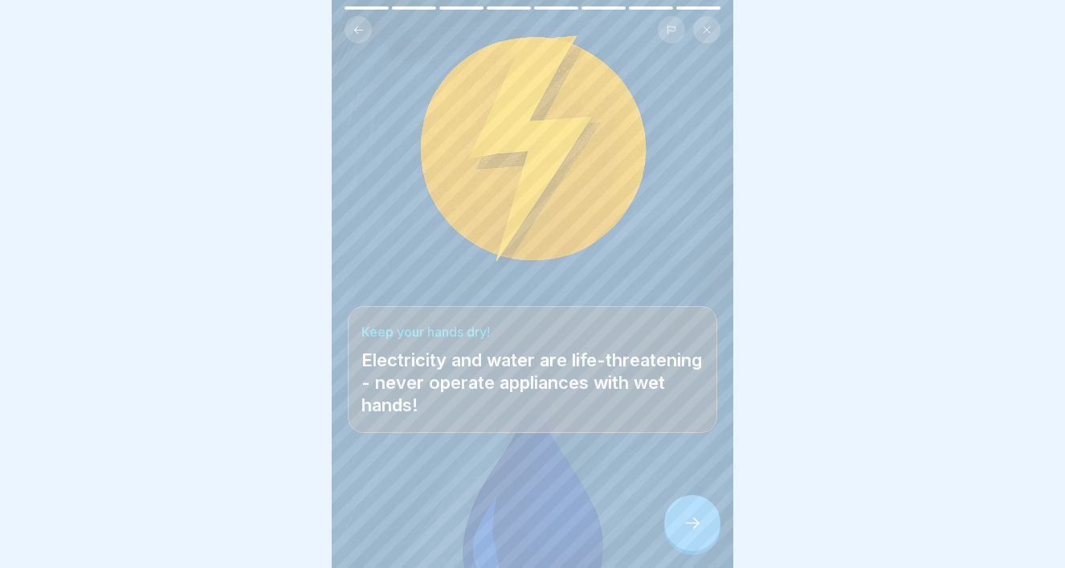
click at [697, 530] on icon at bounding box center [692, 522] width 19 height 19
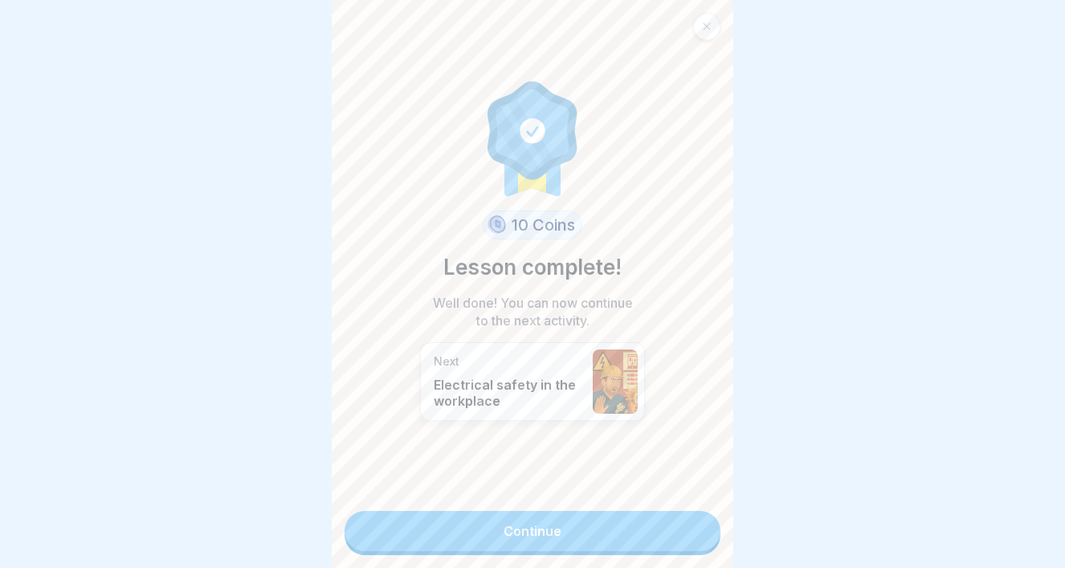
click at [646, 542] on link "Continue" at bounding box center [533, 531] width 376 height 40
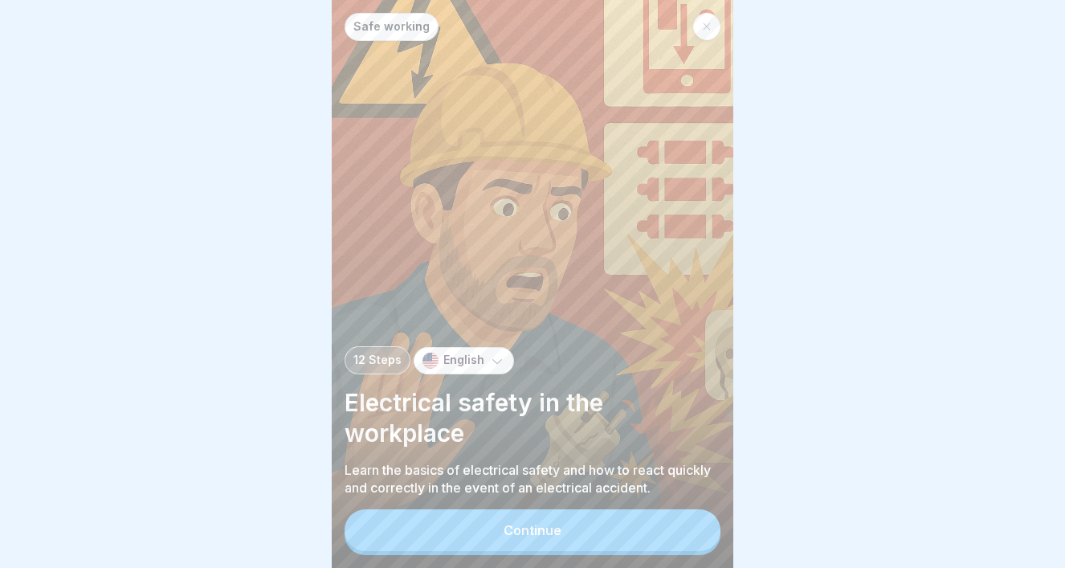
click at [611, 523] on button "Continue" at bounding box center [533, 530] width 376 height 42
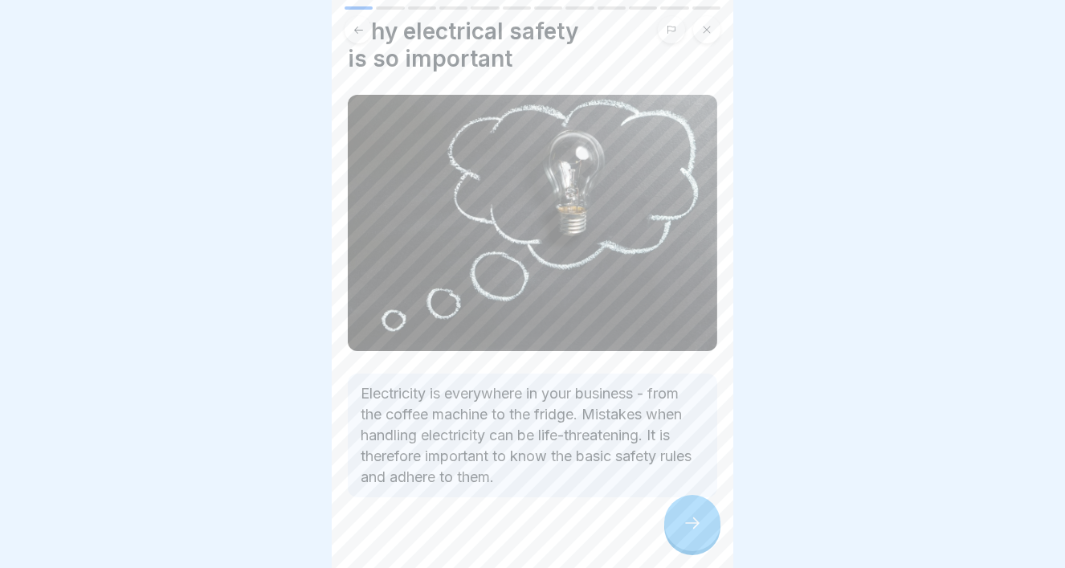
scroll to position [48, 0]
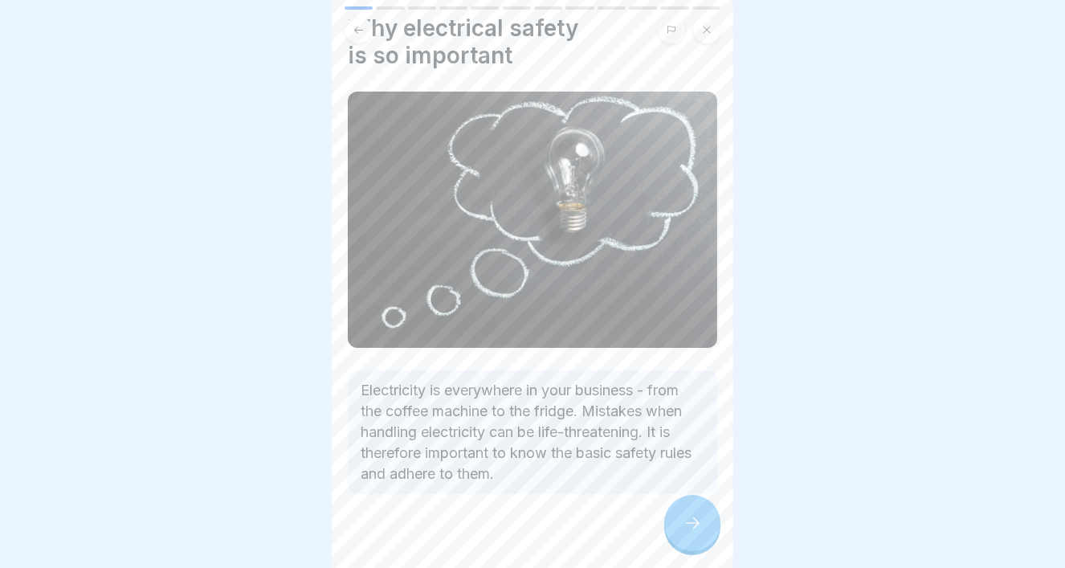
click at [686, 521] on icon at bounding box center [692, 522] width 19 height 19
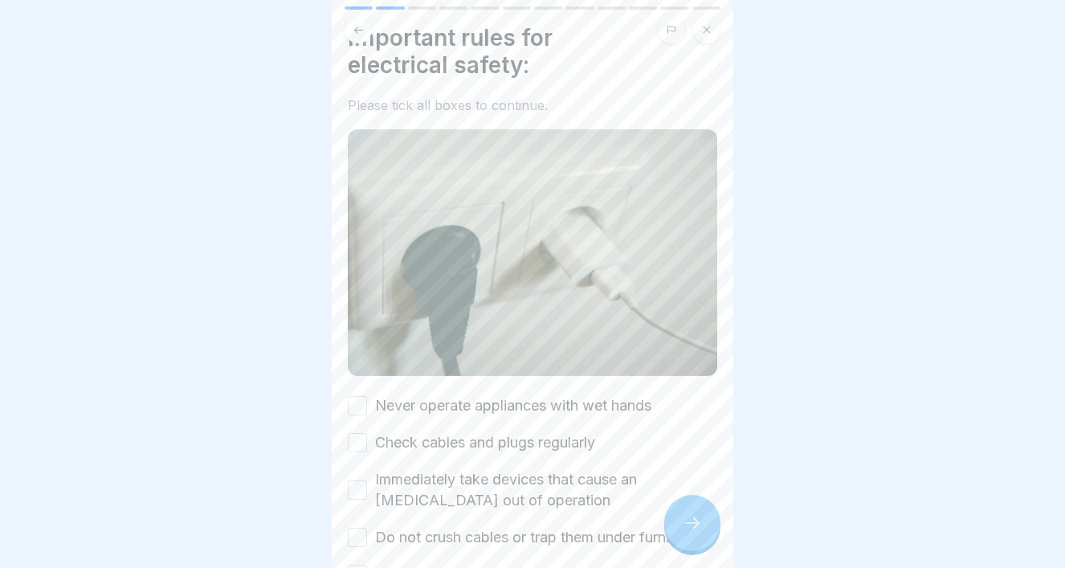
scroll to position [74, 0]
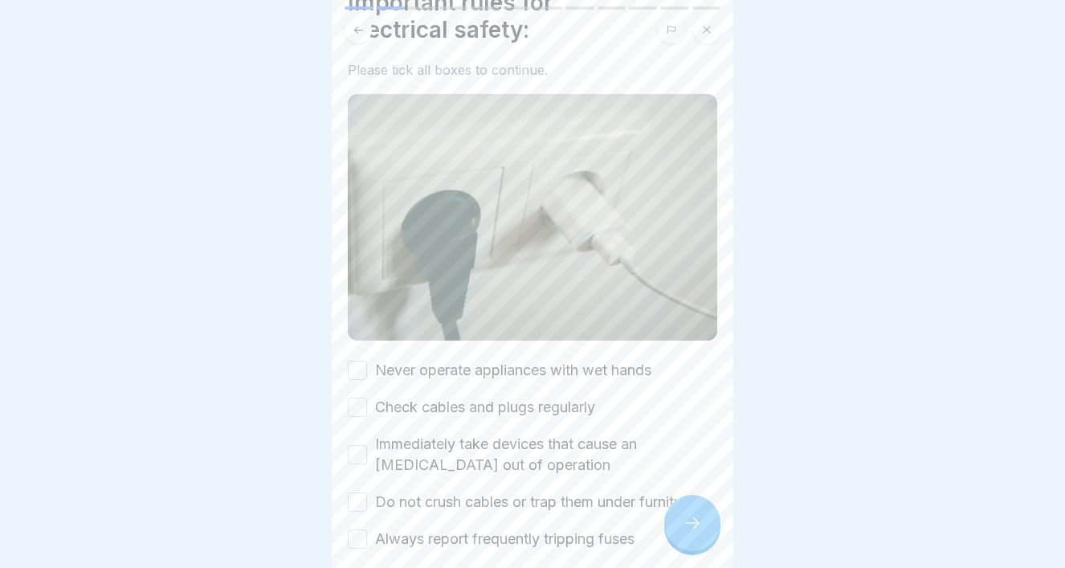
click at [358, 367] on button "Never operate appliances with wet hands" at bounding box center [357, 370] width 19 height 19
click at [363, 409] on button "Check cables and plugs regularly" at bounding box center [357, 407] width 19 height 19
click at [365, 456] on button "Immediately take devices that cause an [MEDICAL_DATA] out of operation" at bounding box center [357, 454] width 19 height 19
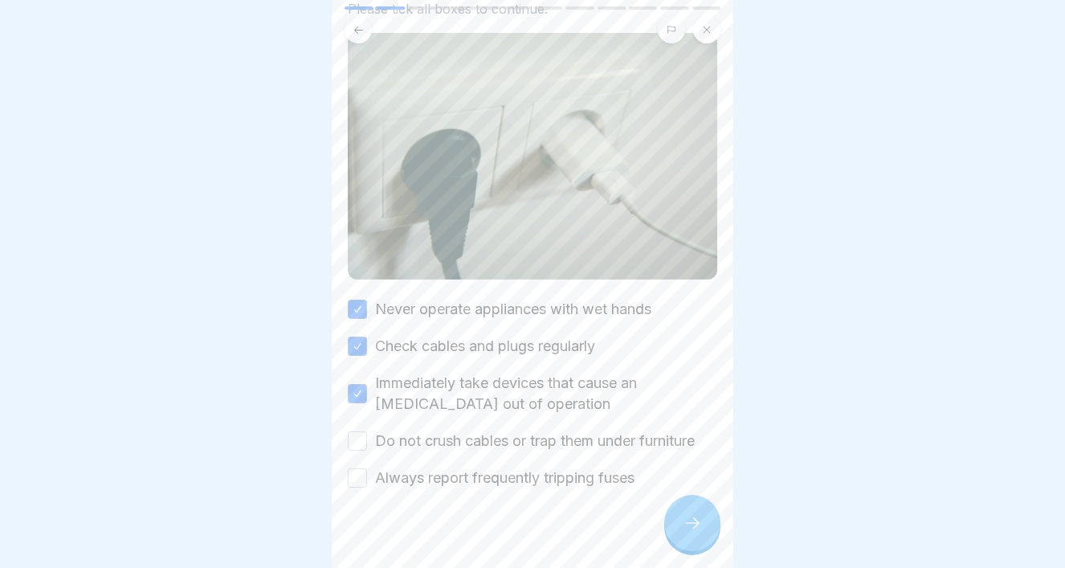
scroll to position [151, 0]
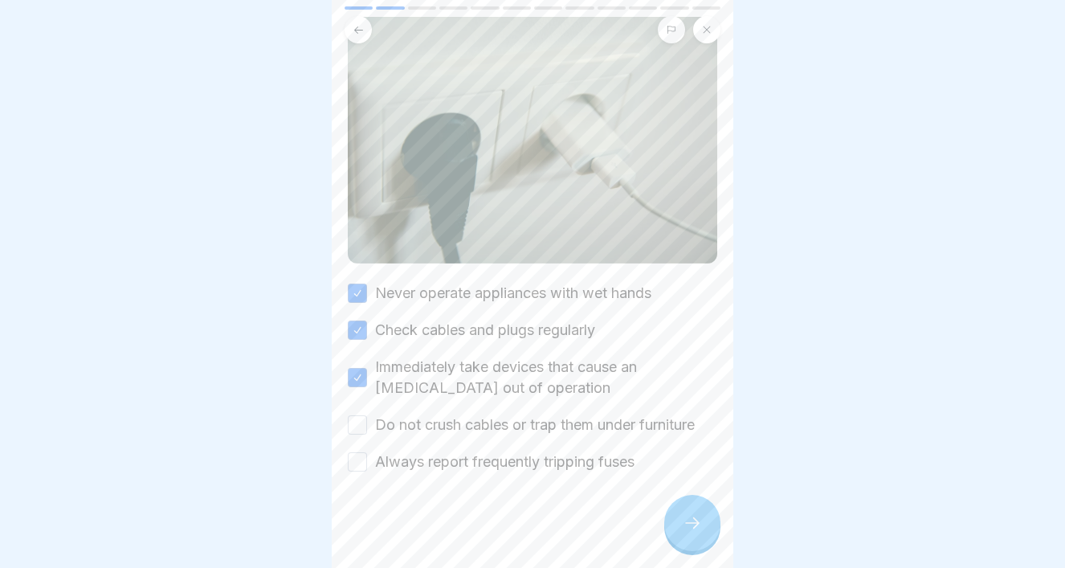
click at [359, 427] on button "Do not crush cables or trap them under furniture" at bounding box center [357, 424] width 19 height 19
click at [358, 464] on button "Always report frequently tripping fuses" at bounding box center [357, 461] width 19 height 19
click at [689, 537] on div at bounding box center [692, 523] width 56 height 56
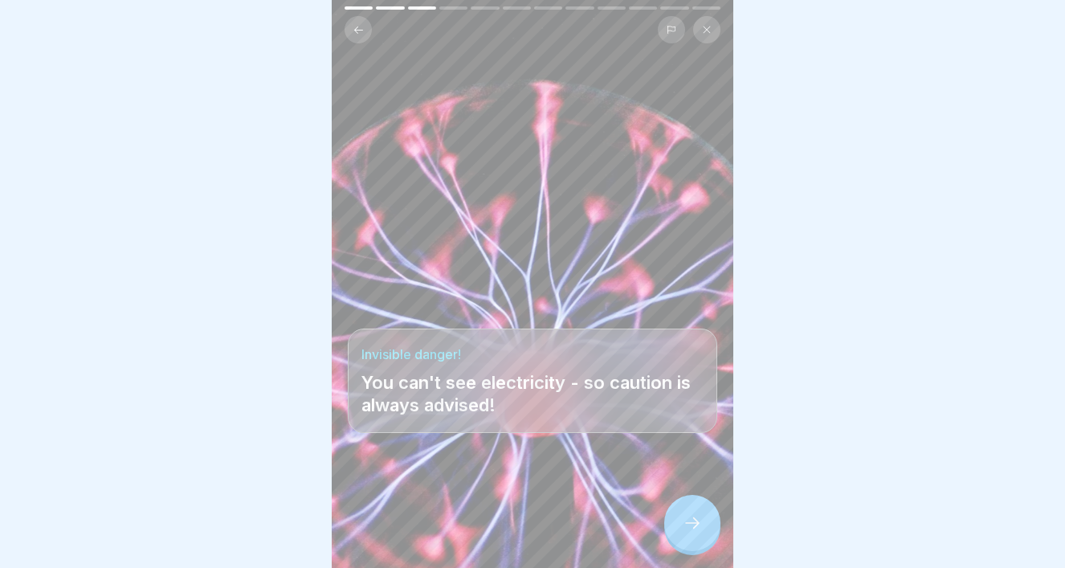
click at [700, 520] on icon at bounding box center [692, 522] width 19 height 19
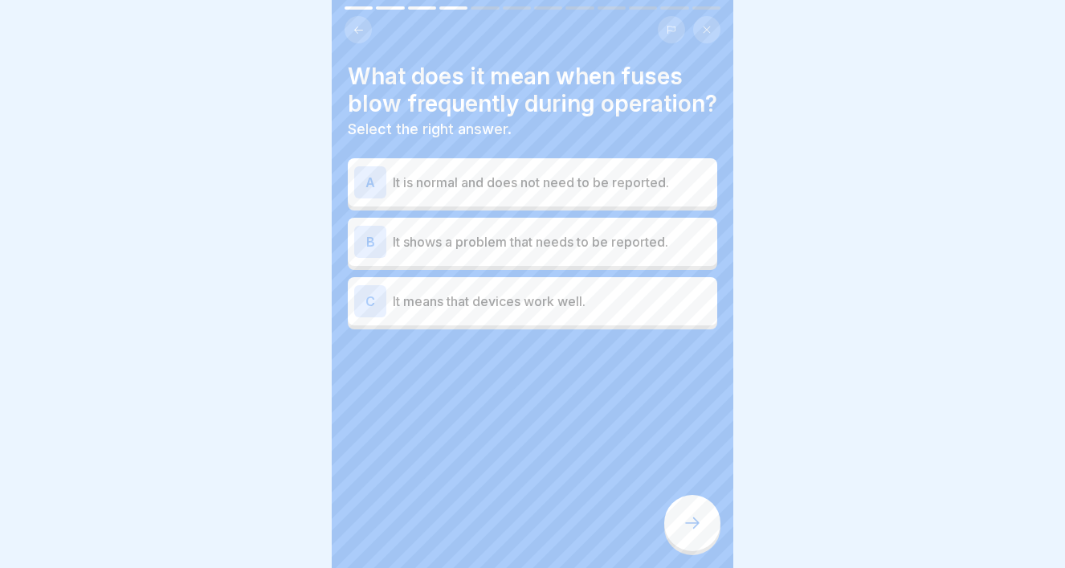
click at [599, 250] on p "It shows a problem that needs to be reported." at bounding box center [552, 241] width 318 height 19
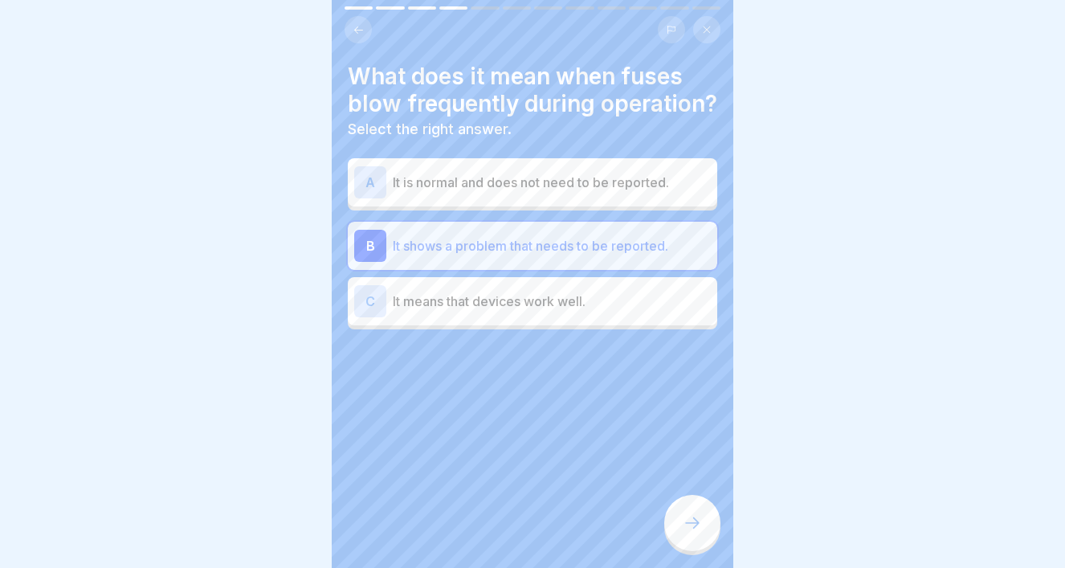
click at [696, 536] on div at bounding box center [692, 523] width 56 height 56
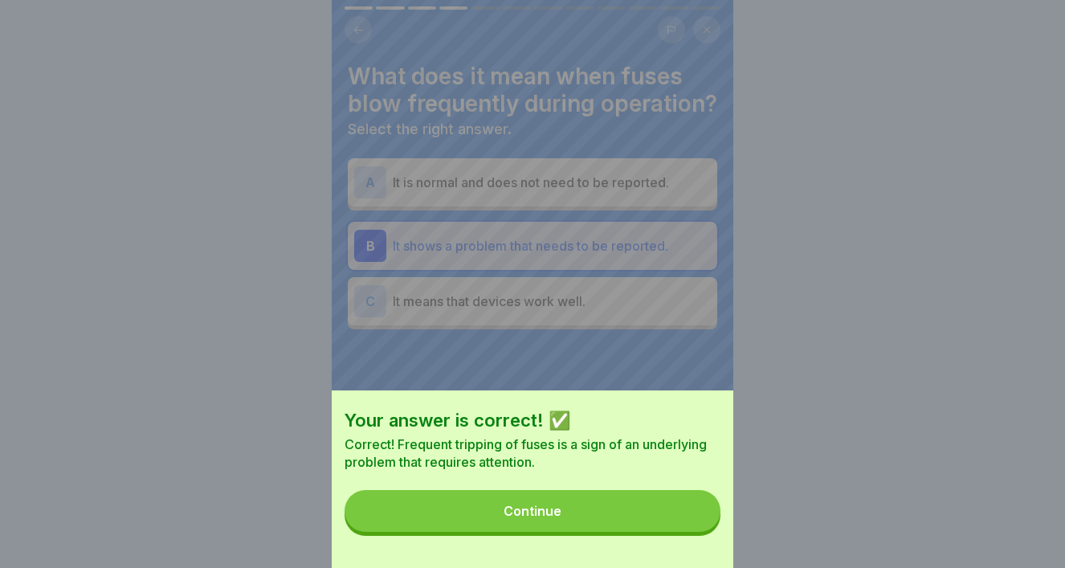
click at [659, 519] on button "Continue" at bounding box center [533, 511] width 376 height 42
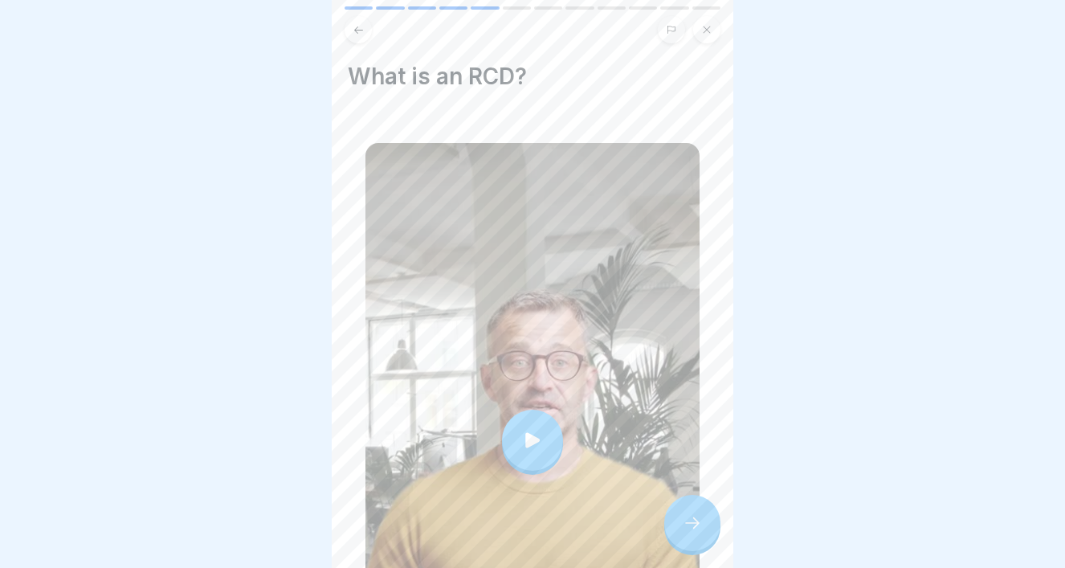
click at [530, 453] on div at bounding box center [532, 440] width 61 height 61
click at [707, 518] on div at bounding box center [692, 523] width 56 height 56
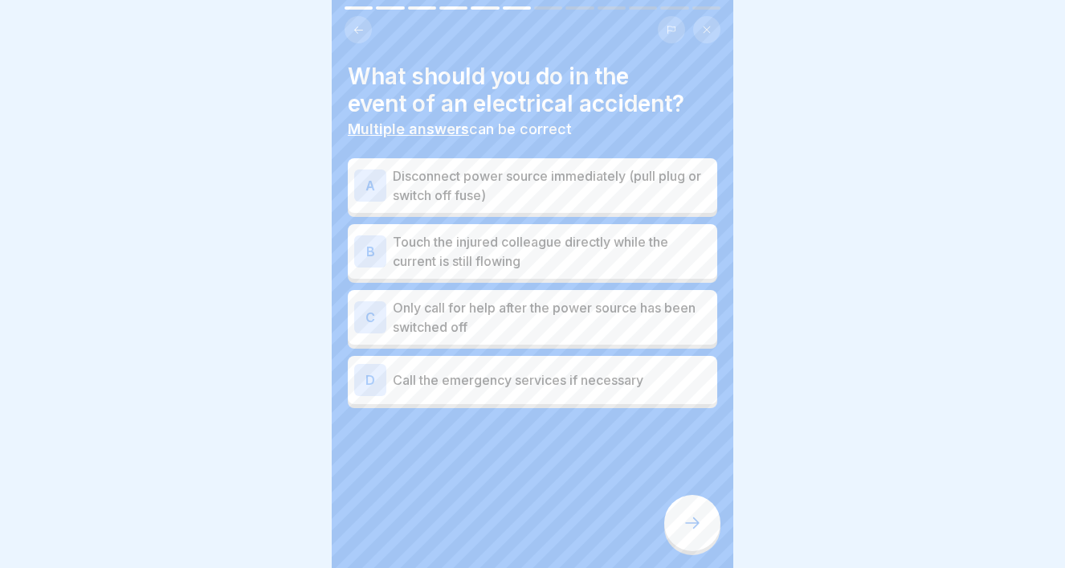
click at [375, 196] on div "A" at bounding box center [370, 186] width 32 height 32
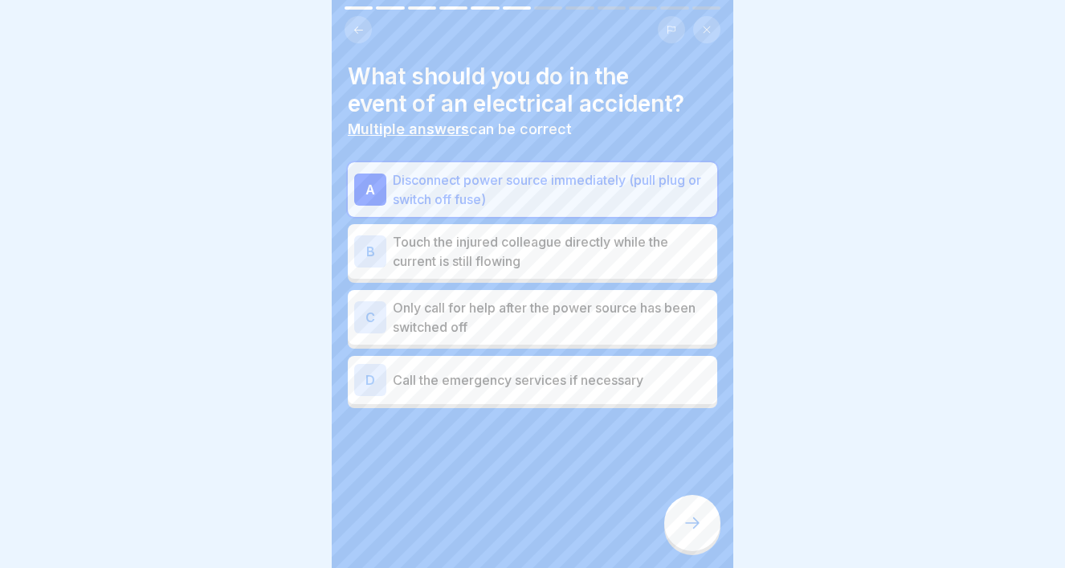
click at [435, 392] on div "D Call the emergency services if necessary" at bounding box center [532, 380] width 357 height 32
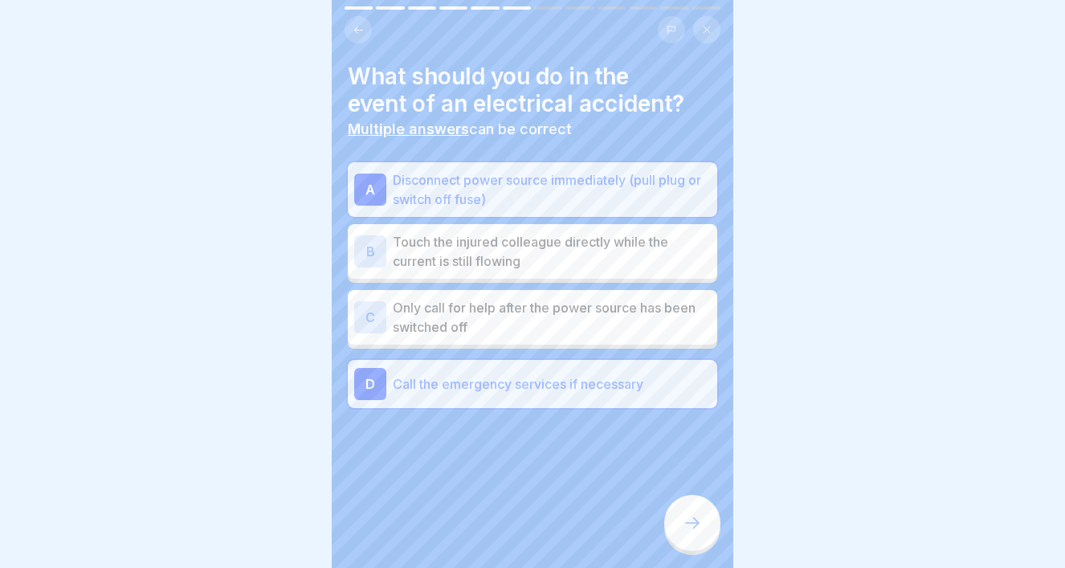
click at [702, 534] on div at bounding box center [692, 523] width 56 height 56
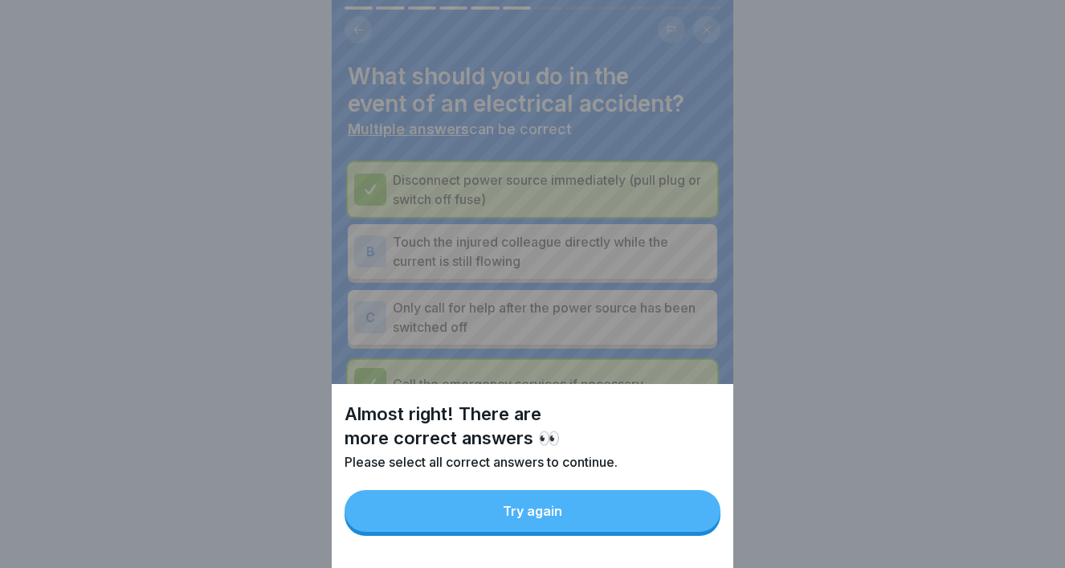
click at [632, 508] on button "Try again" at bounding box center [533, 511] width 376 height 42
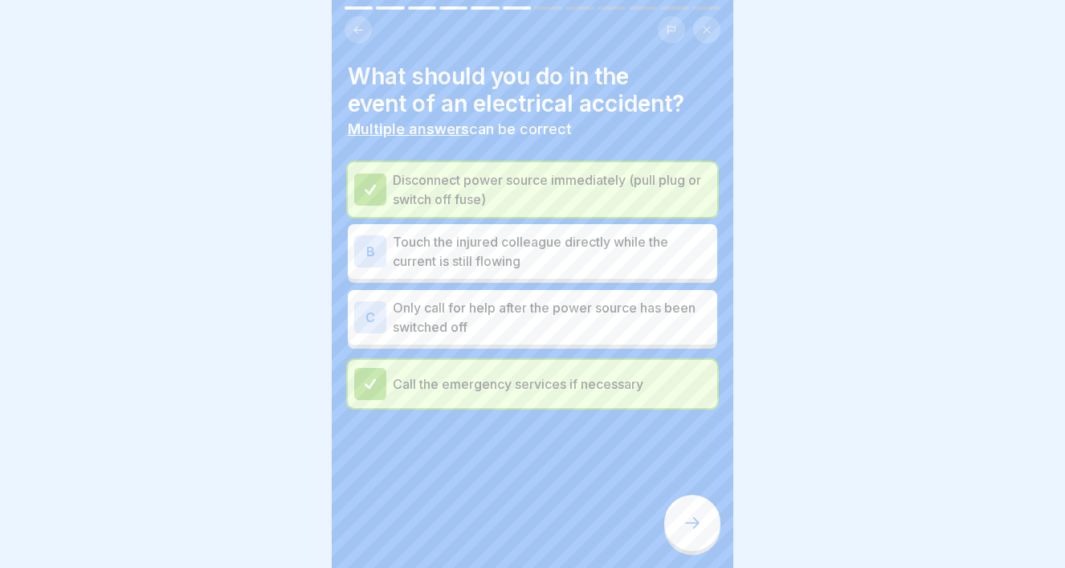
click at [497, 325] on p "Only call for help after the power source has been switched off" at bounding box center [552, 317] width 318 height 39
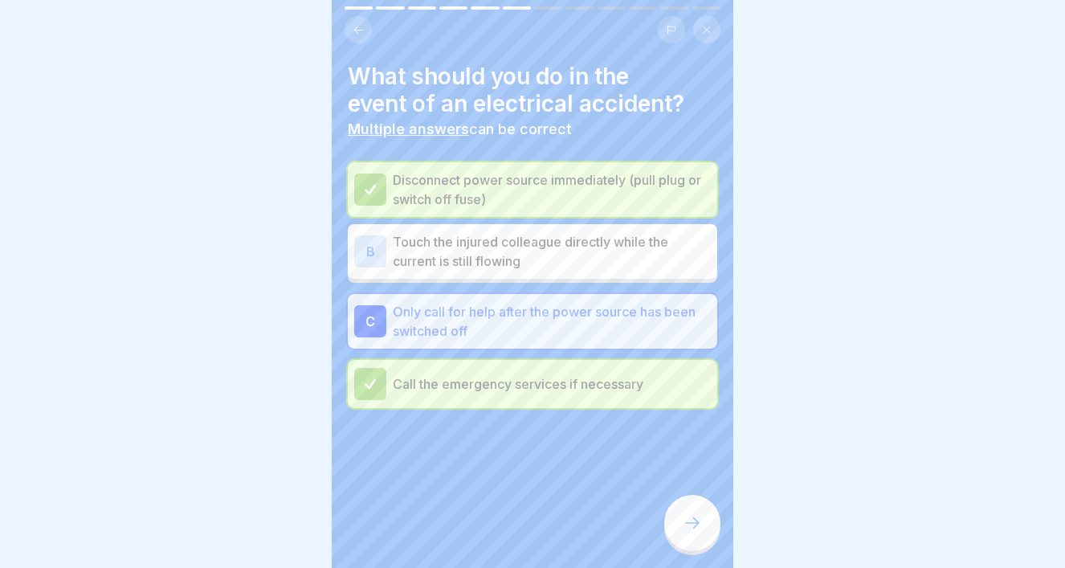
click at [709, 525] on div at bounding box center [692, 523] width 56 height 56
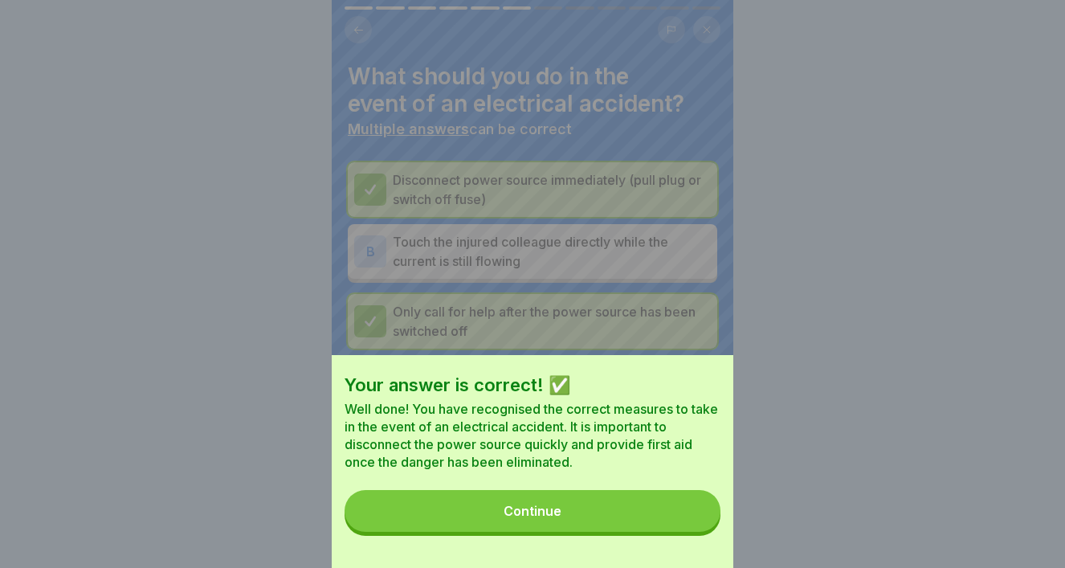
click at [636, 520] on button "Continue" at bounding box center [533, 511] width 376 height 42
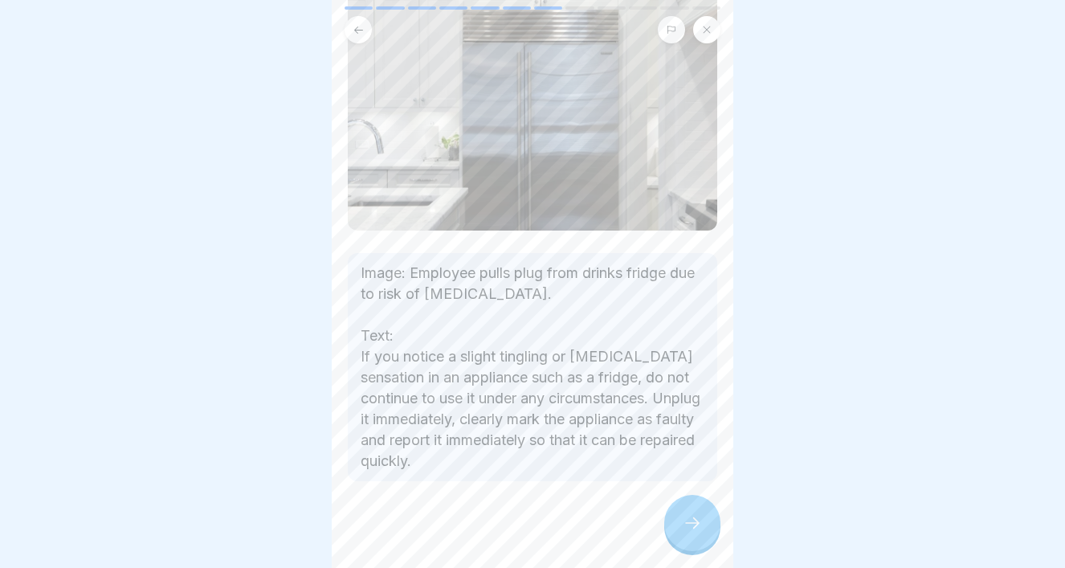
scroll to position [191, 0]
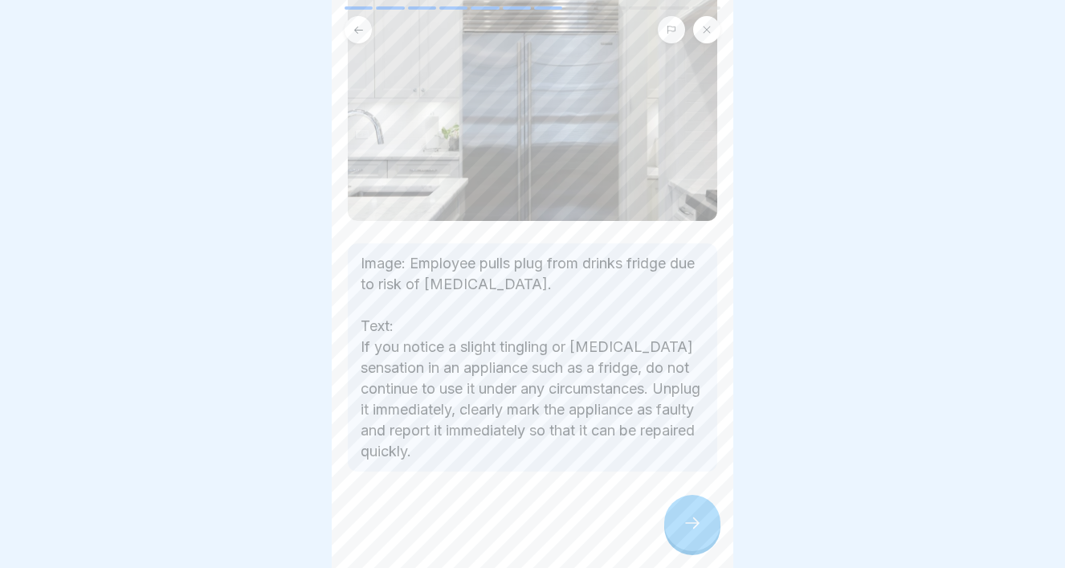
click at [701, 513] on div at bounding box center [692, 523] width 56 height 56
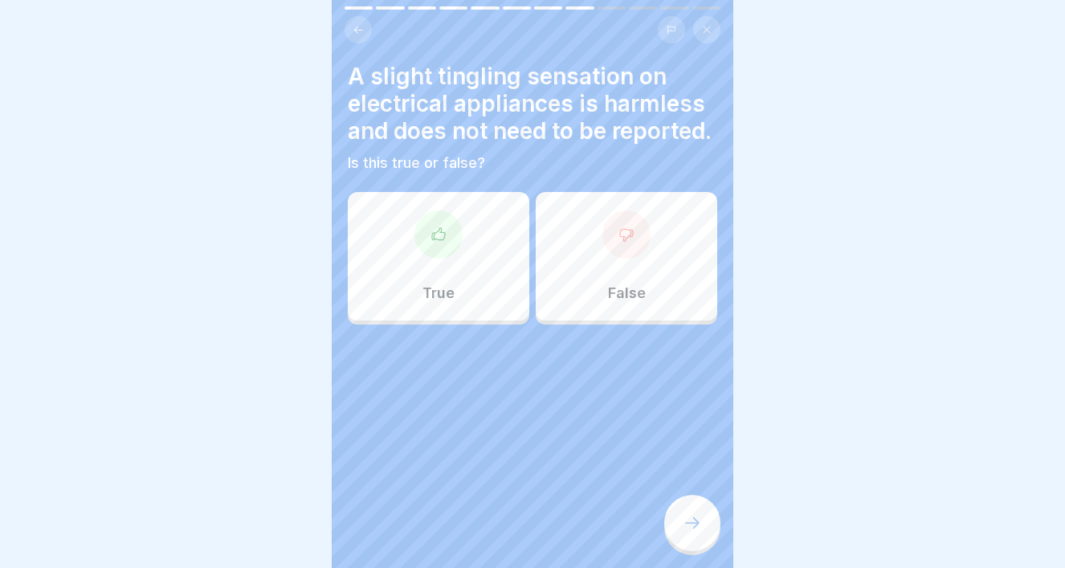
click at [614, 284] on p "False" at bounding box center [627, 293] width 38 height 18
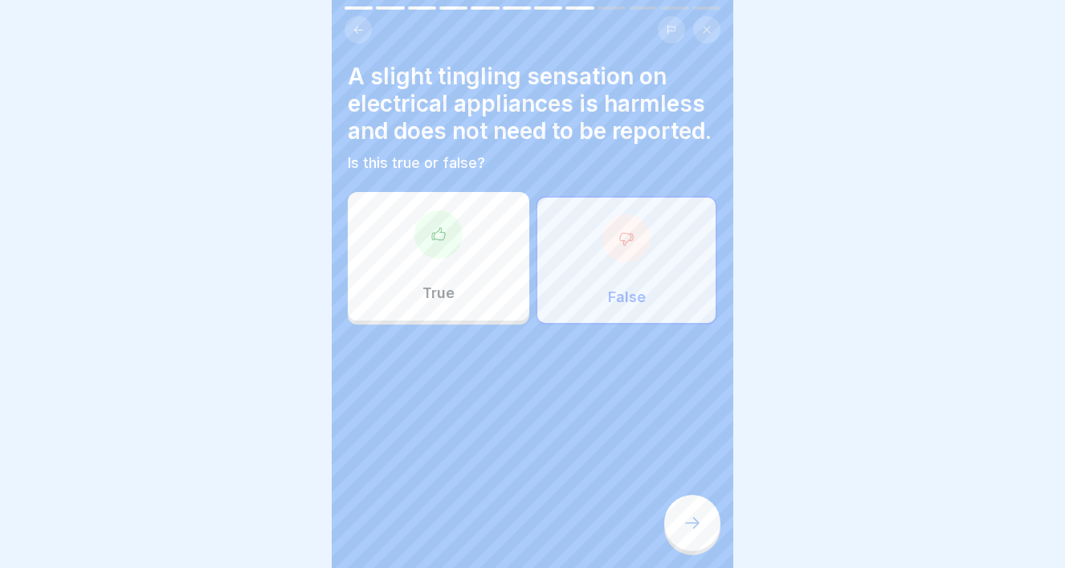
click at [693, 532] on icon at bounding box center [692, 522] width 19 height 19
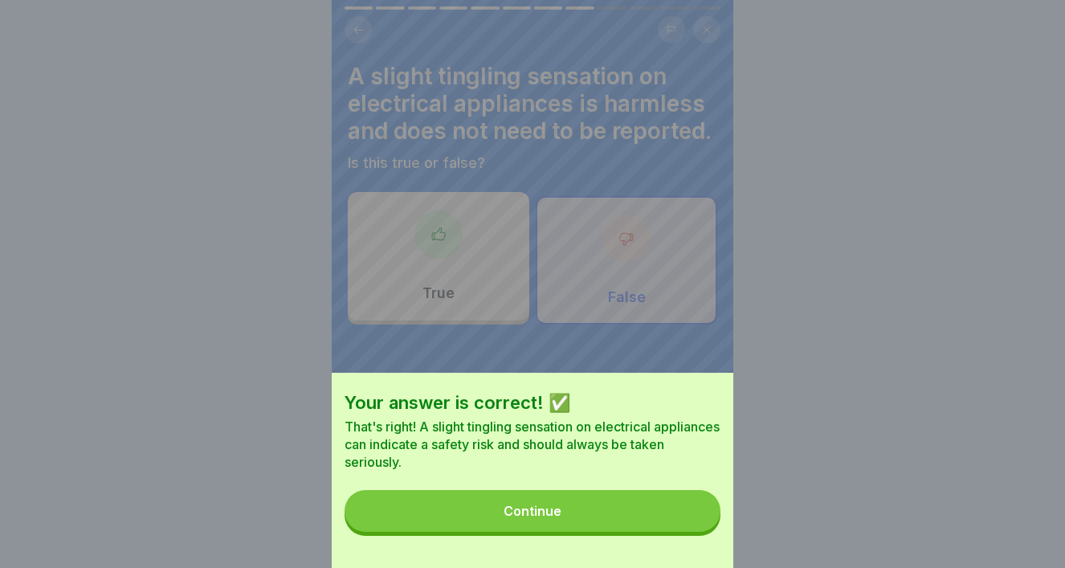
click at [624, 511] on button "Continue" at bounding box center [533, 511] width 376 height 42
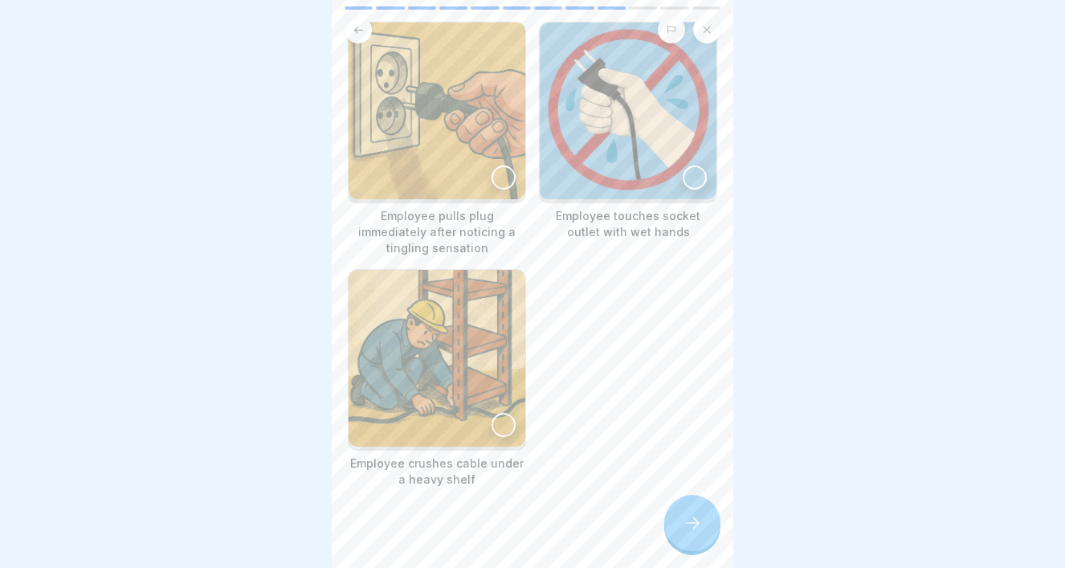
scroll to position [150, 0]
click at [506, 172] on div at bounding box center [504, 176] width 24 height 24
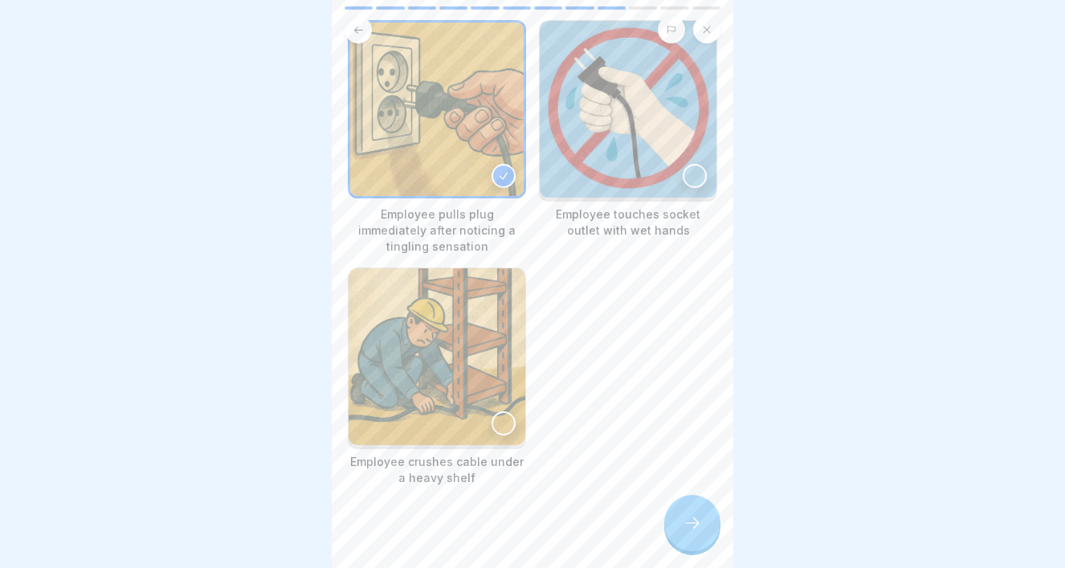
click at [685, 527] on icon at bounding box center [692, 522] width 19 height 19
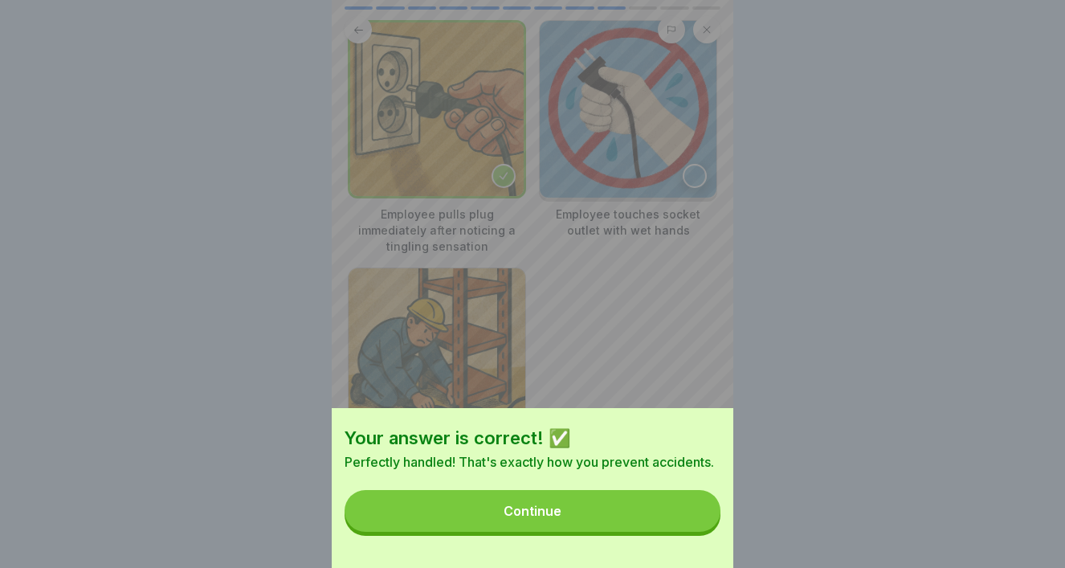
click at [648, 510] on button "Continue" at bounding box center [533, 511] width 376 height 42
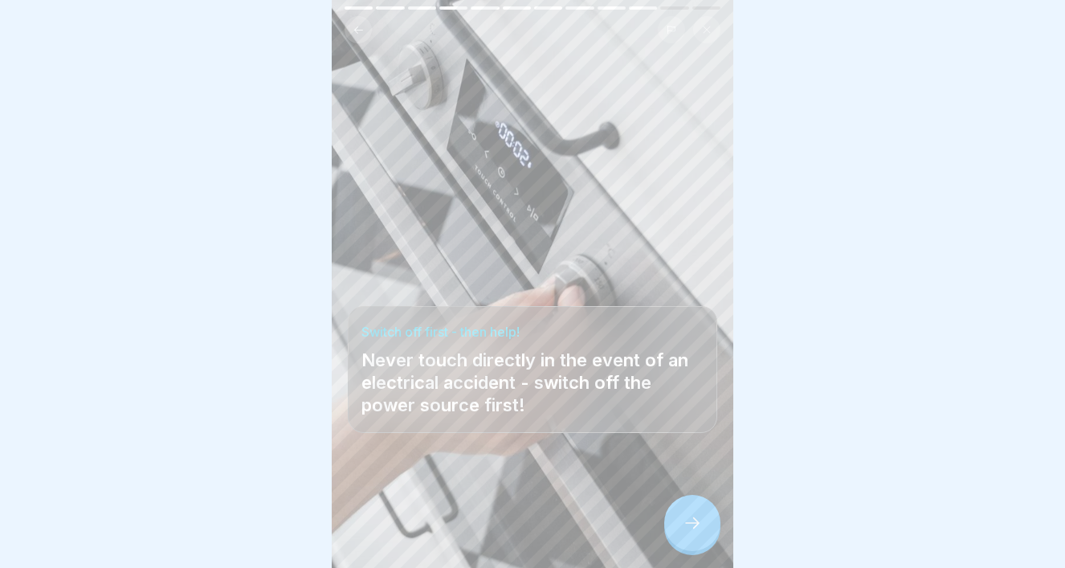
click at [691, 525] on icon at bounding box center [692, 522] width 19 height 19
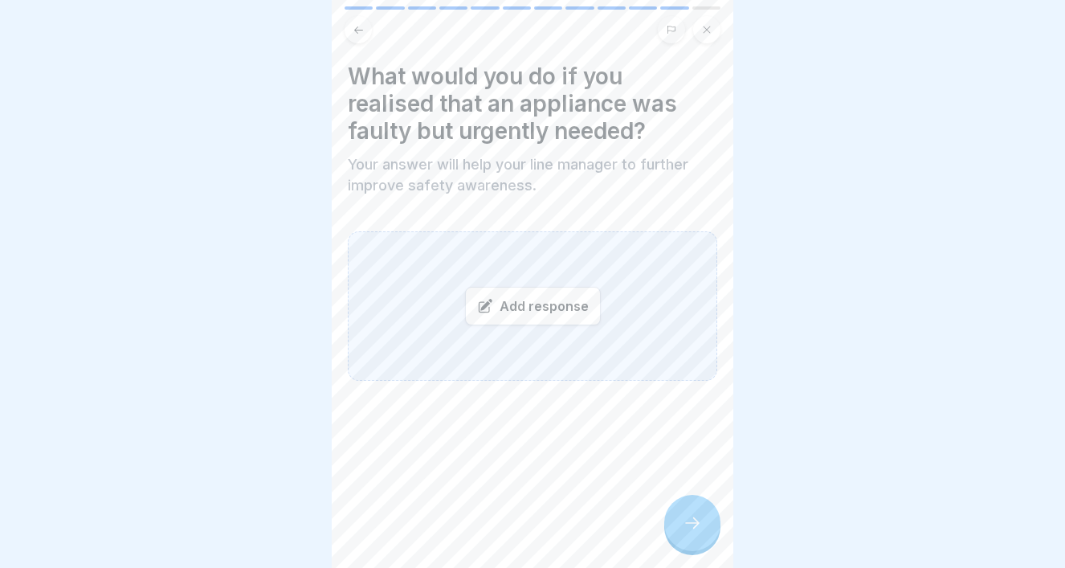
click at [564, 311] on div "Add response" at bounding box center [533, 306] width 136 height 39
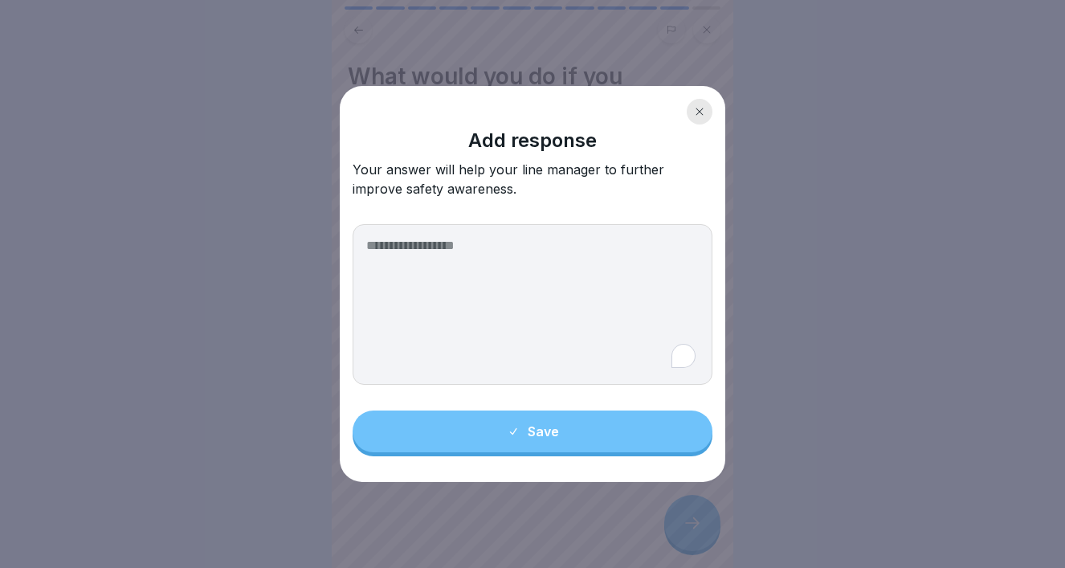
click at [524, 299] on textarea "To enrich screen reader interactions, please activate Accessibility in Grammarl…" at bounding box center [533, 304] width 360 height 161
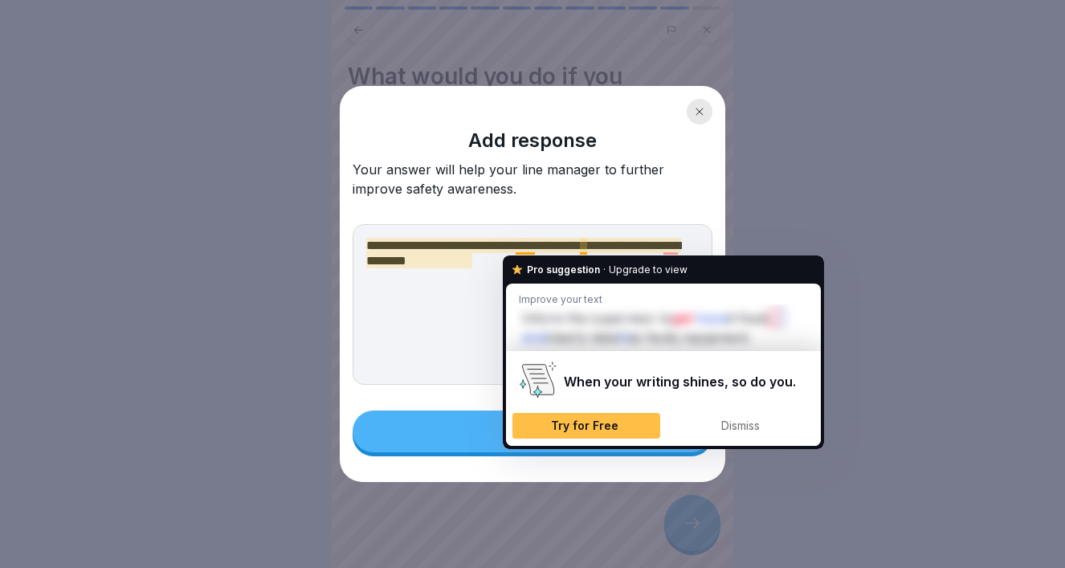
click at [620, 233] on textarea "**********" at bounding box center [533, 304] width 360 height 161
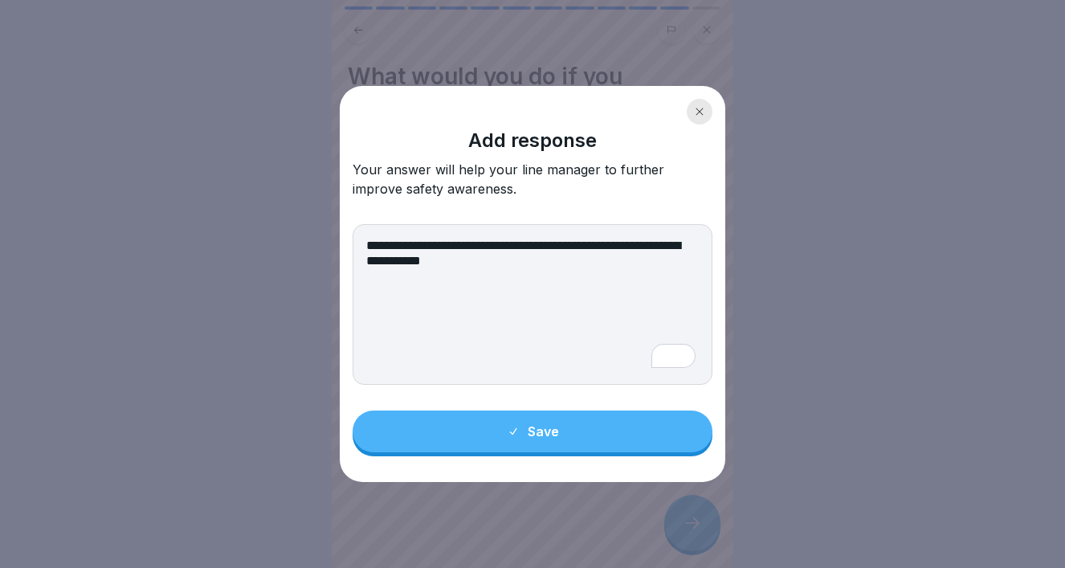
type textarea "**********"
click at [517, 442] on button "Save" at bounding box center [533, 432] width 360 height 42
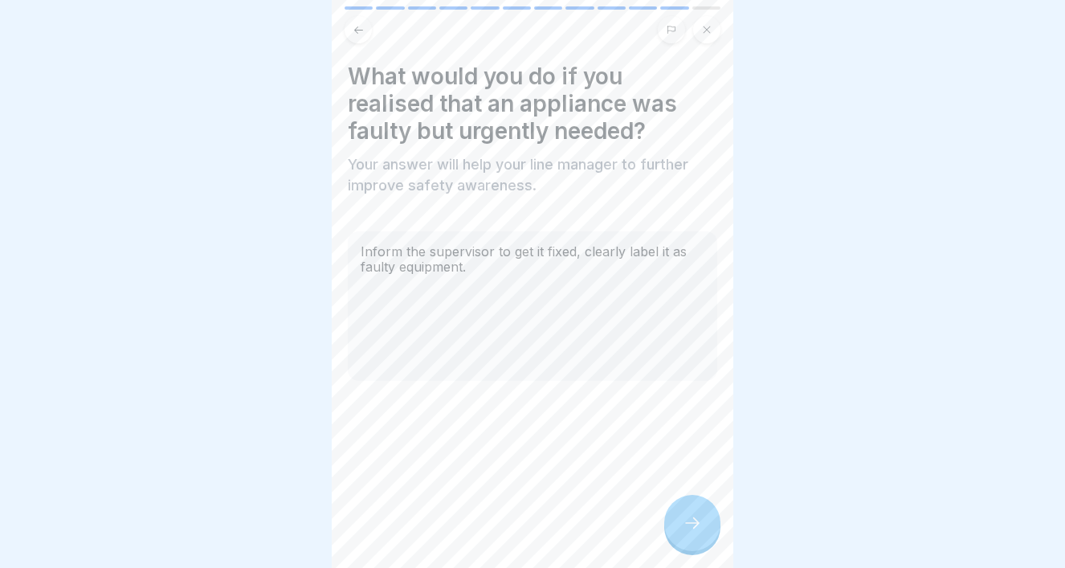
click at [694, 517] on icon at bounding box center [692, 522] width 19 height 19
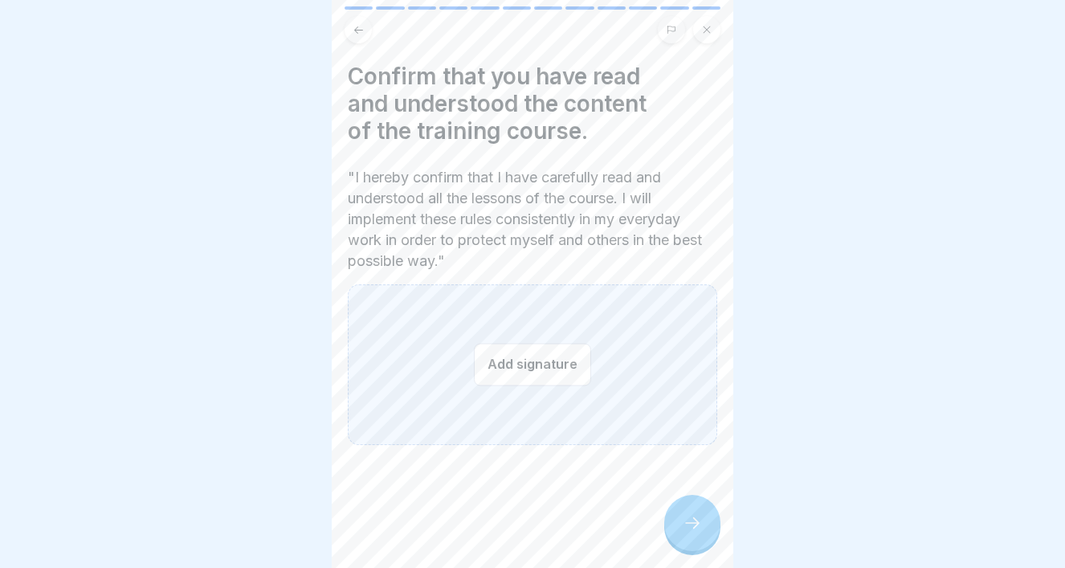
click at [539, 366] on button "Add signature" at bounding box center [532, 364] width 117 height 43
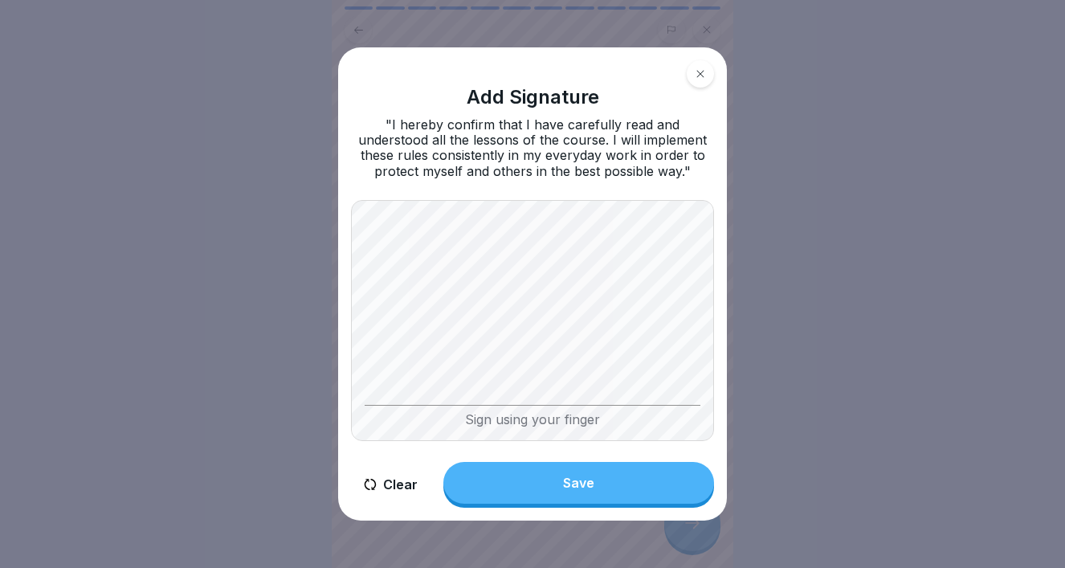
click at [444, 411] on div "Sign using your finger" at bounding box center [532, 320] width 363 height 241
click at [284, 468] on body "Safe working 12 Steps English Electrical safety in the workplace Learn the basi…" at bounding box center [532, 284] width 1065 height 568
click at [574, 480] on div "Save" at bounding box center [578, 483] width 31 height 14
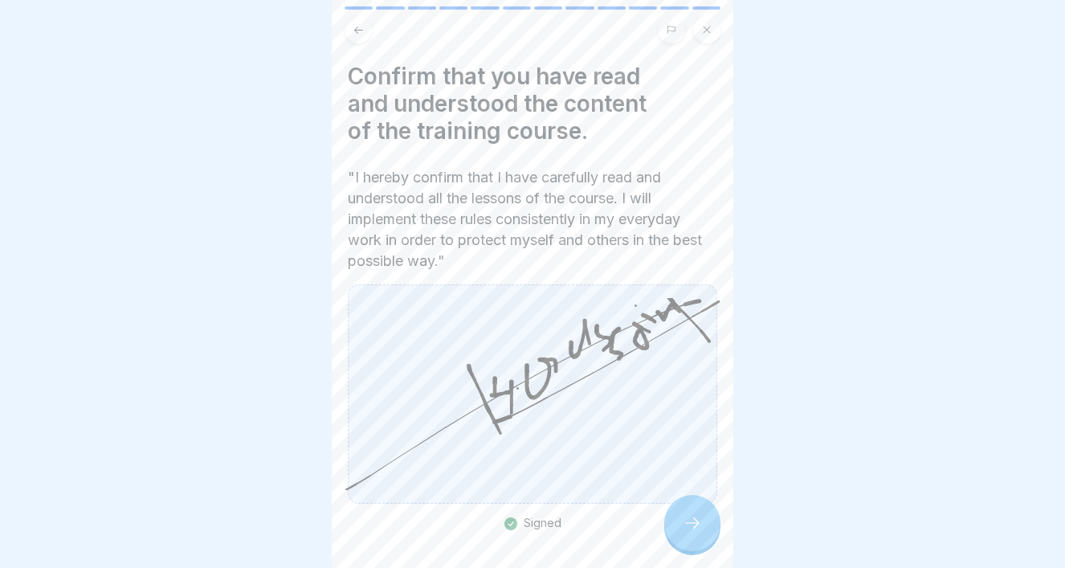
click at [684, 511] on div at bounding box center [692, 523] width 56 height 56
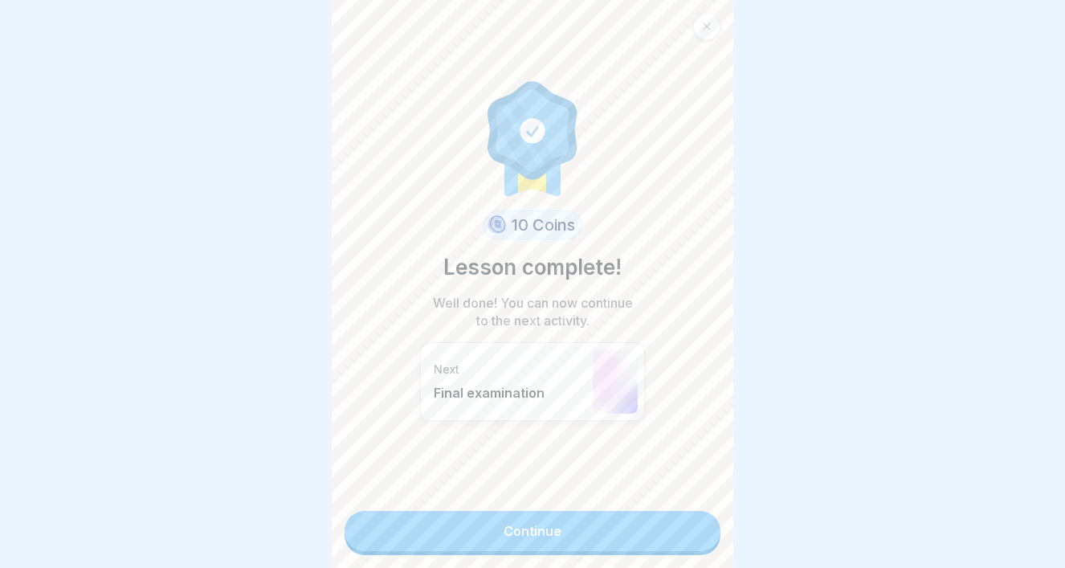
click at [615, 527] on link "Continue" at bounding box center [533, 531] width 376 height 40
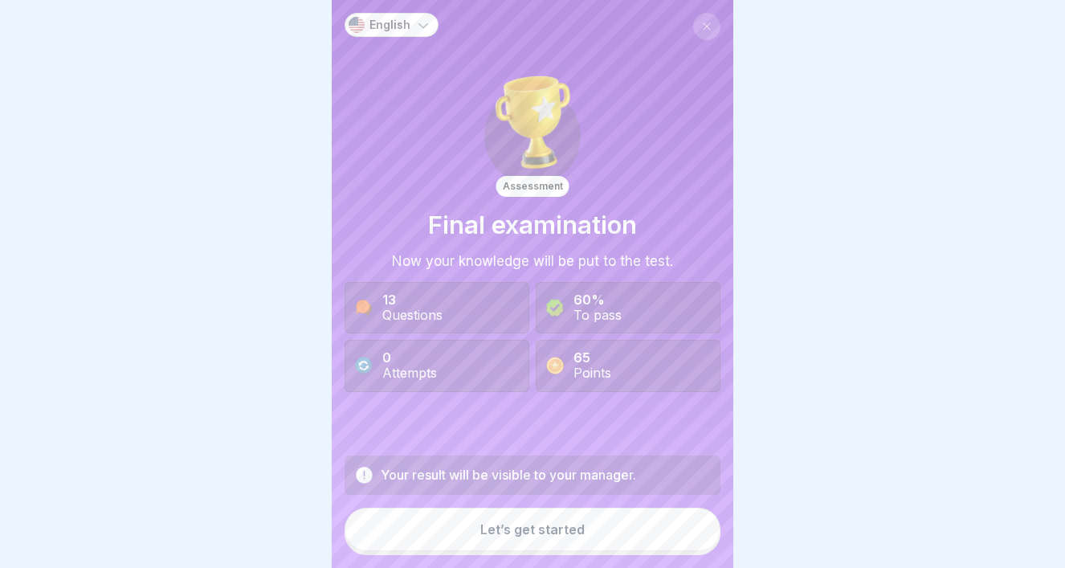
click at [585, 532] on button "Let’s get started" at bounding box center [533, 529] width 376 height 43
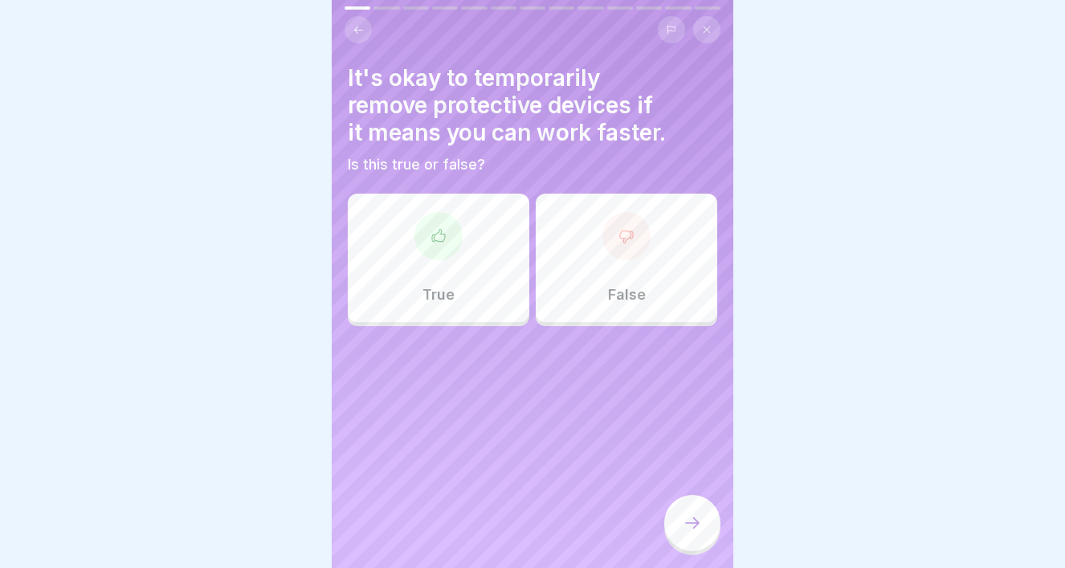
click at [623, 288] on p "False" at bounding box center [627, 295] width 38 height 18
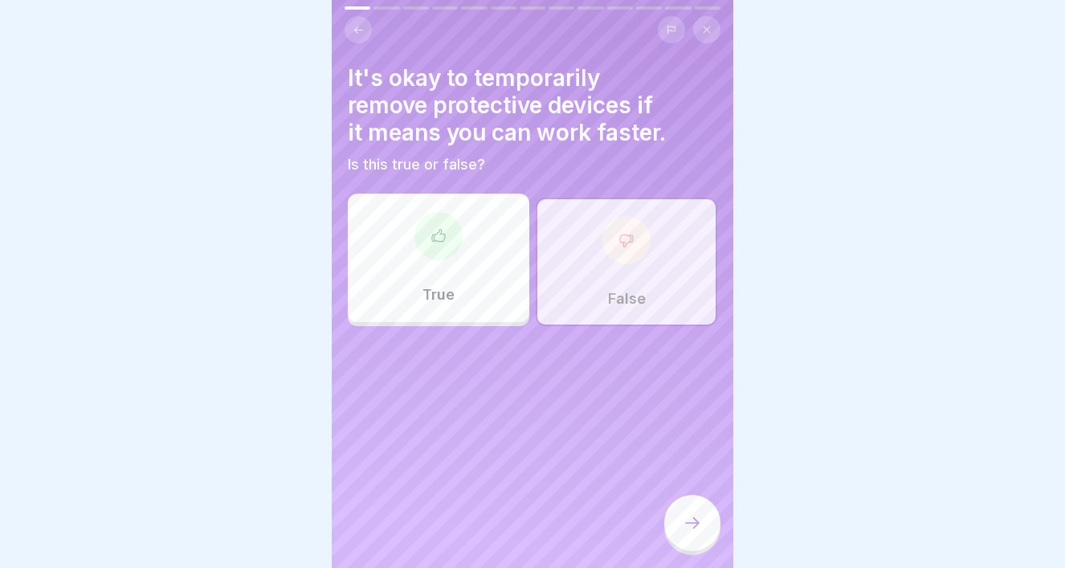
click at [692, 519] on icon at bounding box center [692, 522] width 19 height 19
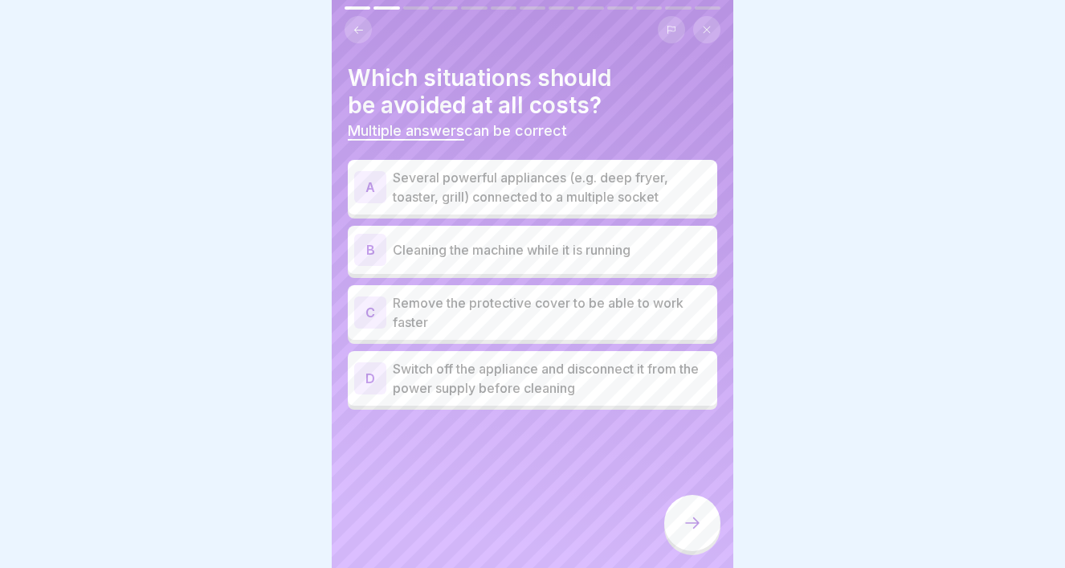
click at [566, 192] on p "Several powerful appliances (e.g. deep fryer, toaster, grill) connected to a mu…" at bounding box center [552, 187] width 318 height 39
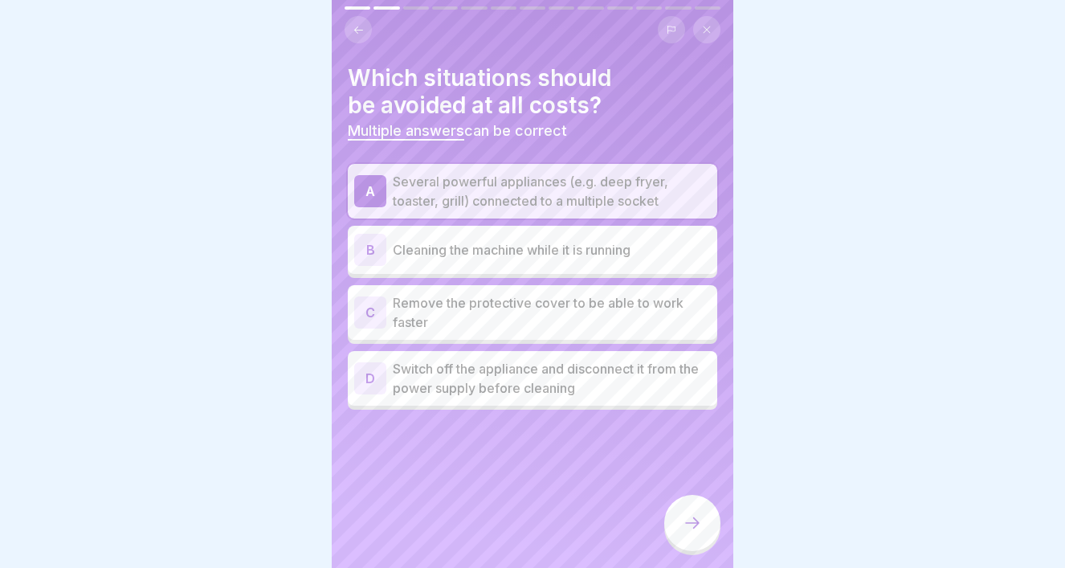
click at [533, 253] on p "Cleaning the machine while it is running" at bounding box center [552, 249] width 318 height 19
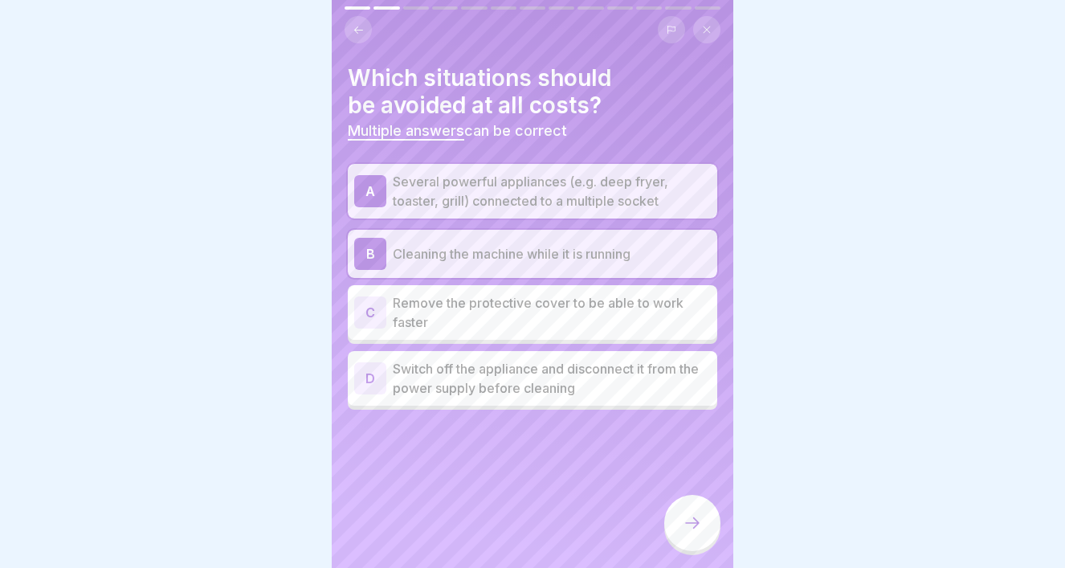
click at [529, 319] on p "Remove the protective cover to be able to work faster" at bounding box center [552, 312] width 318 height 39
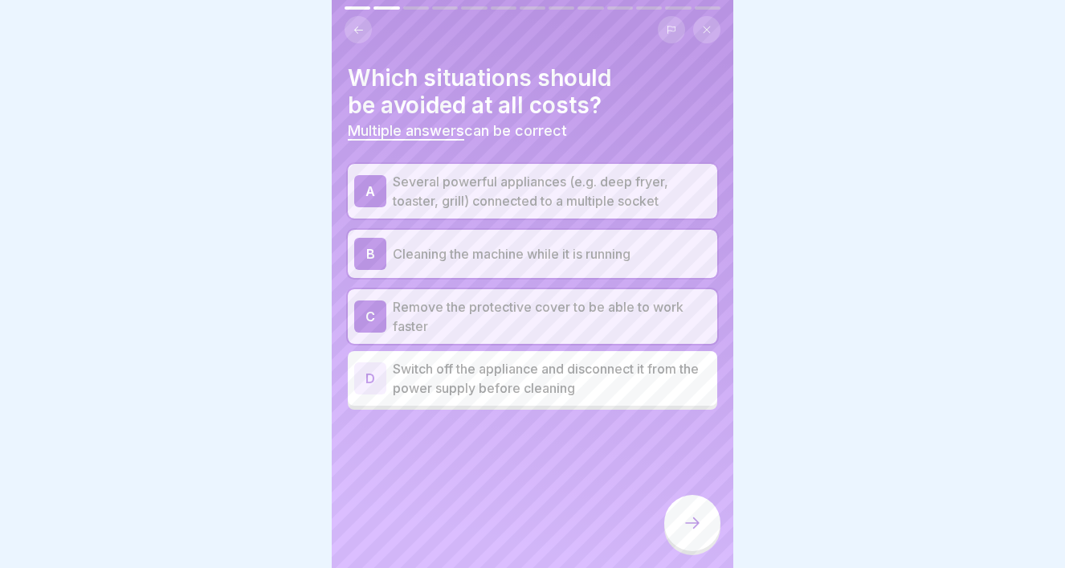
click at [701, 518] on icon at bounding box center [692, 522] width 19 height 19
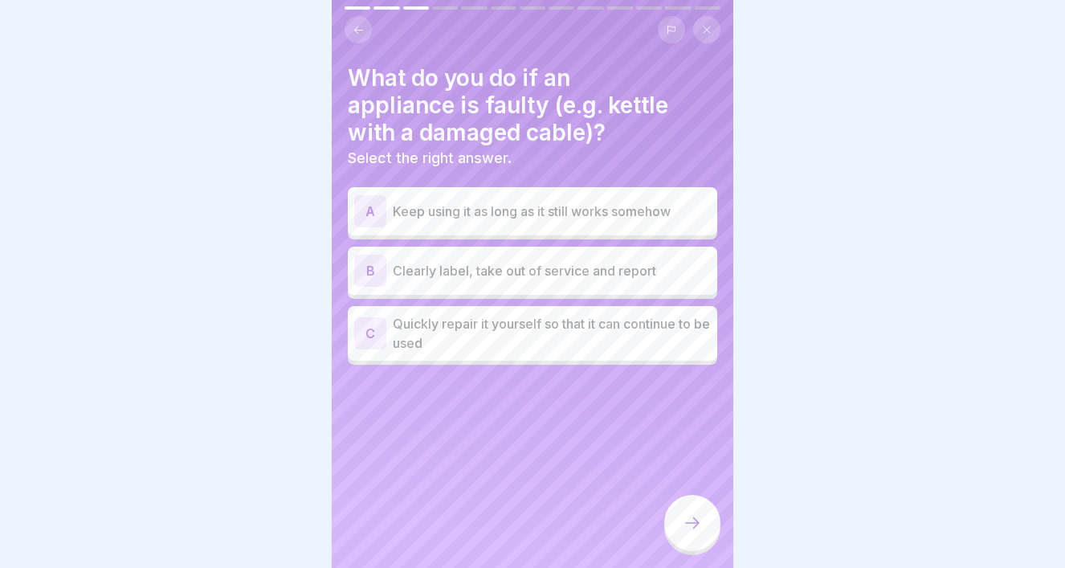
click at [568, 274] on p "Clearly label, take out of service and report" at bounding box center [552, 270] width 318 height 19
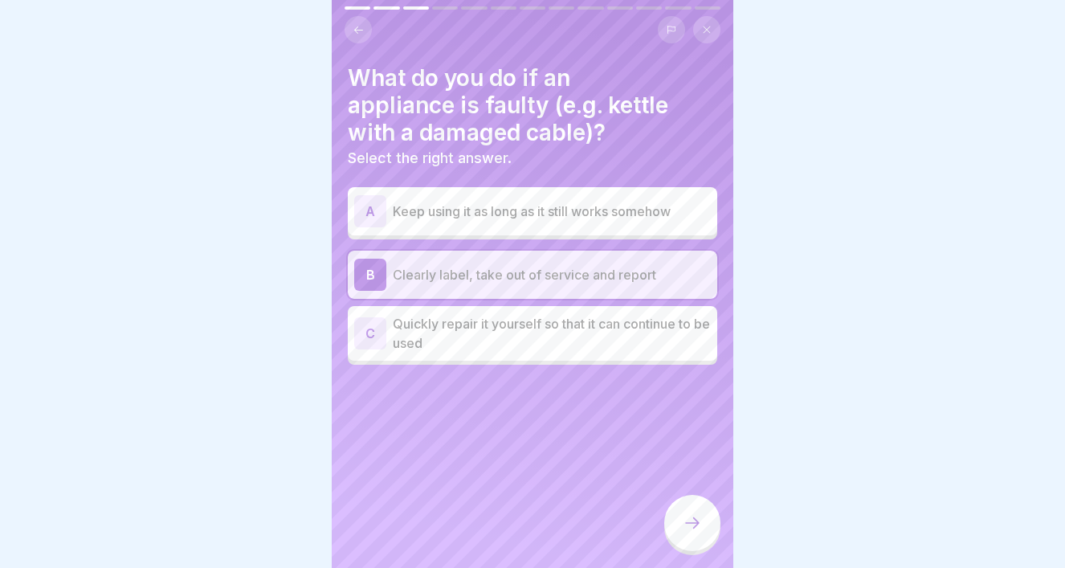
click at [698, 533] on div at bounding box center [692, 523] width 56 height 56
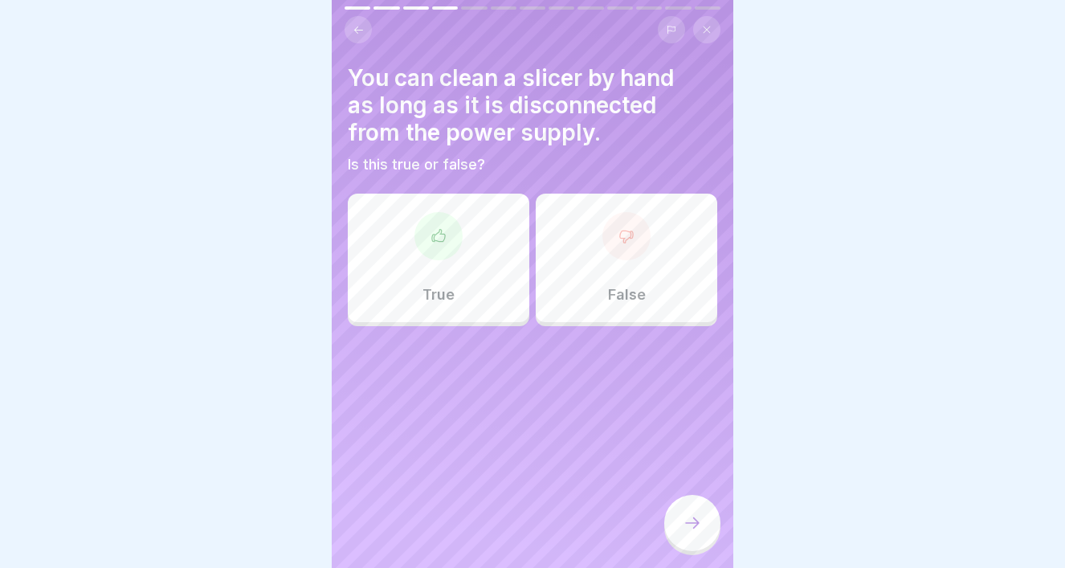
click at [595, 276] on div "False" at bounding box center [627, 258] width 182 height 129
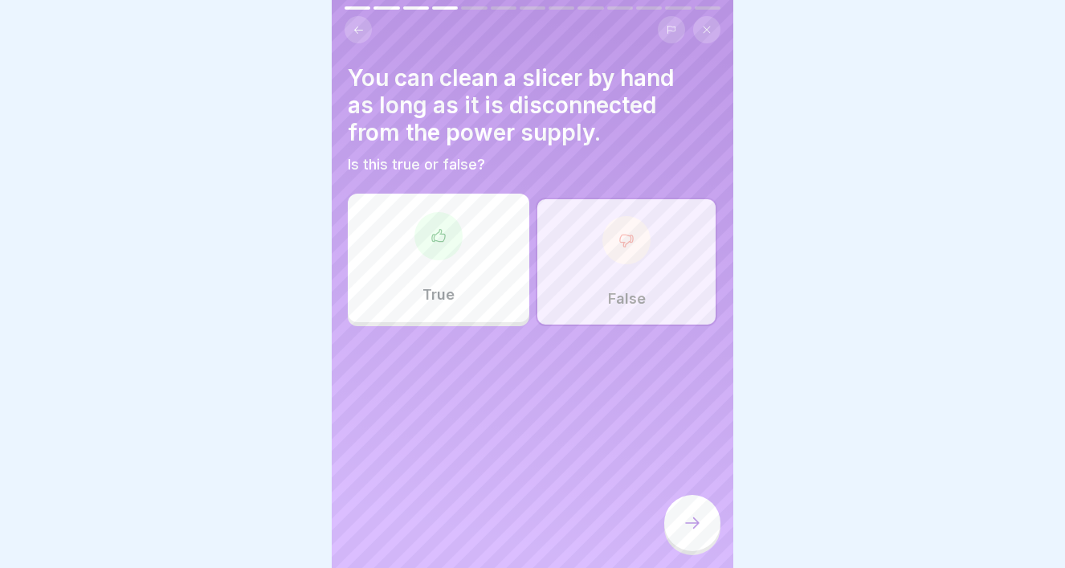
click at [462, 246] on div "True" at bounding box center [439, 258] width 182 height 129
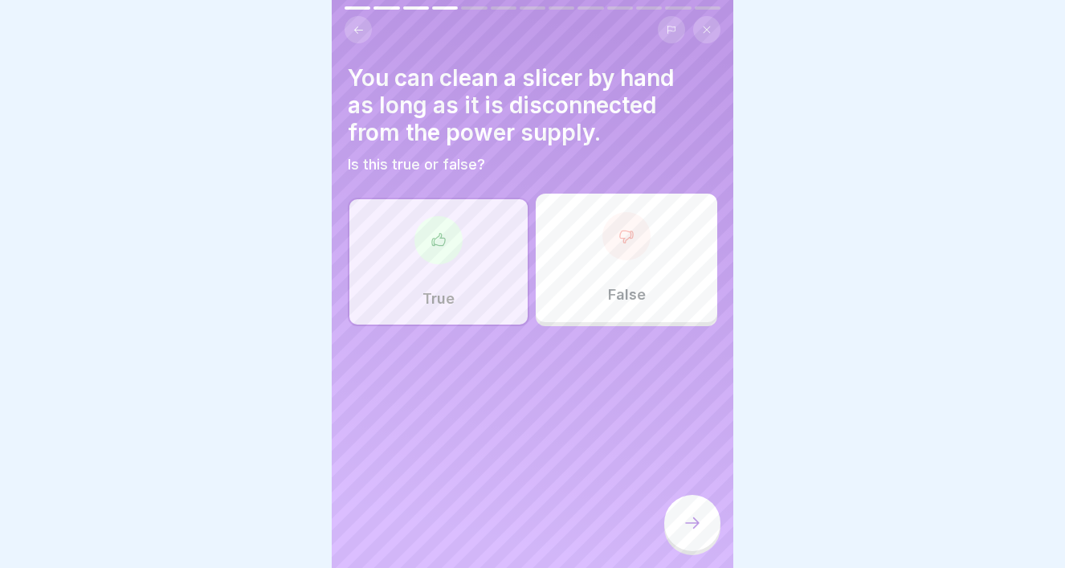
click at [685, 525] on icon at bounding box center [692, 522] width 19 height 19
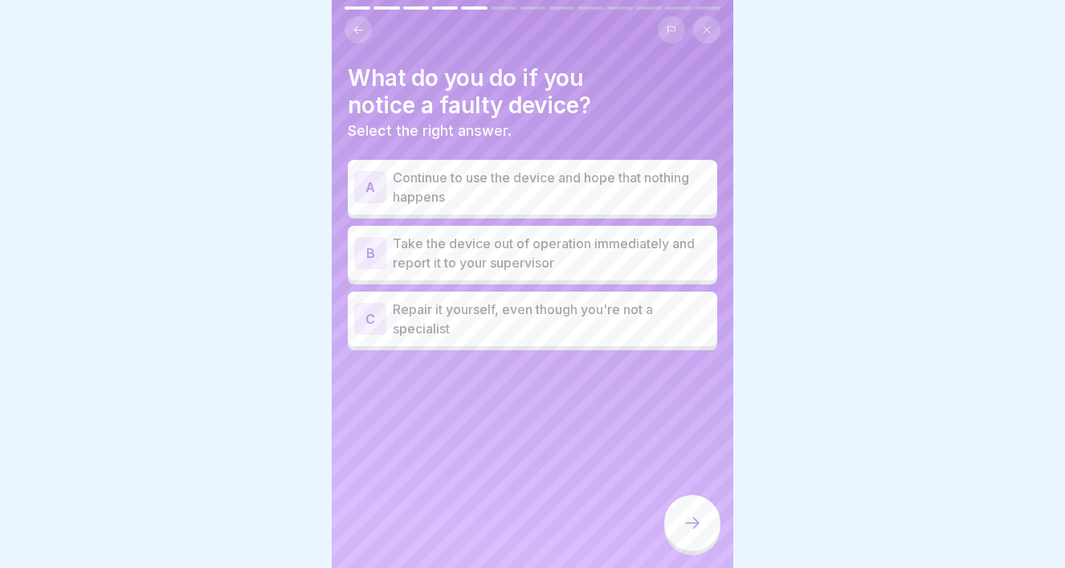
click at [515, 248] on p "Take the device out of operation immediately and report it to your supervisor" at bounding box center [552, 253] width 318 height 39
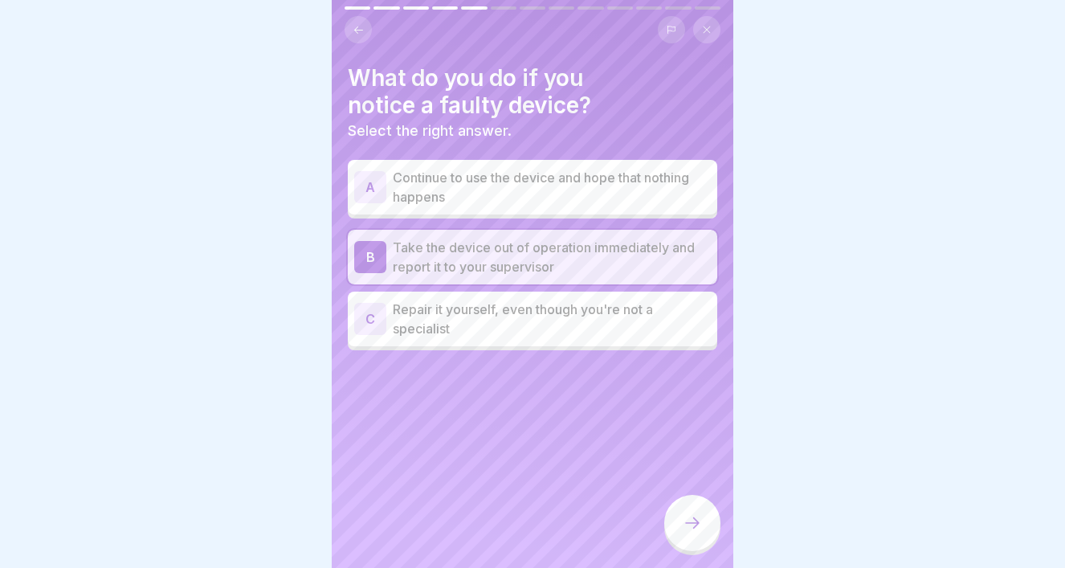
click at [702, 521] on div at bounding box center [692, 523] width 56 height 56
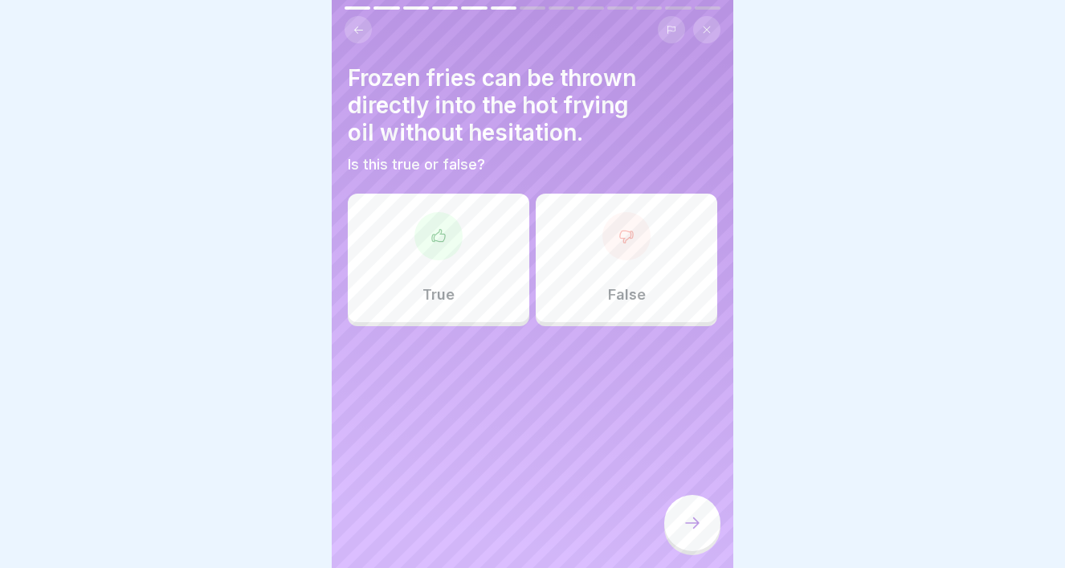
click at [681, 288] on div "False" at bounding box center [627, 258] width 182 height 129
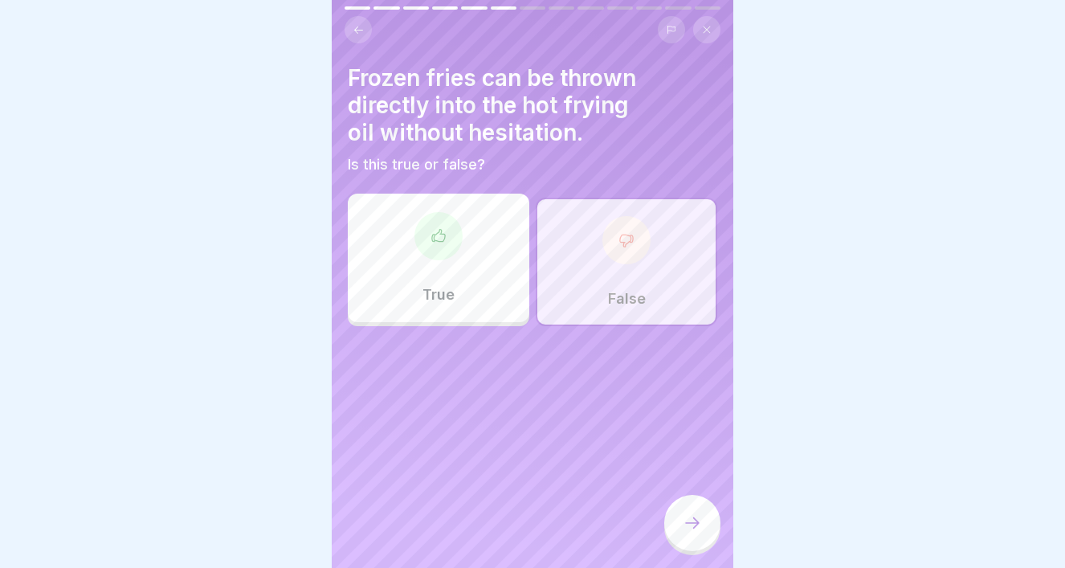
click at [693, 529] on icon at bounding box center [692, 522] width 19 height 19
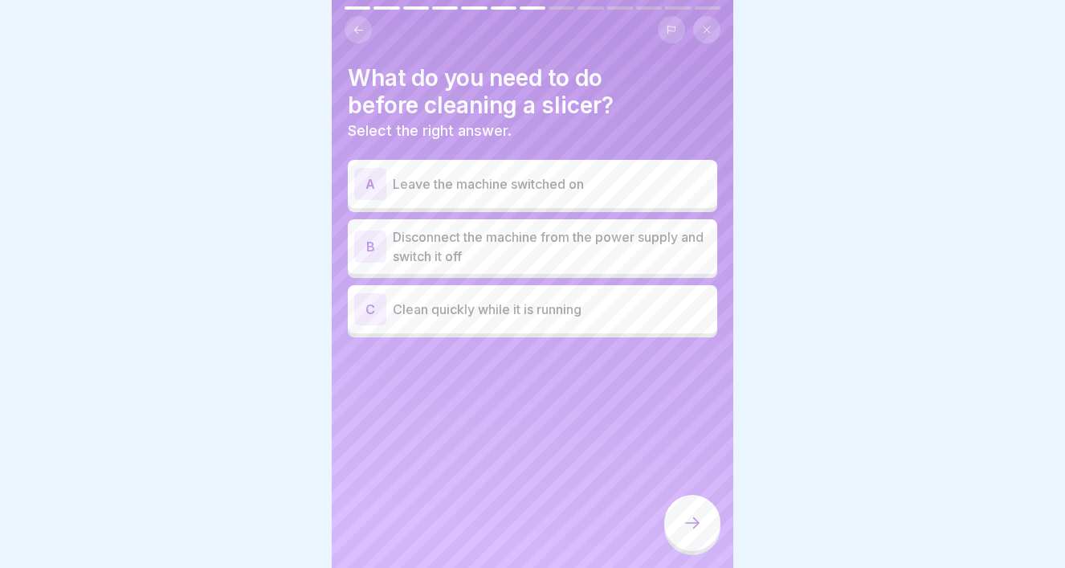
click at [583, 247] on p "Disconnect the machine from the power supply and switch it off" at bounding box center [552, 246] width 318 height 39
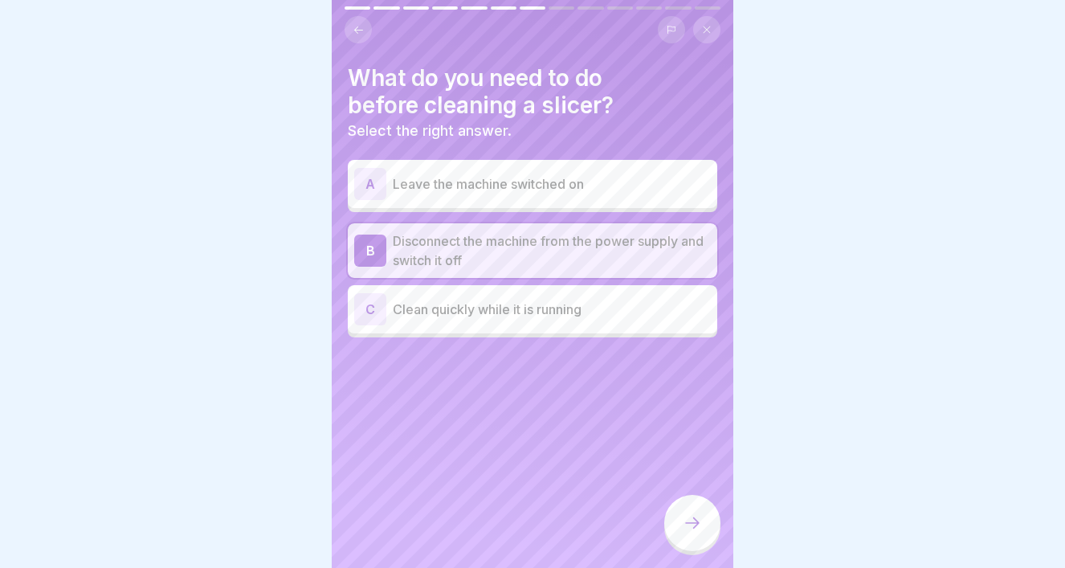
click at [586, 310] on p "Clean quickly while it is running" at bounding box center [552, 309] width 318 height 19
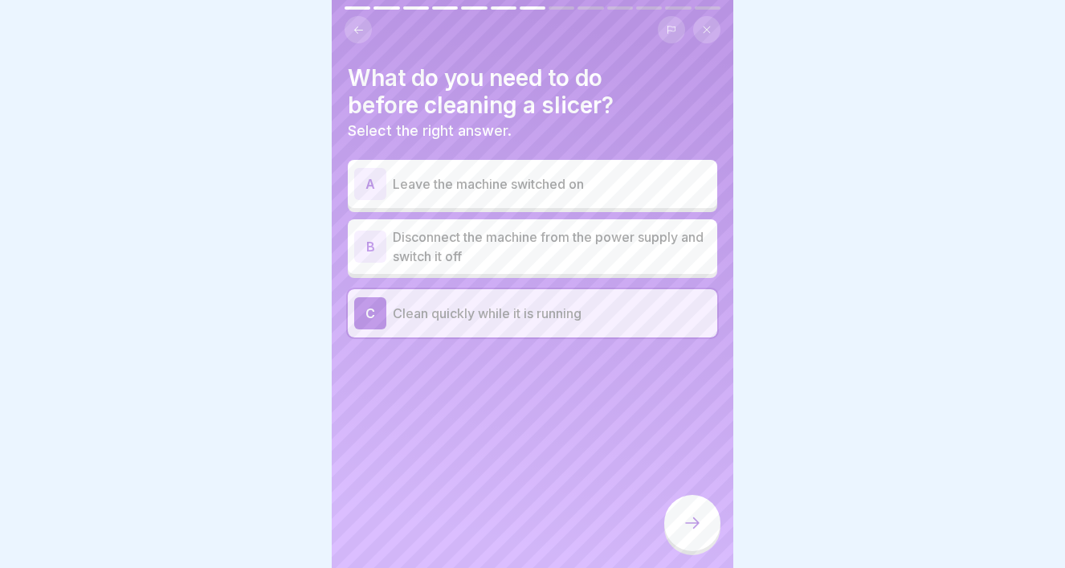
click at [573, 243] on p "Disconnect the machine from the power supply and switch it off" at bounding box center [552, 246] width 318 height 39
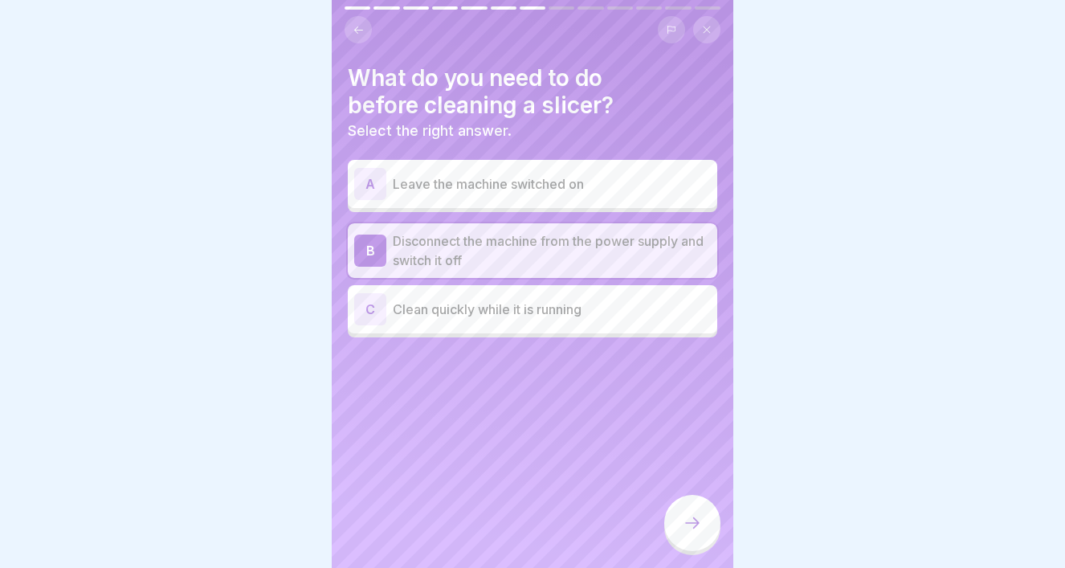
click at [683, 510] on div at bounding box center [692, 523] width 56 height 56
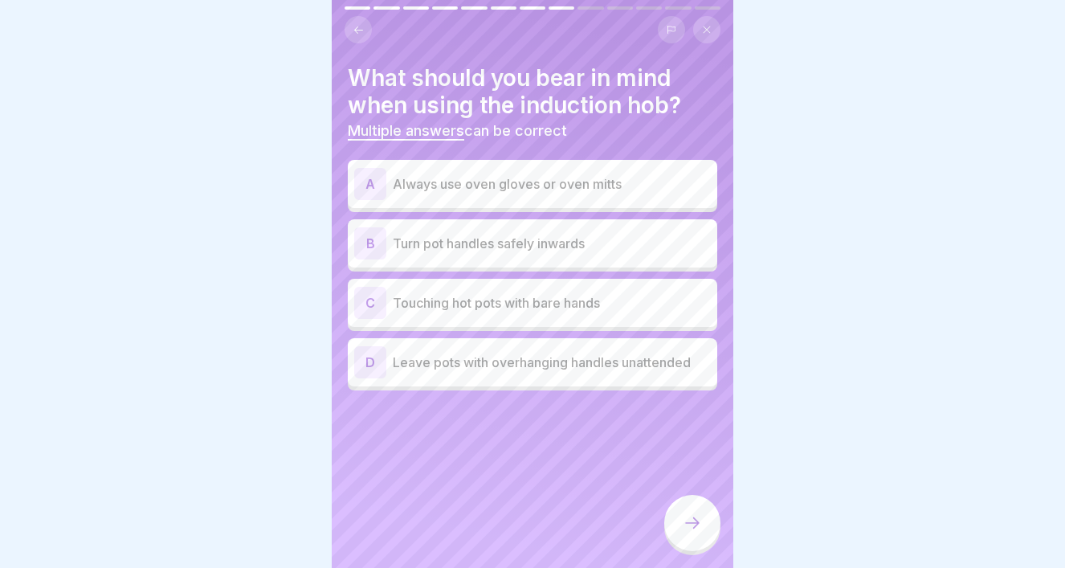
click at [542, 243] on p "Turn pot handles safely inwards" at bounding box center [552, 243] width 318 height 19
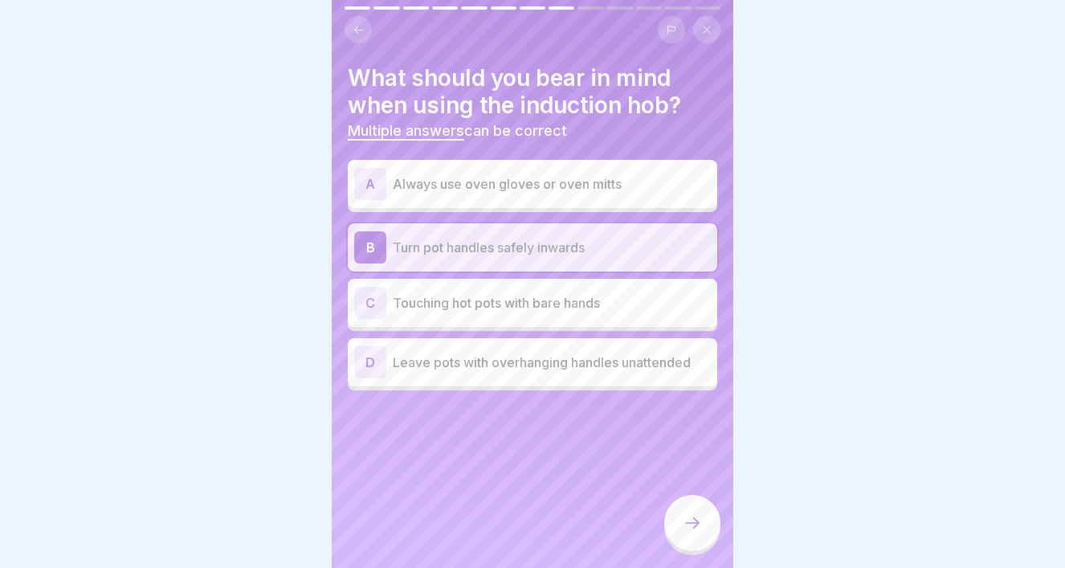
click at [548, 190] on p "Always use oven gloves or oven mitts" at bounding box center [552, 183] width 318 height 19
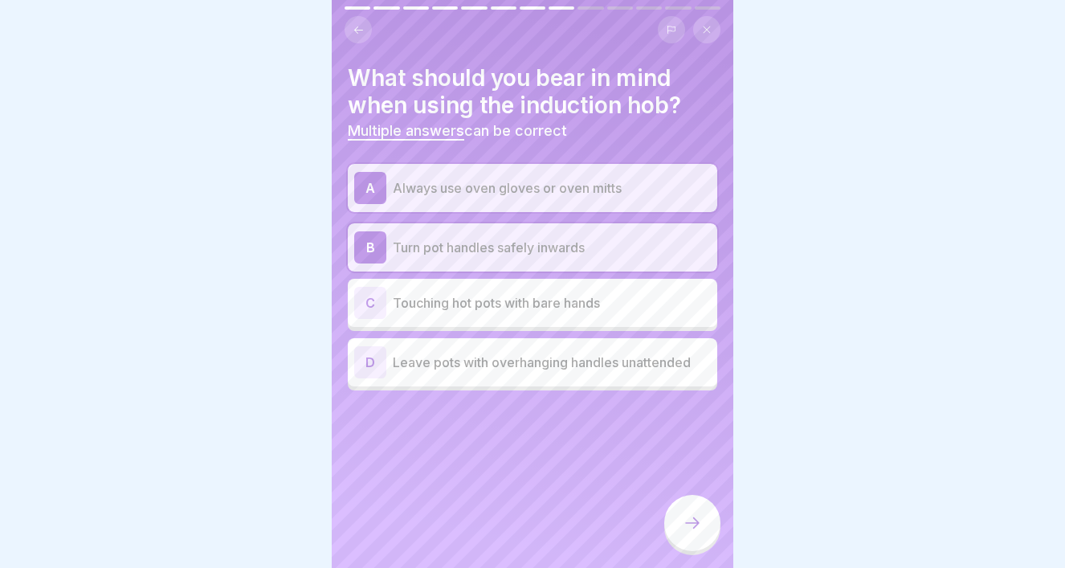
click at [689, 530] on icon at bounding box center [692, 522] width 19 height 19
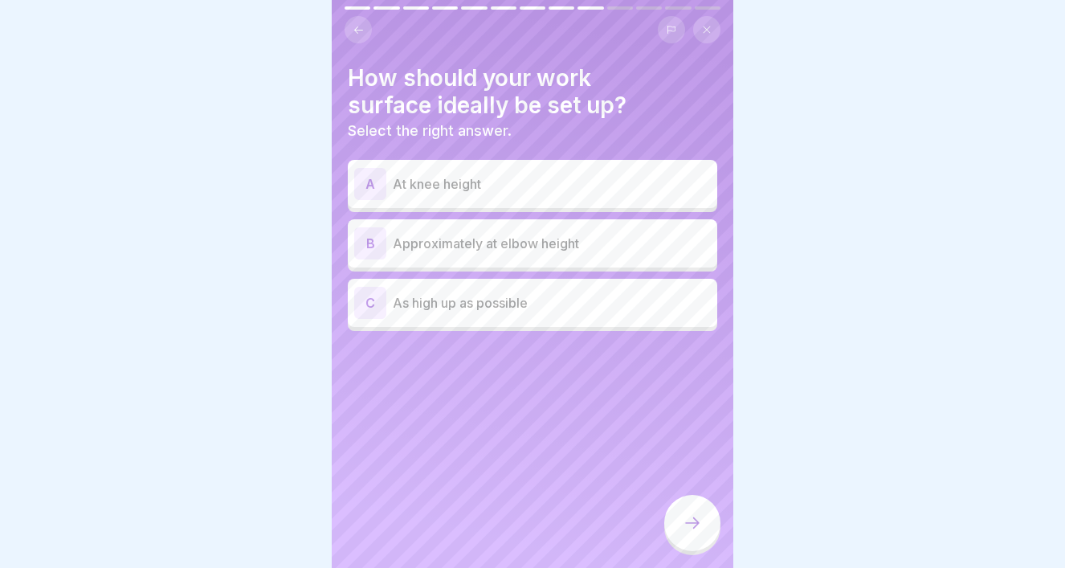
click at [534, 252] on p "Approximately at elbow height" at bounding box center [552, 243] width 318 height 19
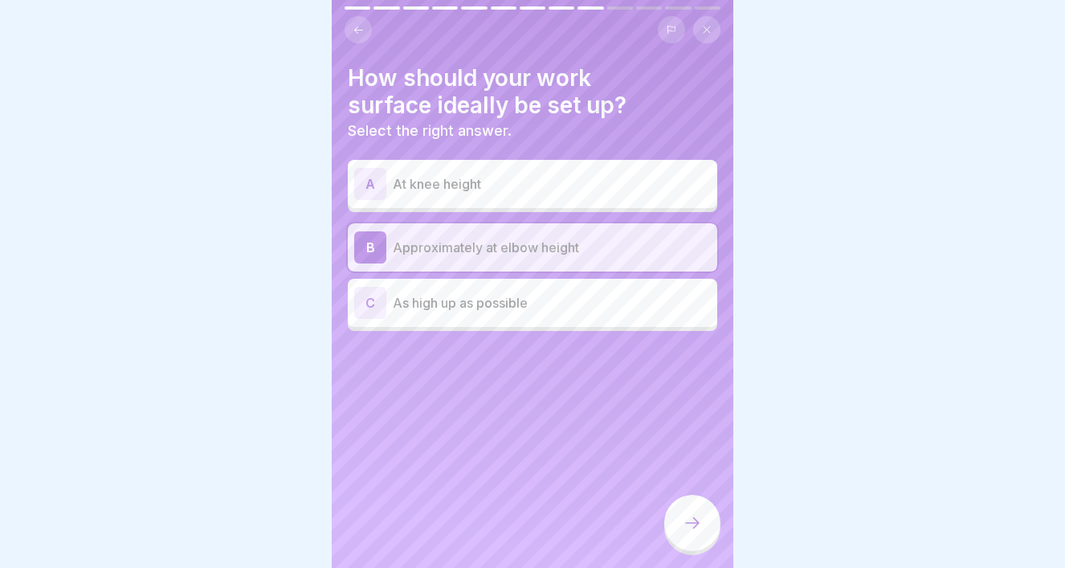
click at [694, 524] on icon at bounding box center [692, 522] width 19 height 19
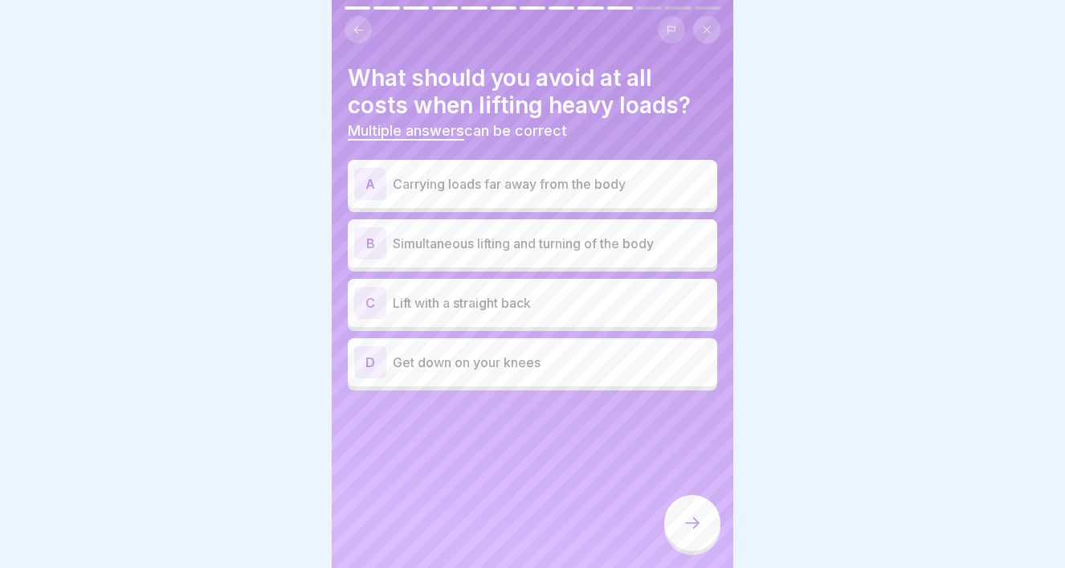
click at [546, 194] on div "A Carrying loads far away from the body" at bounding box center [532, 184] width 357 height 32
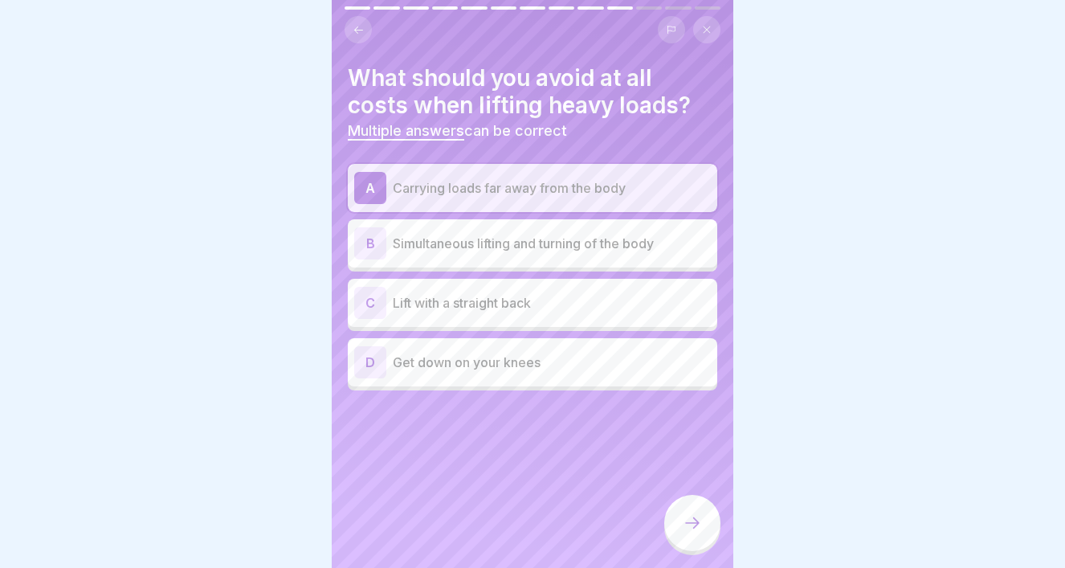
click at [690, 517] on icon at bounding box center [692, 522] width 19 height 19
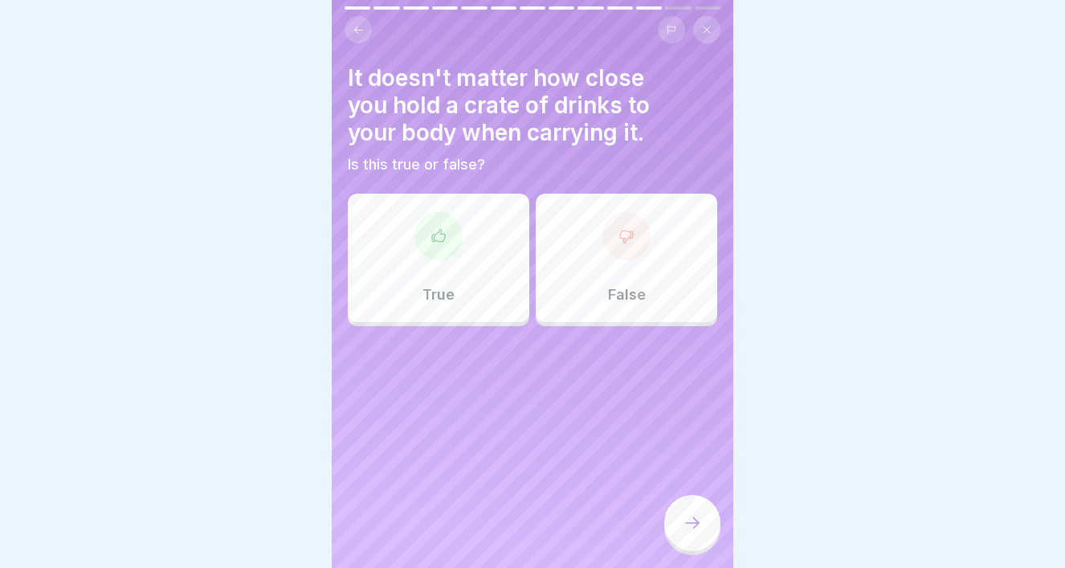
click at [639, 298] on p "False" at bounding box center [627, 295] width 38 height 18
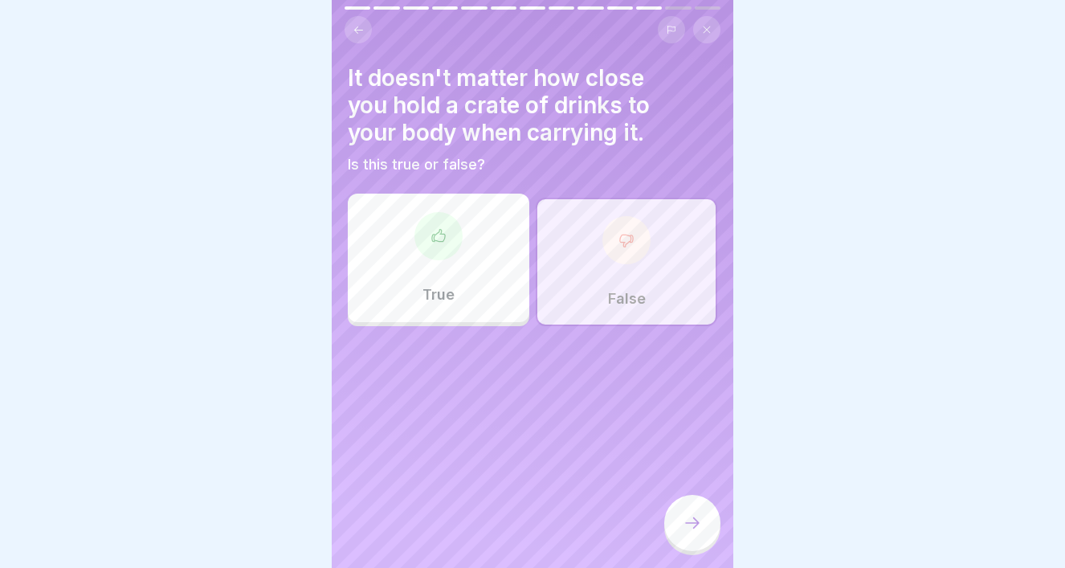
click at [694, 531] on icon at bounding box center [692, 522] width 19 height 19
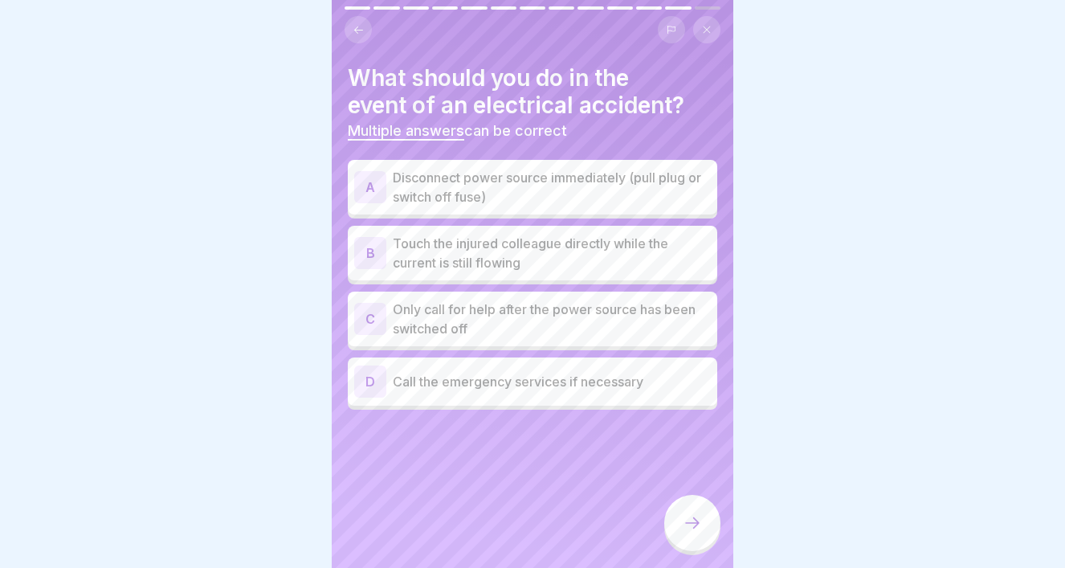
click at [586, 181] on p "Disconnect power source immediately (pull plug or switch off fuse)" at bounding box center [552, 187] width 318 height 39
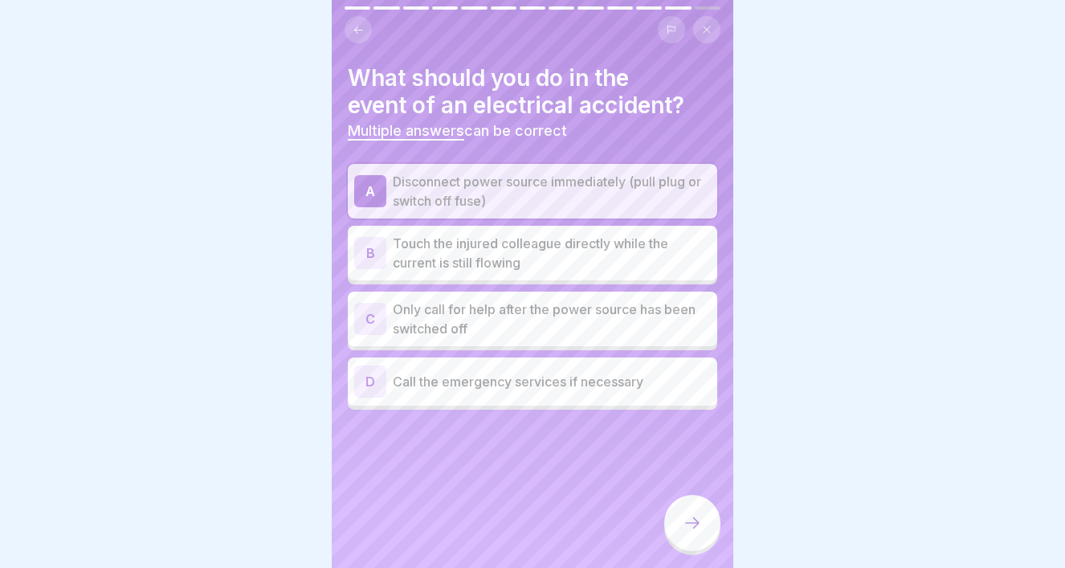
click at [574, 265] on p "Touch the injured colleague directly while the current is still flowing" at bounding box center [552, 253] width 318 height 39
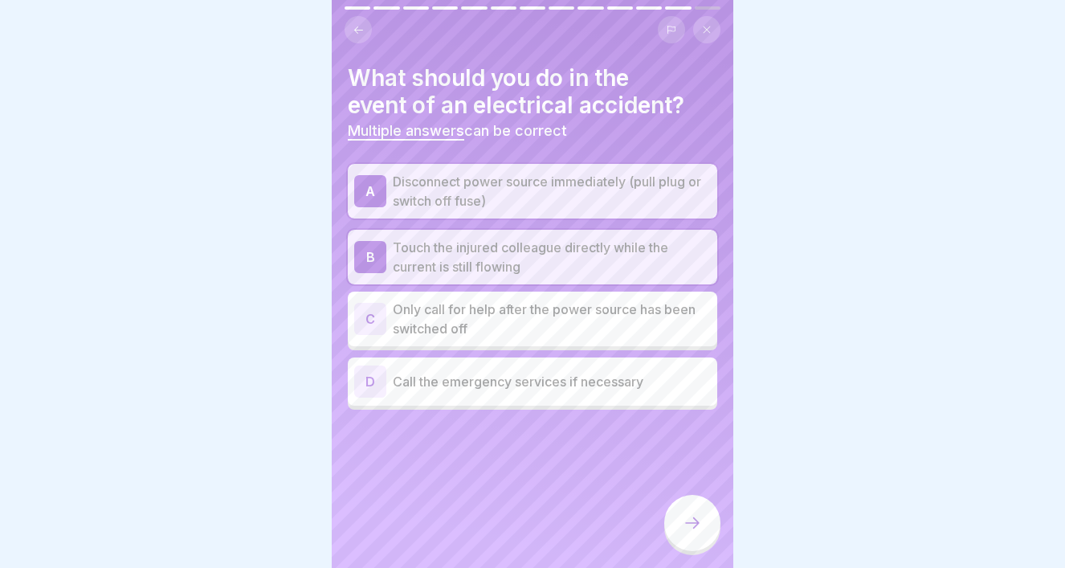
click at [562, 256] on p "Touch the injured colleague directly while the current is still flowing" at bounding box center [552, 257] width 318 height 39
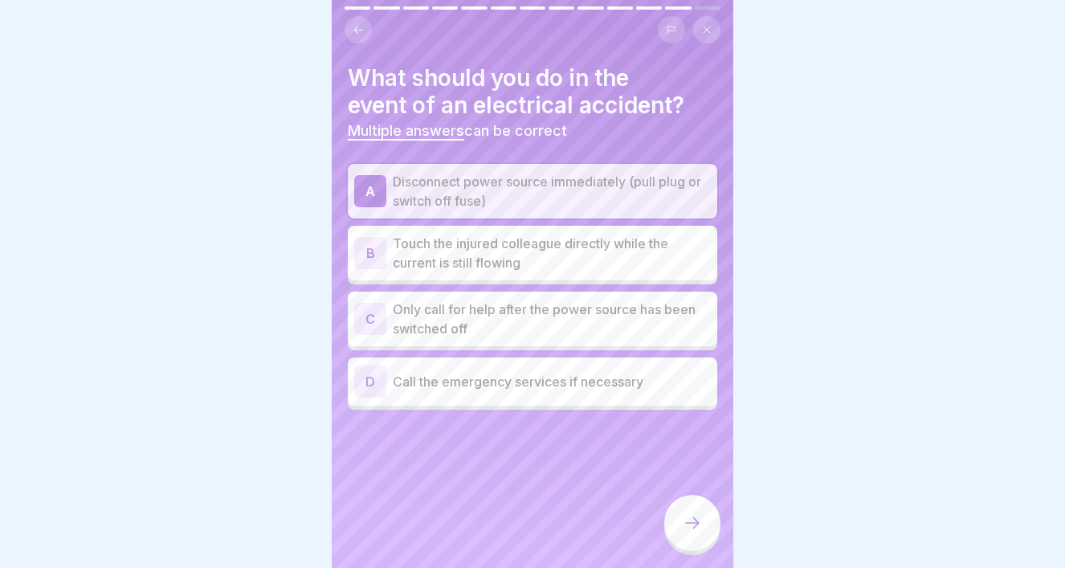
click at [562, 331] on p "Only call for help after the power source has been switched off" at bounding box center [552, 319] width 318 height 39
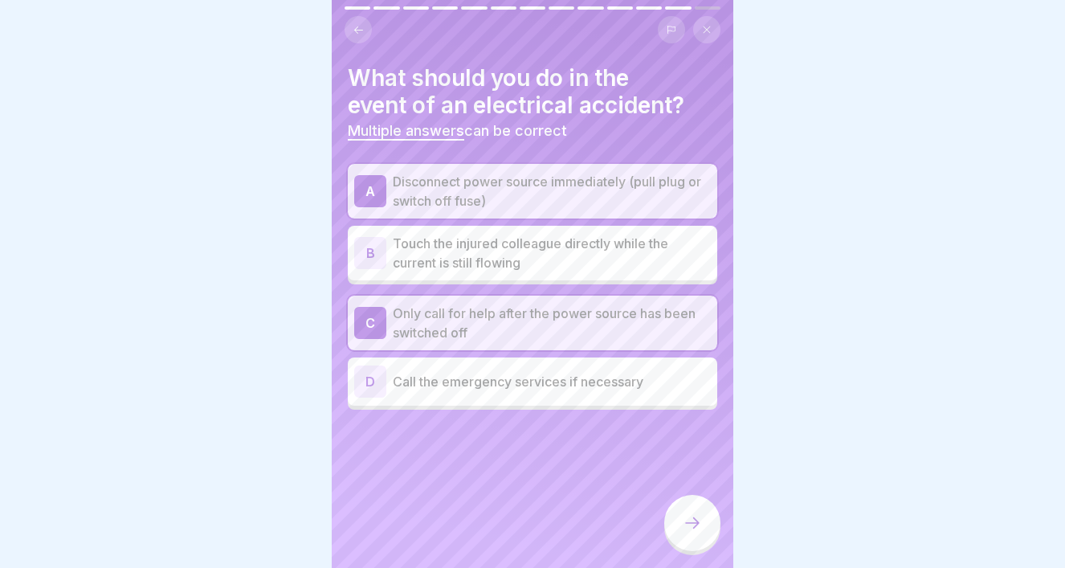
click at [562, 395] on div "D Call the emergency services if necessary" at bounding box center [532, 382] width 357 height 32
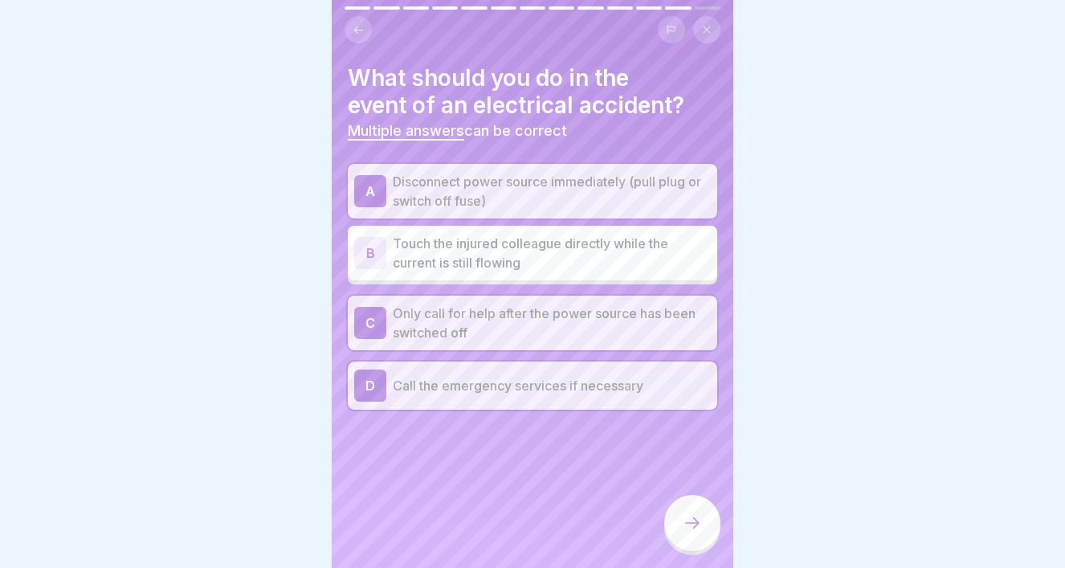
click at [697, 541] on div at bounding box center [692, 523] width 56 height 56
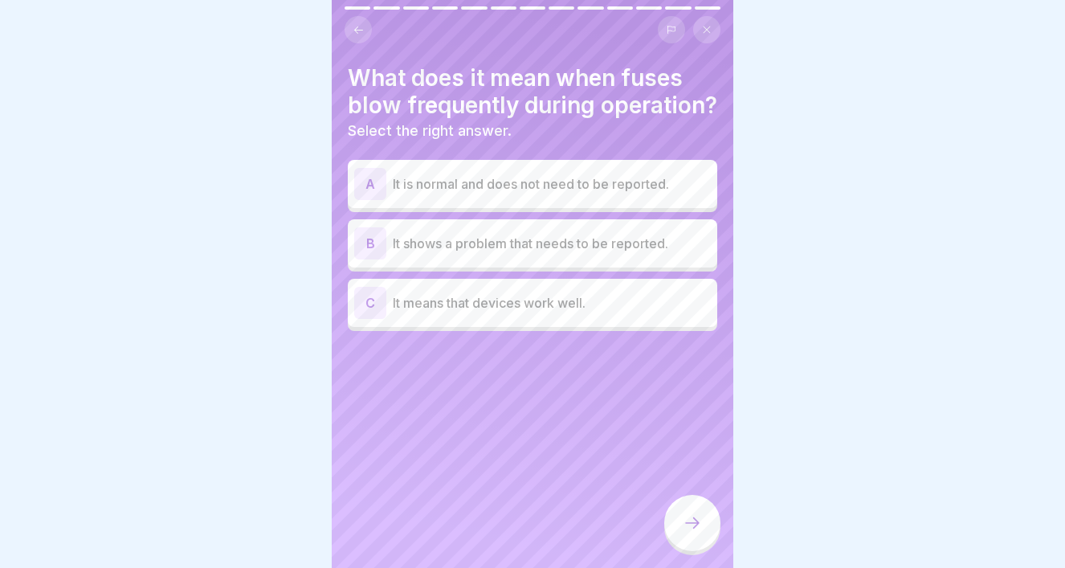
click at [587, 251] on p "It shows a problem that needs to be reported." at bounding box center [552, 243] width 318 height 19
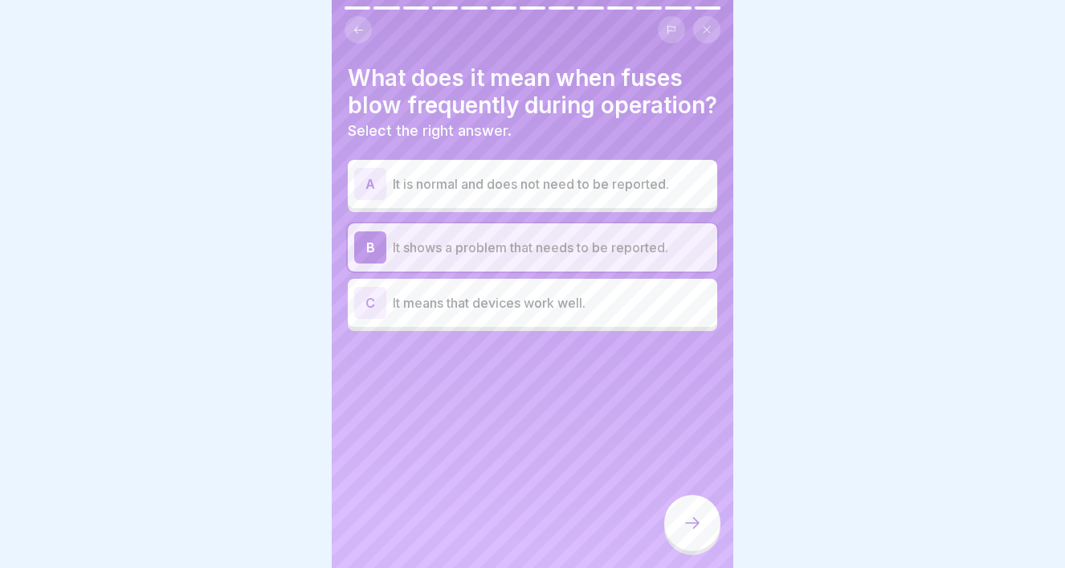
click at [691, 521] on icon at bounding box center [692, 522] width 19 height 19
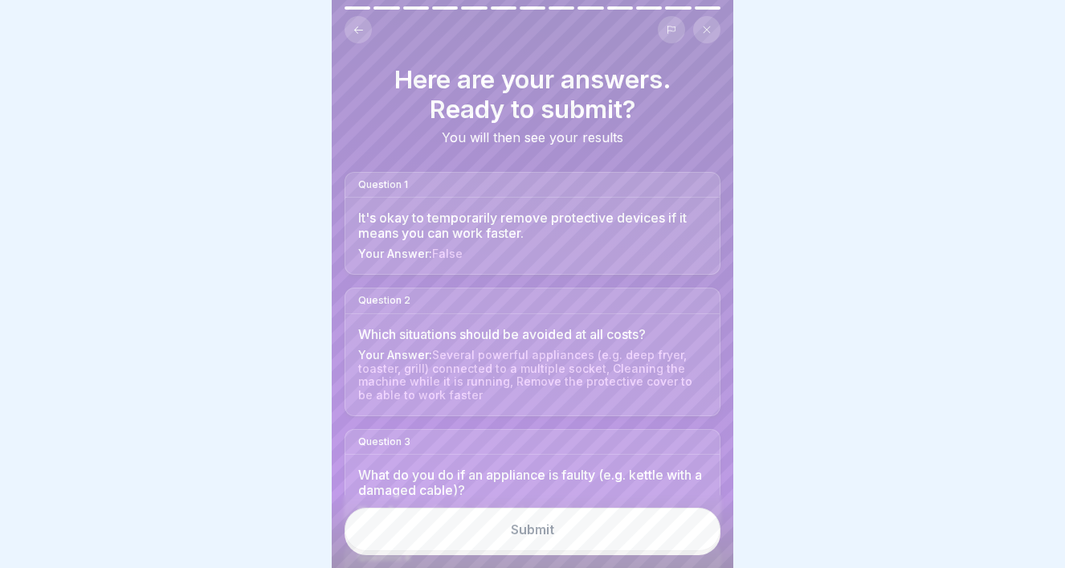
click at [667, 526] on button "Submit" at bounding box center [533, 529] width 376 height 43
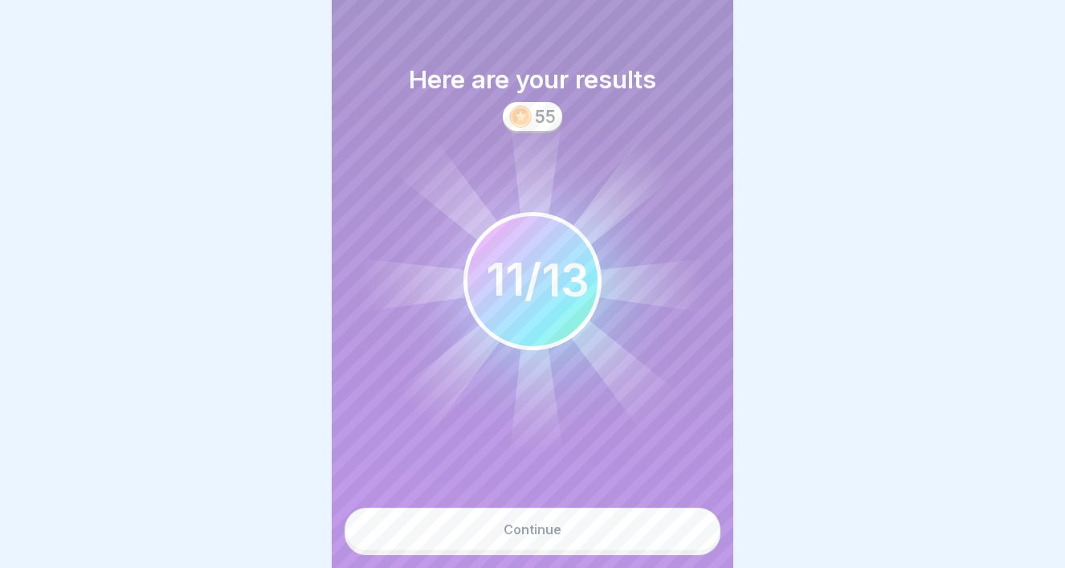
click at [586, 529] on button "Continue" at bounding box center [533, 529] width 376 height 43
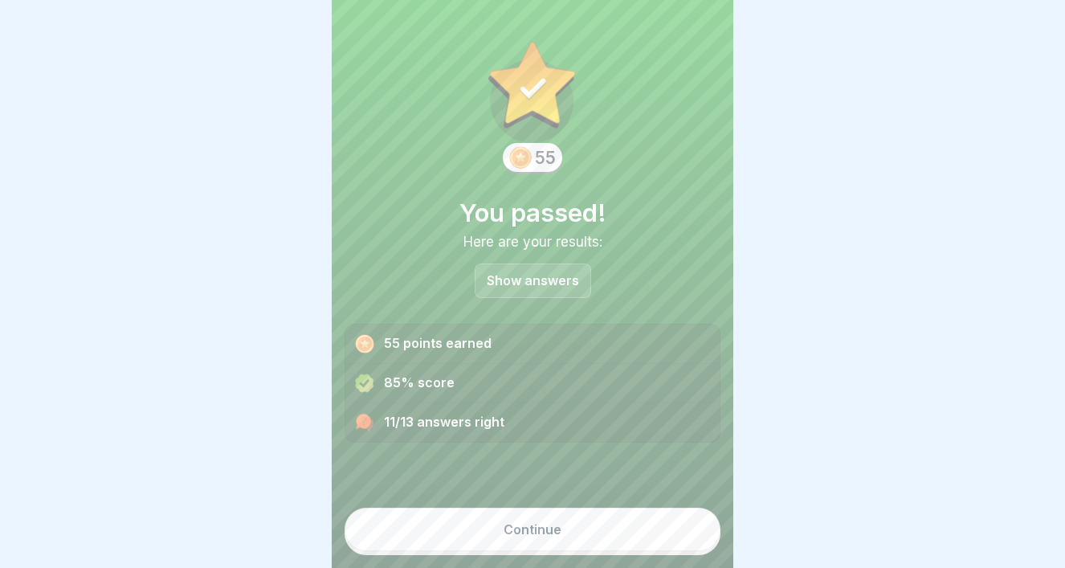
click at [562, 547] on button "Continue" at bounding box center [533, 529] width 376 height 43
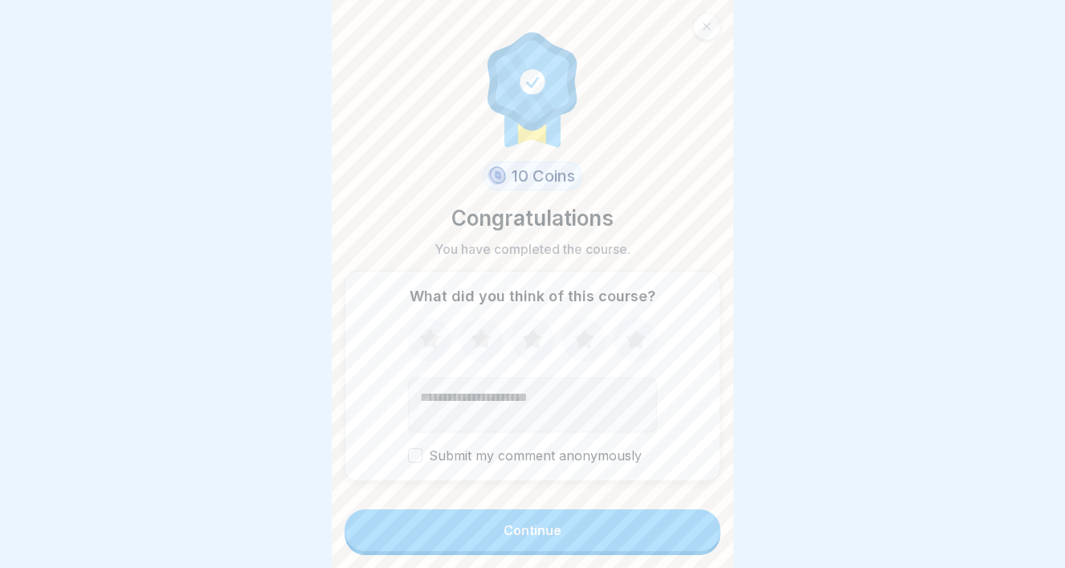
click at [562, 547] on button "Continue" at bounding box center [533, 530] width 376 height 42
